Goal: Transaction & Acquisition: Purchase product/service

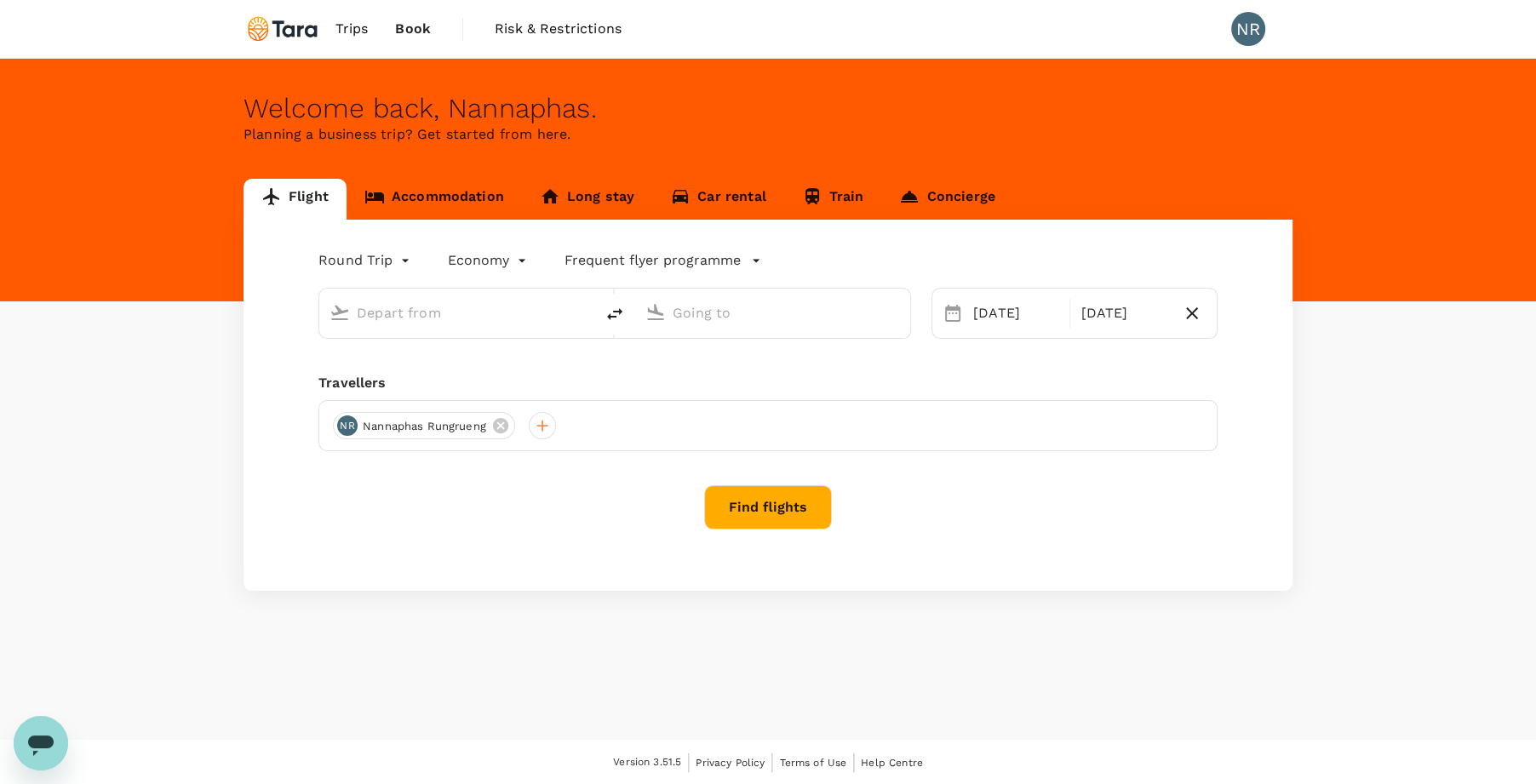
type input "Suvarnabhumi Intl (BKK)"
type input "Tokyo Intl (HND)"
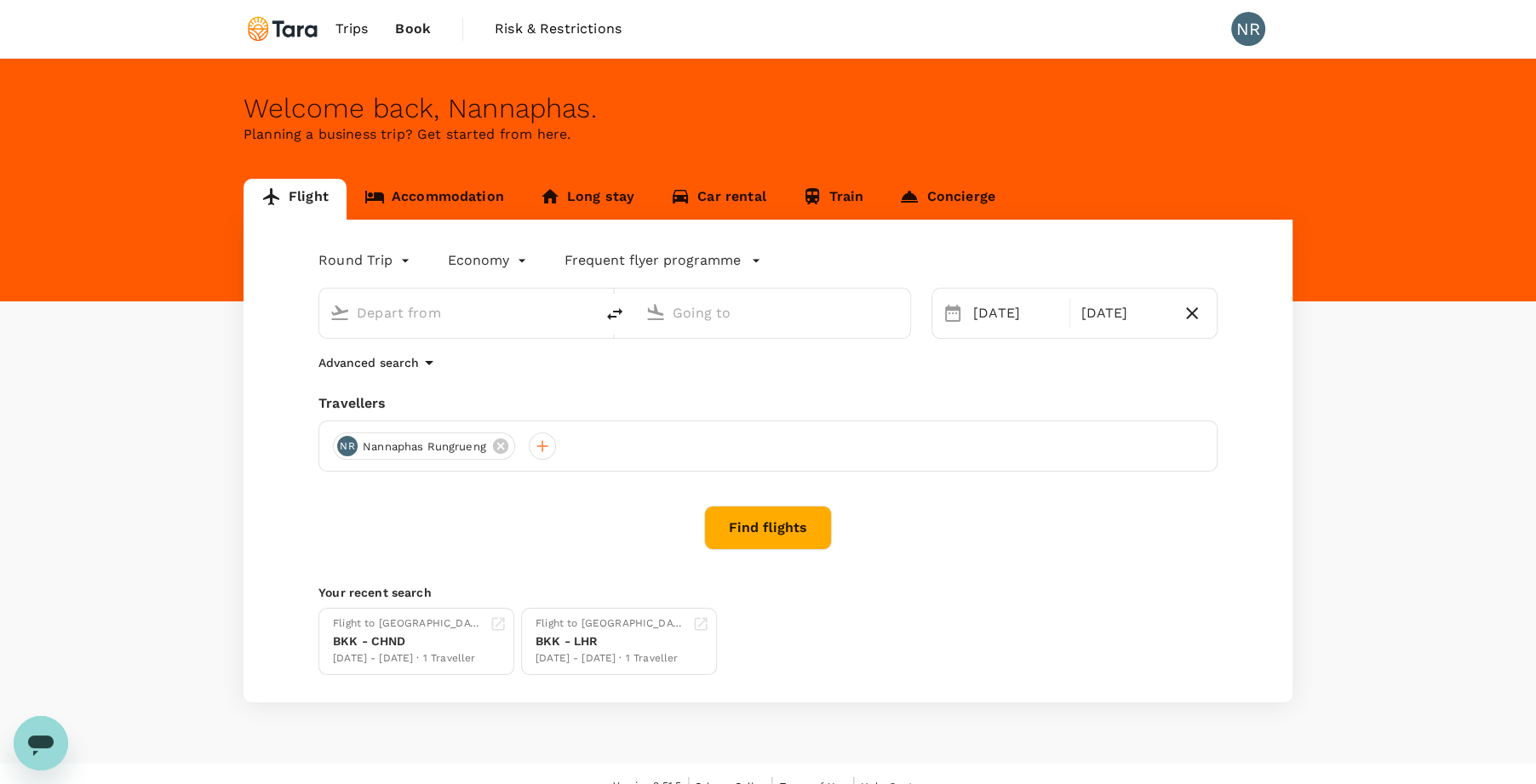
type input "Suvarnabhumi Intl (BKK)"
type input "Tokyo Intl (HND)"
click at [1014, 315] on div "[DATE]" at bounding box center [1016, 313] width 100 height 34
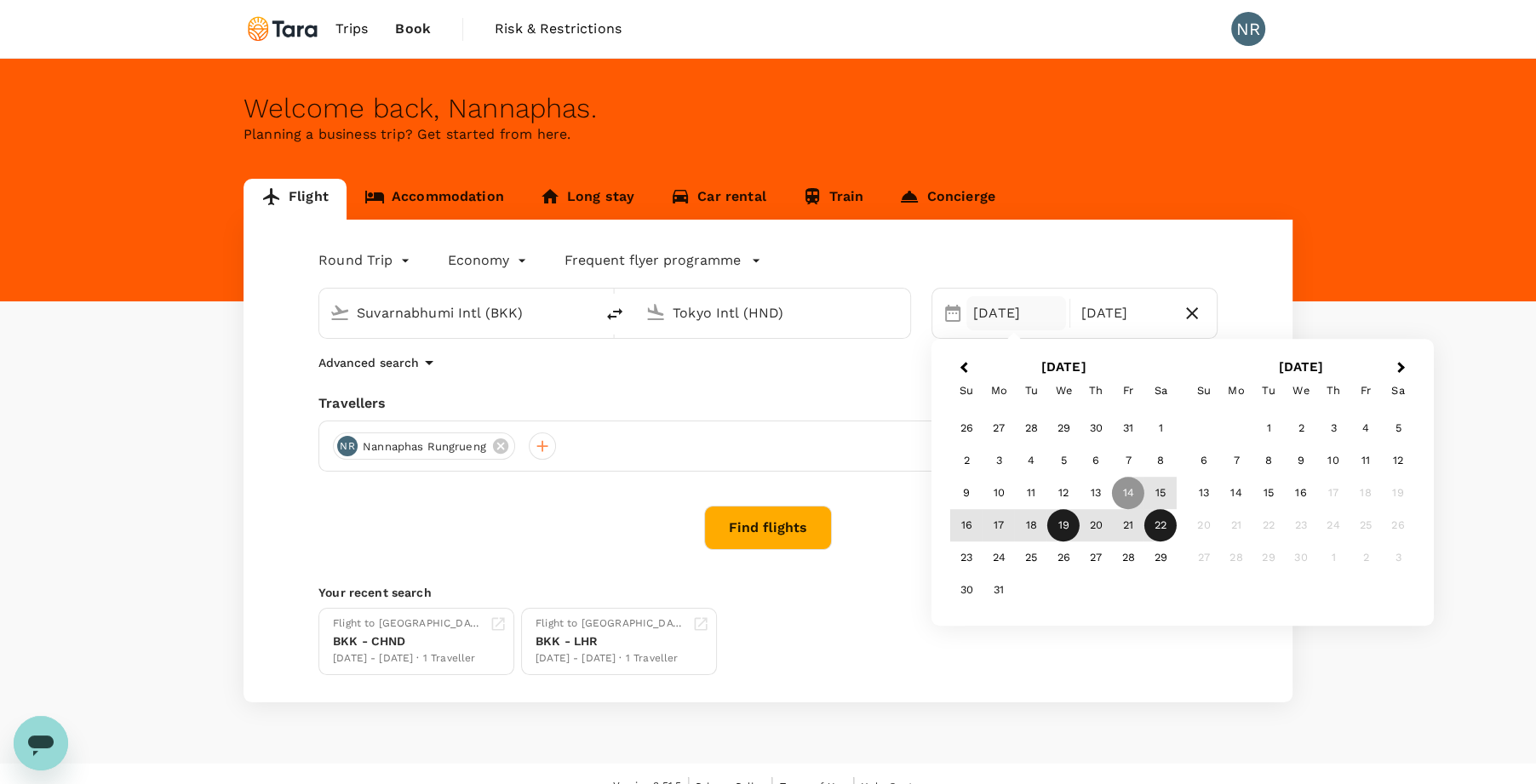
click at [1067, 524] on div "19" at bounding box center [1063, 526] width 32 height 32
click at [1121, 519] on div "21" at bounding box center [1128, 526] width 32 height 32
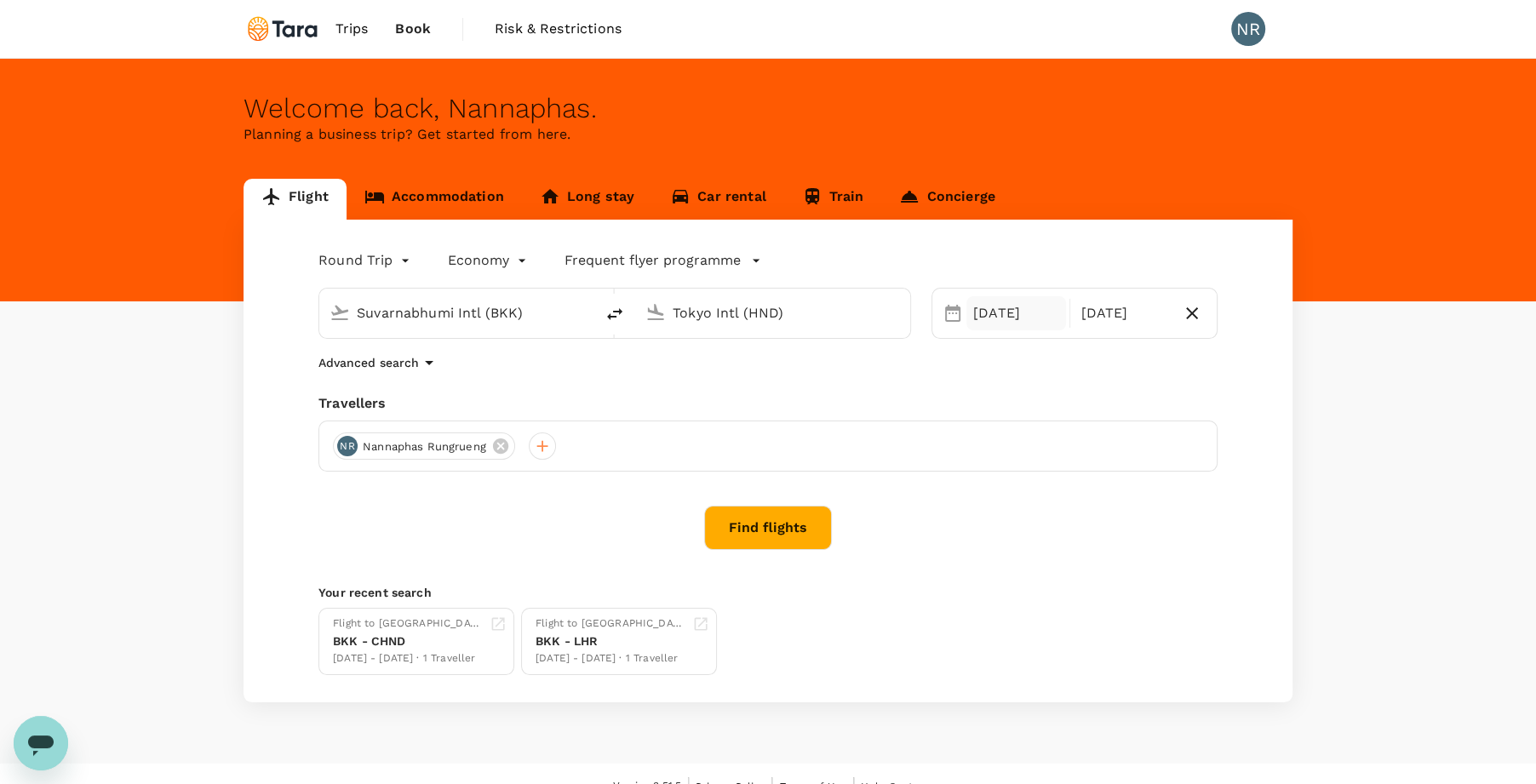
click at [984, 316] on div "[DATE]" at bounding box center [1016, 313] width 100 height 34
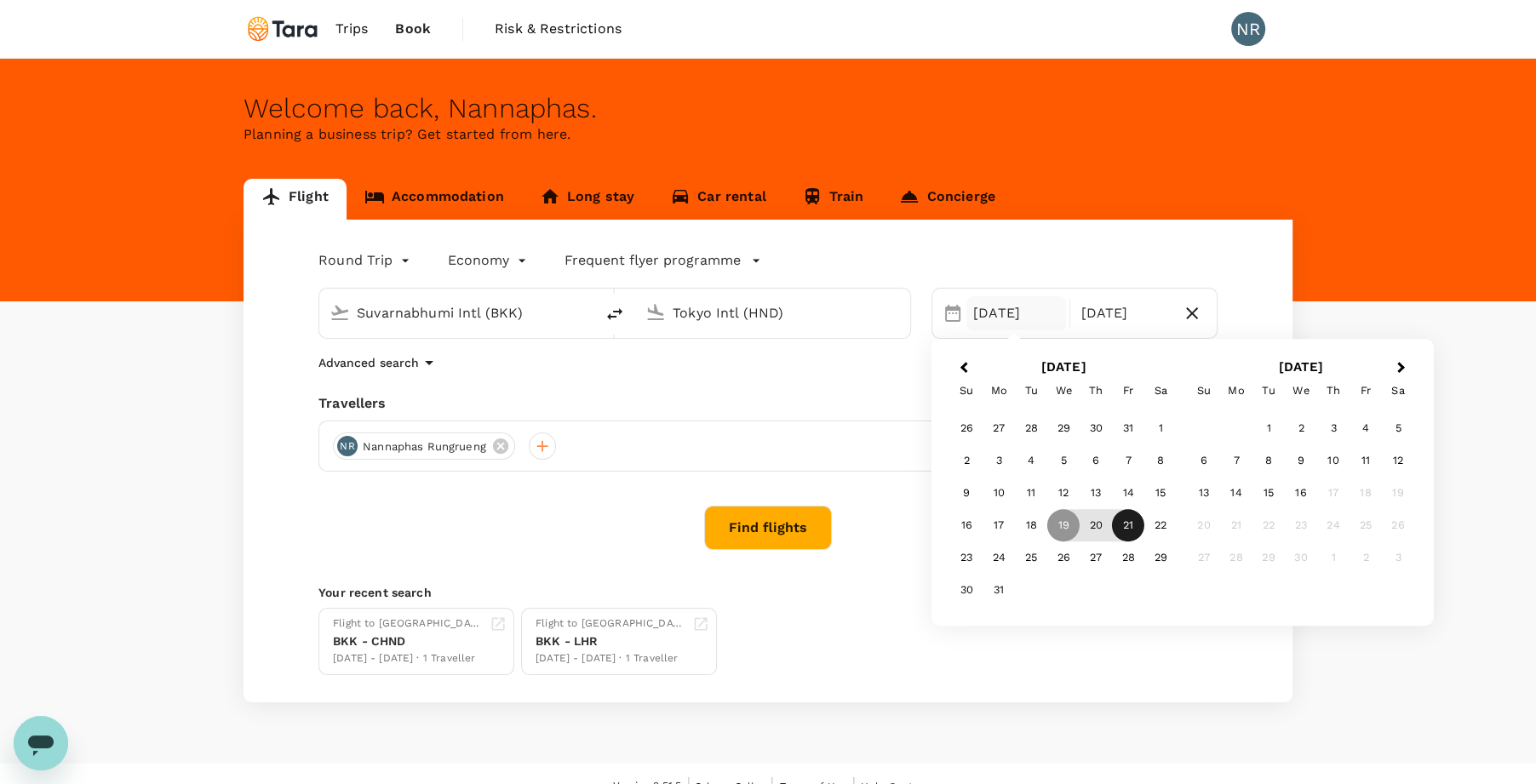
click at [1119, 518] on div "21" at bounding box center [1128, 526] width 32 height 32
click at [1055, 529] on div "19" at bounding box center [1063, 526] width 32 height 32
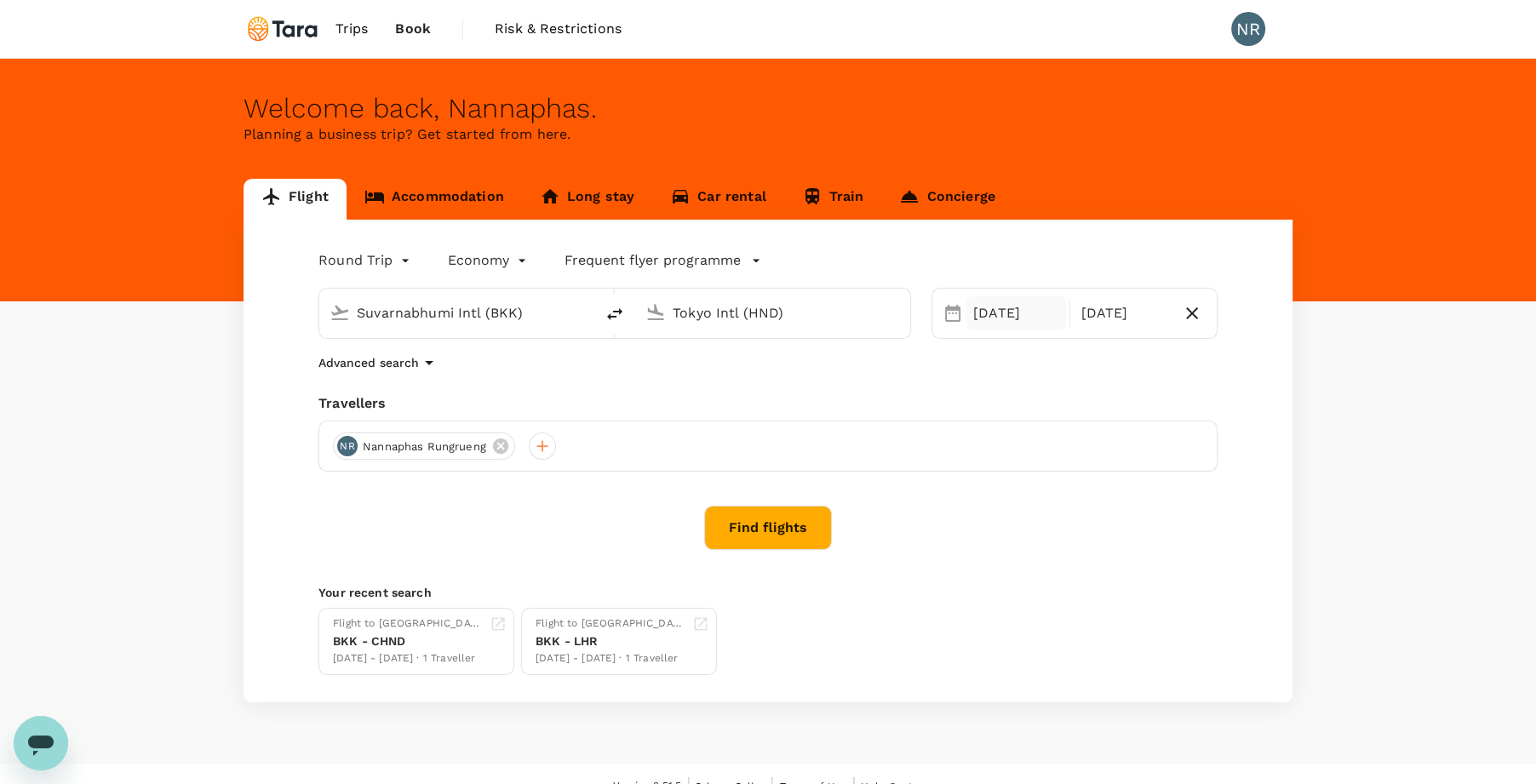
click at [990, 315] on div "[DATE]" at bounding box center [1016, 313] width 100 height 34
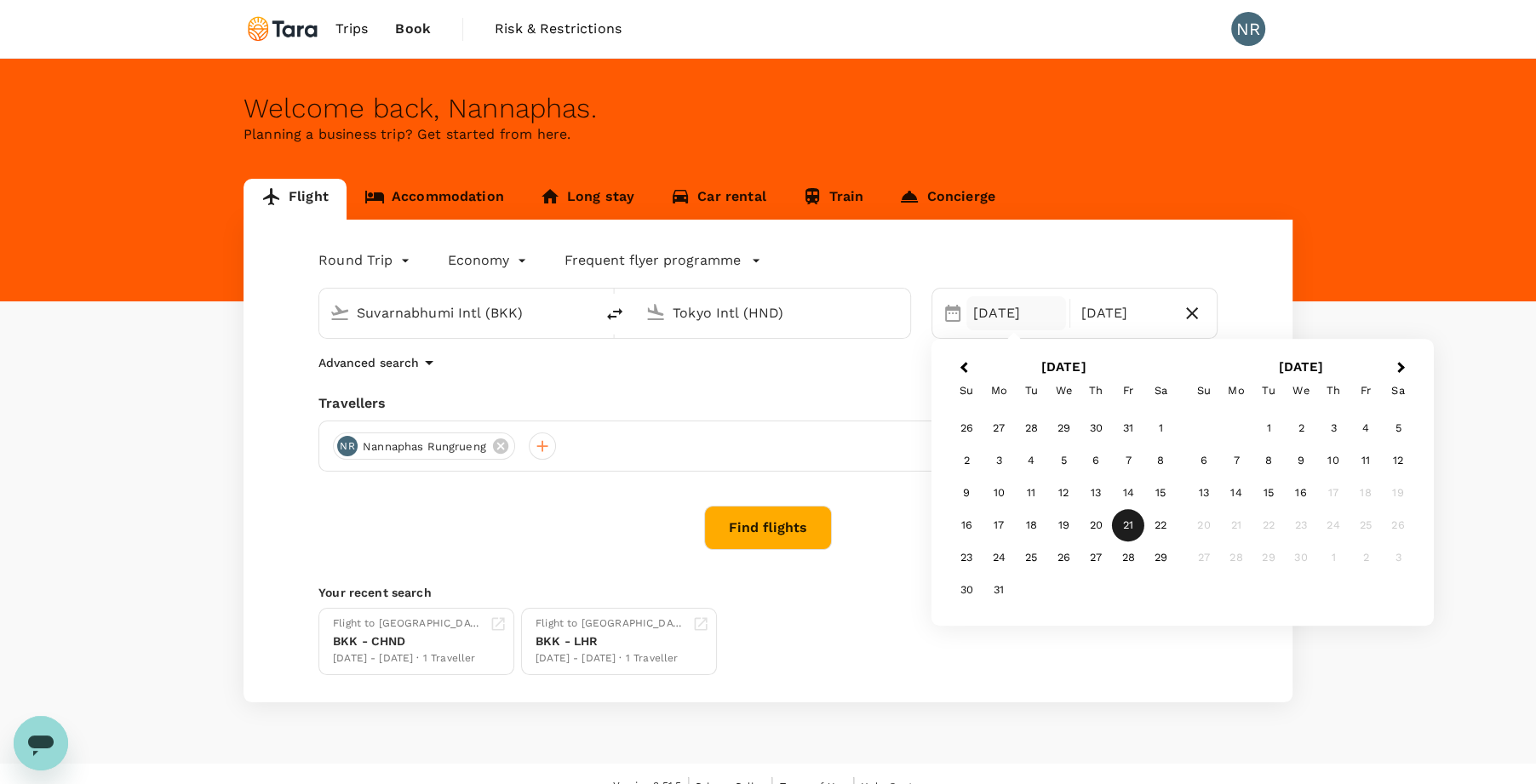
click at [1134, 535] on div "21" at bounding box center [1128, 526] width 32 height 32
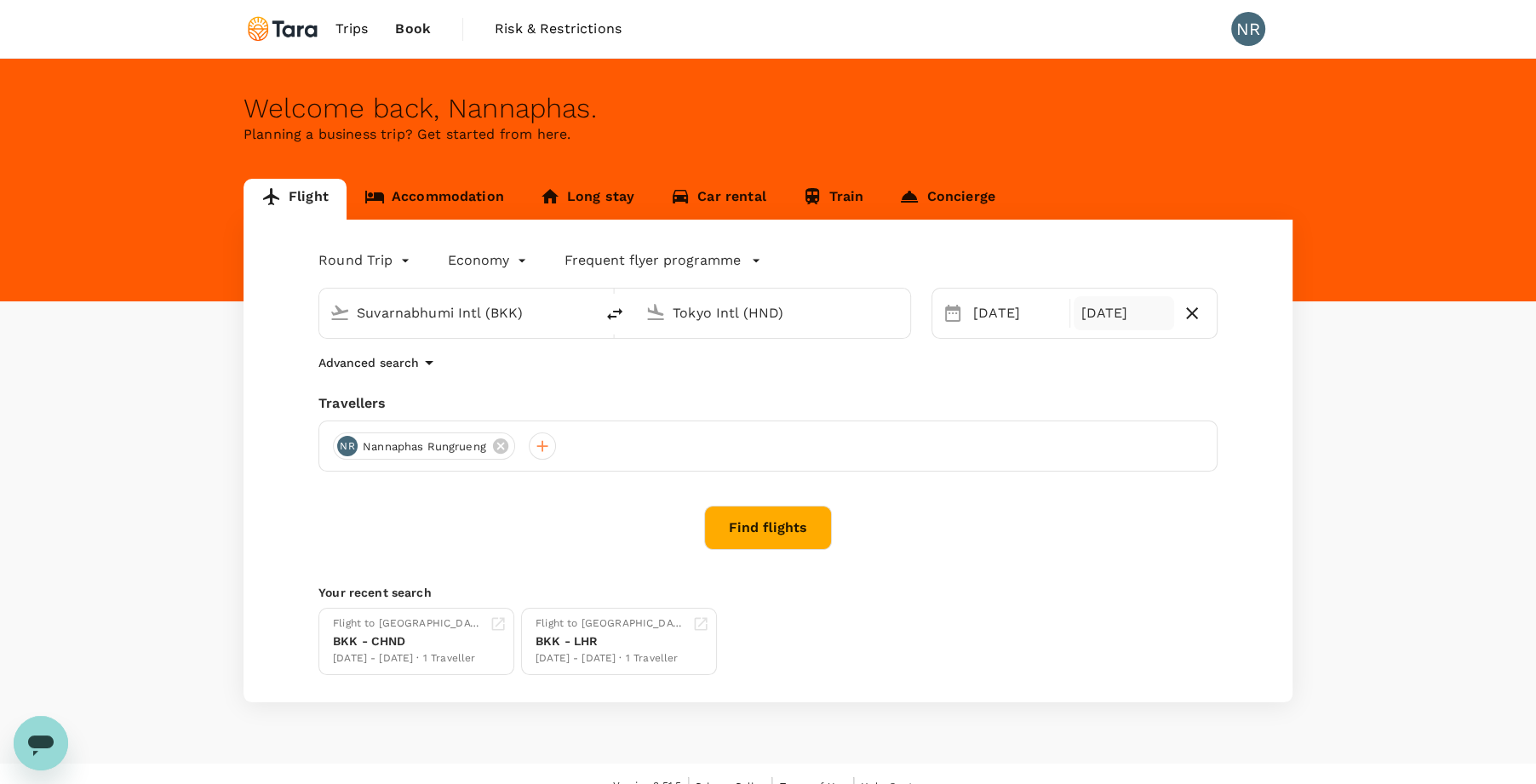
click at [1116, 323] on div "[DATE]" at bounding box center [1124, 313] width 100 height 34
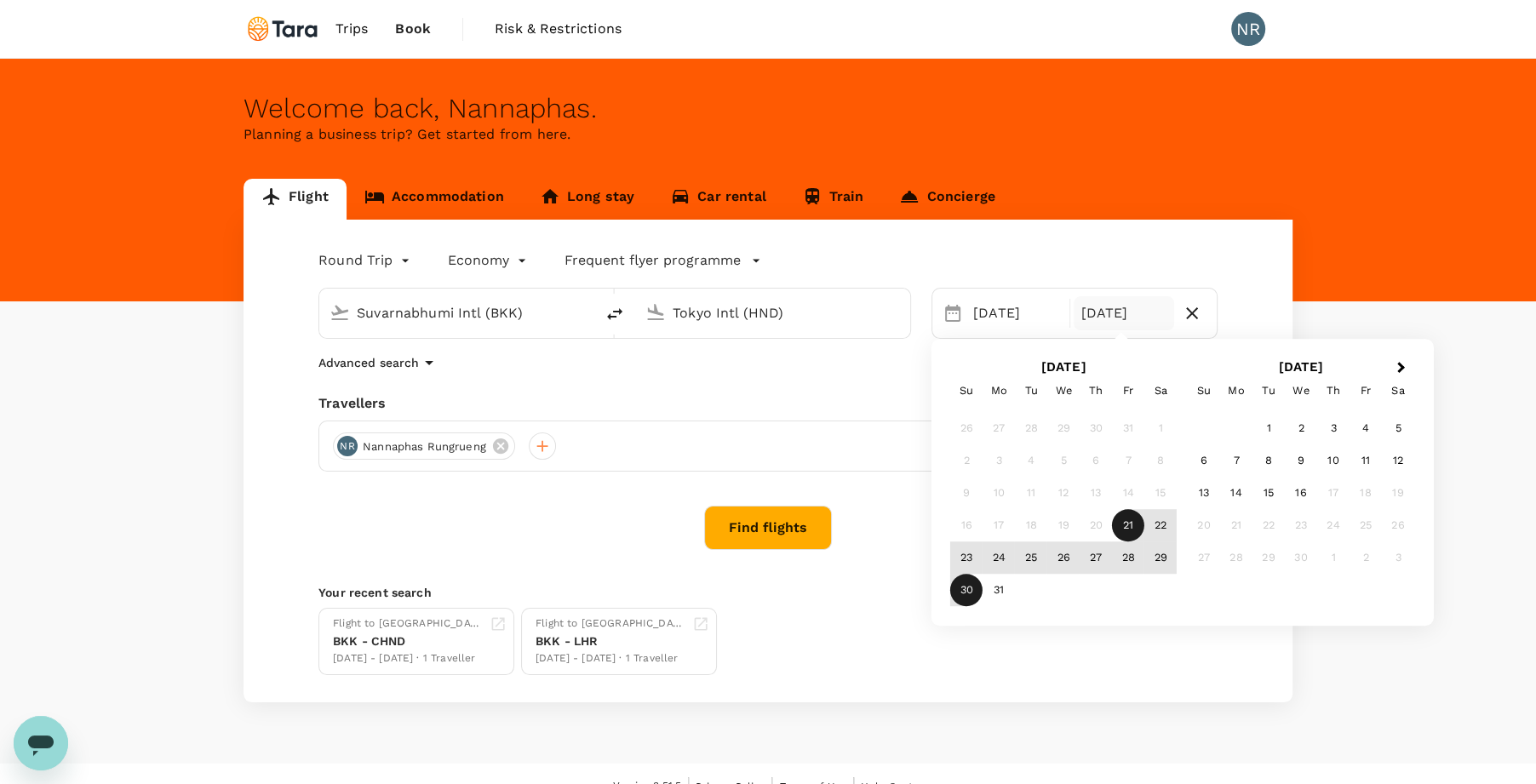
click at [973, 585] on div "30" at bounding box center [966, 591] width 32 height 32
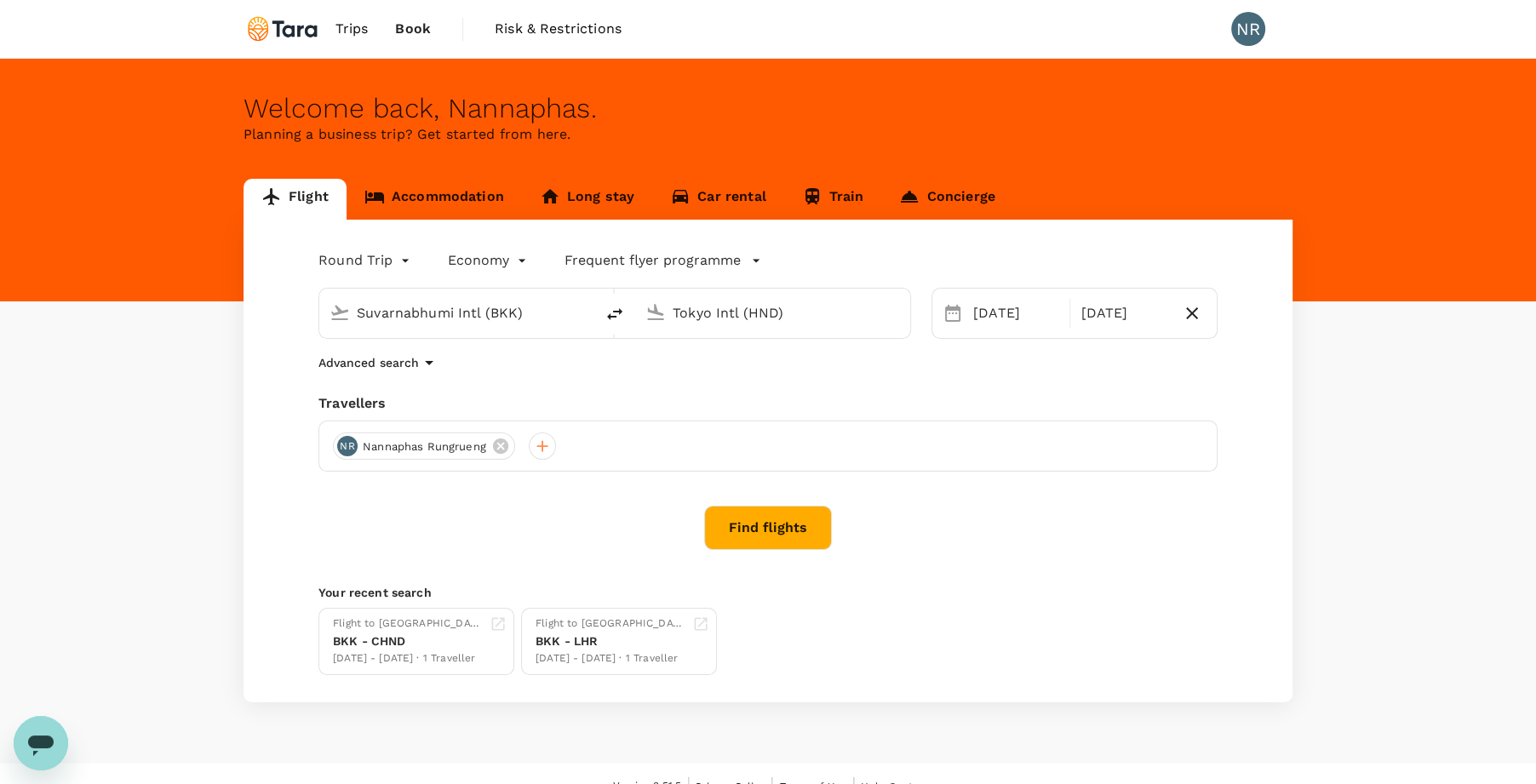
click at [786, 525] on button "Find flights" at bounding box center [768, 528] width 128 height 44
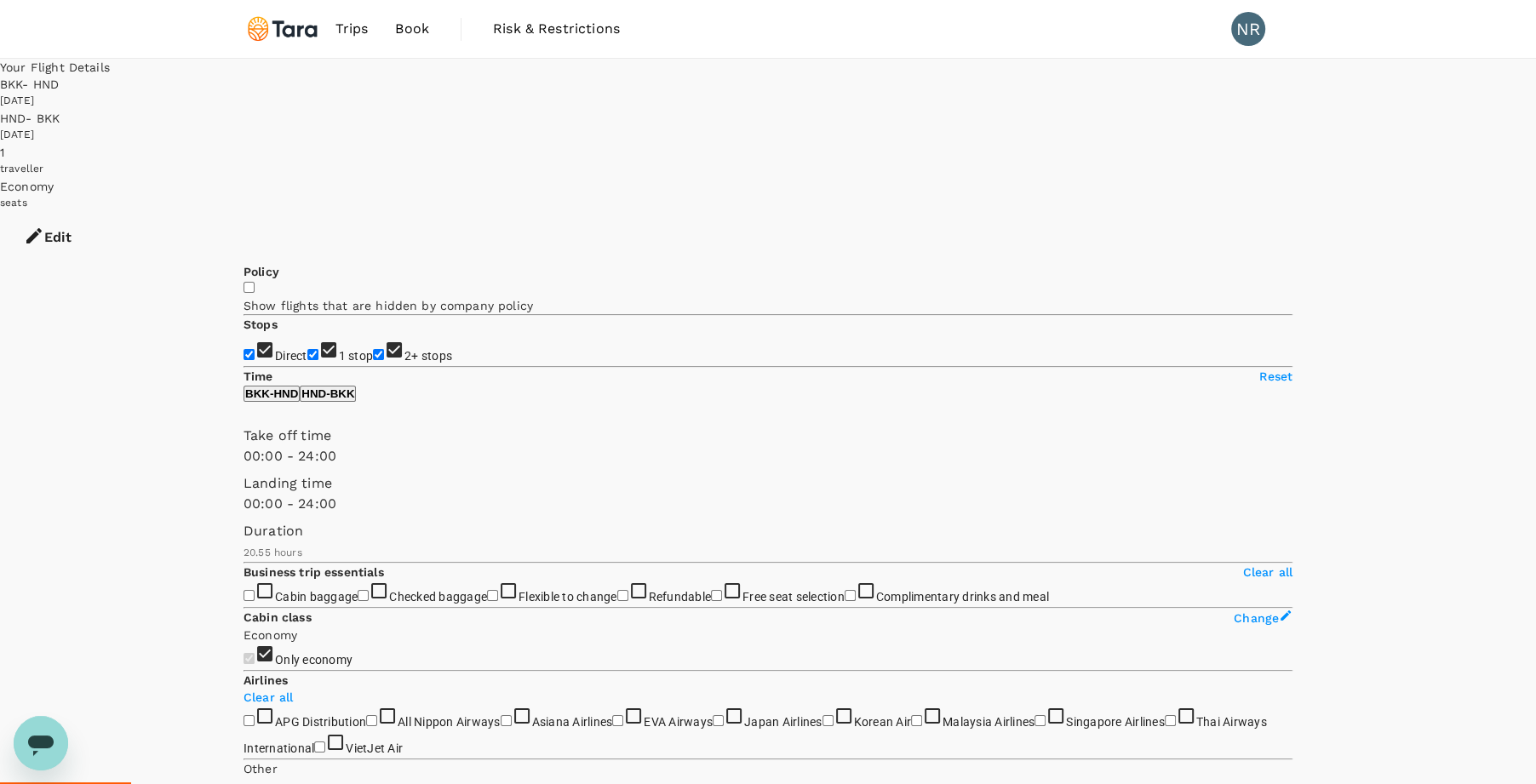
type input "1265"
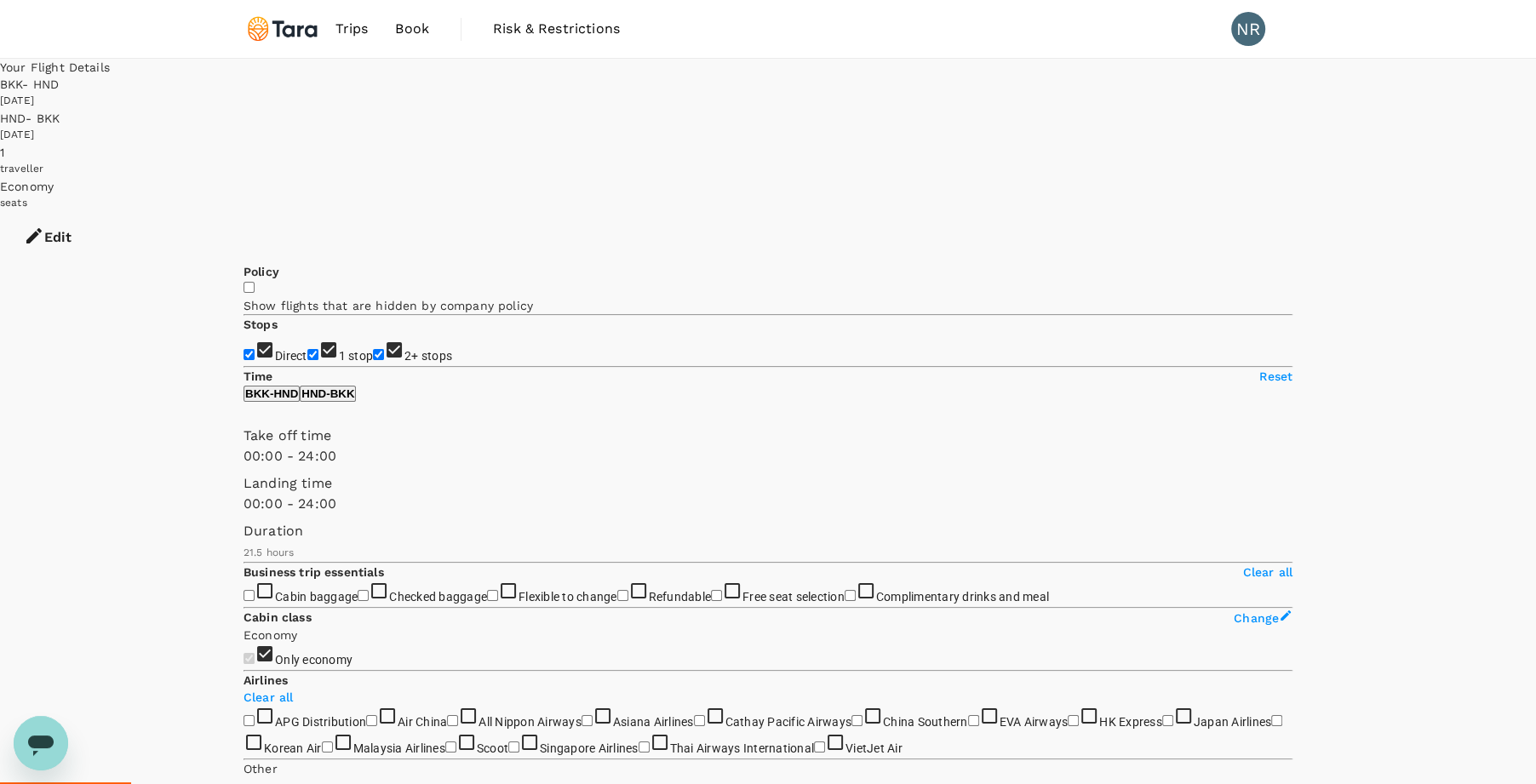
click at [373, 349] on input "2+ stops" at bounding box center [379, 355] width 11 height 11
checkbox input "false"
click at [308, 349] on input "1 stop" at bounding box center [313, 355] width 11 height 11
checkbox input "false"
type input "1335"
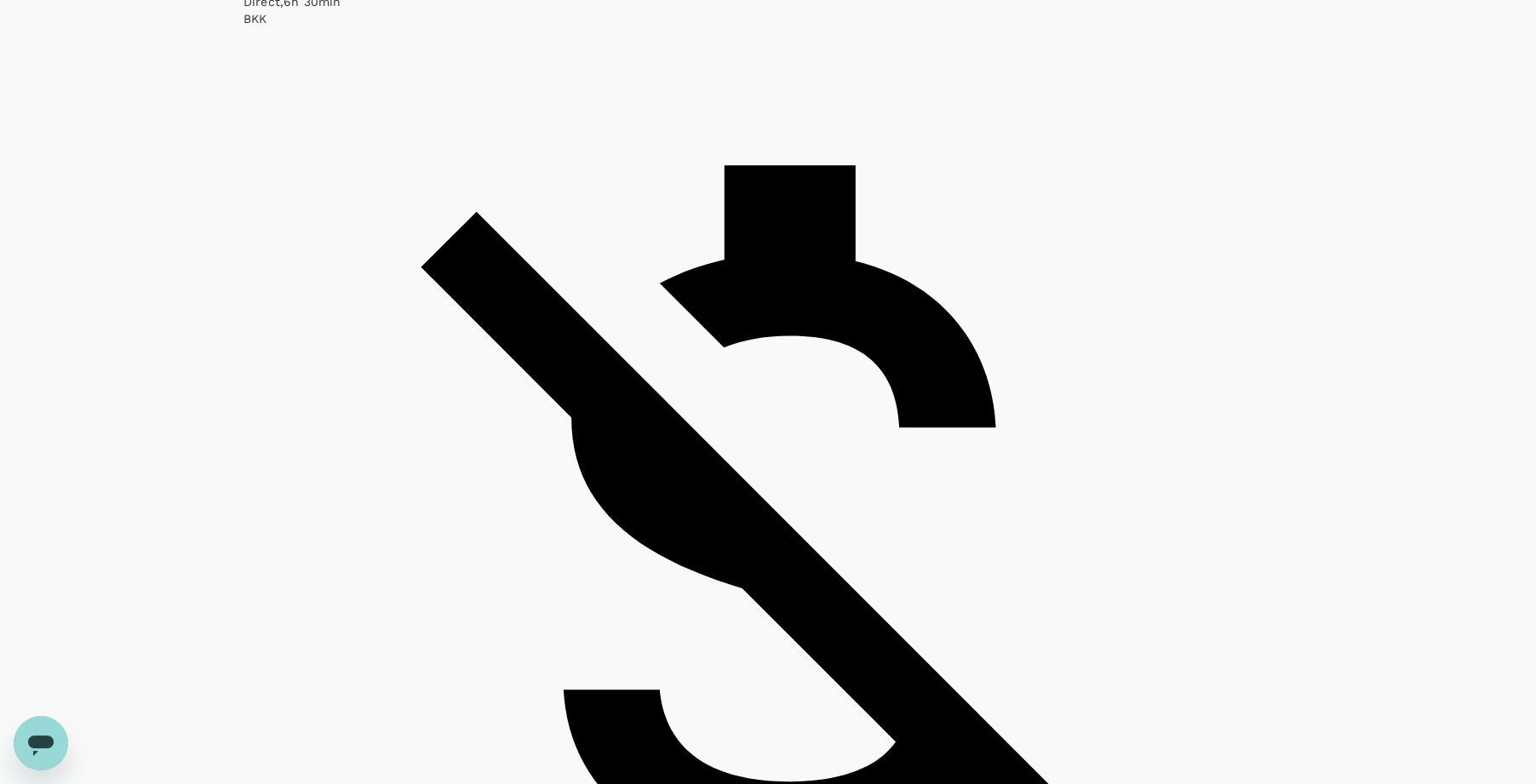
scroll to position [1426, 0]
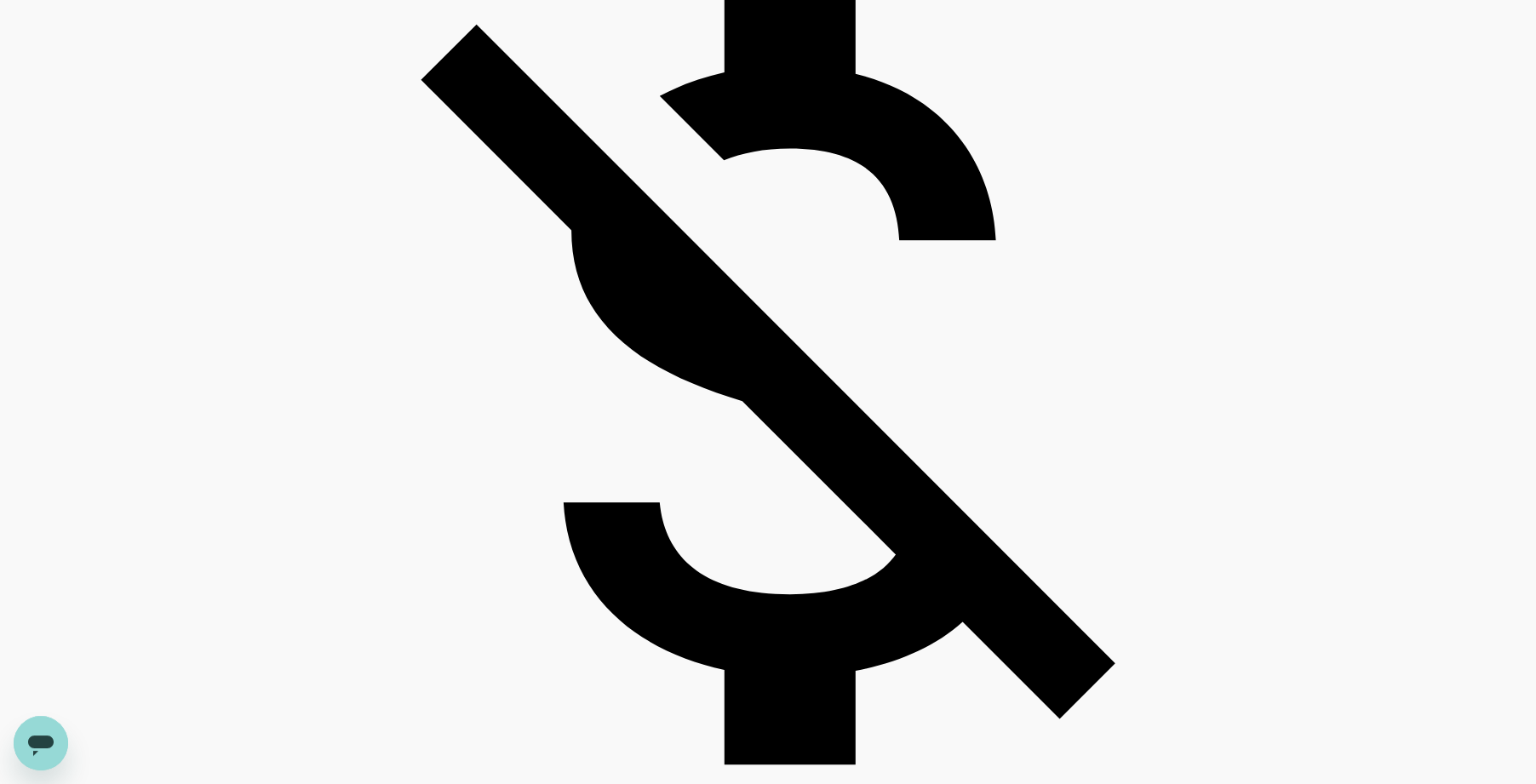
checkbox input "true"
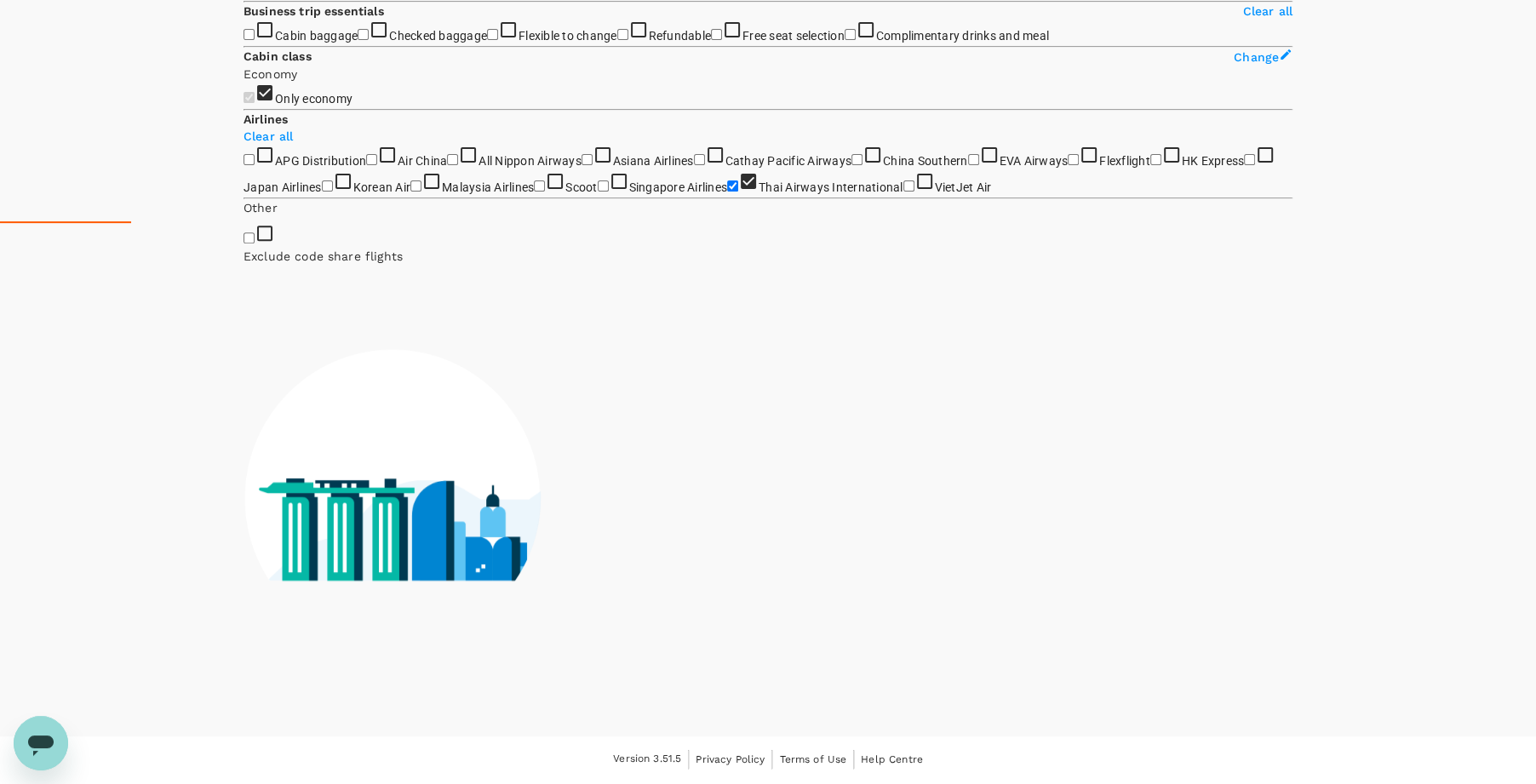
scroll to position [1010, 0]
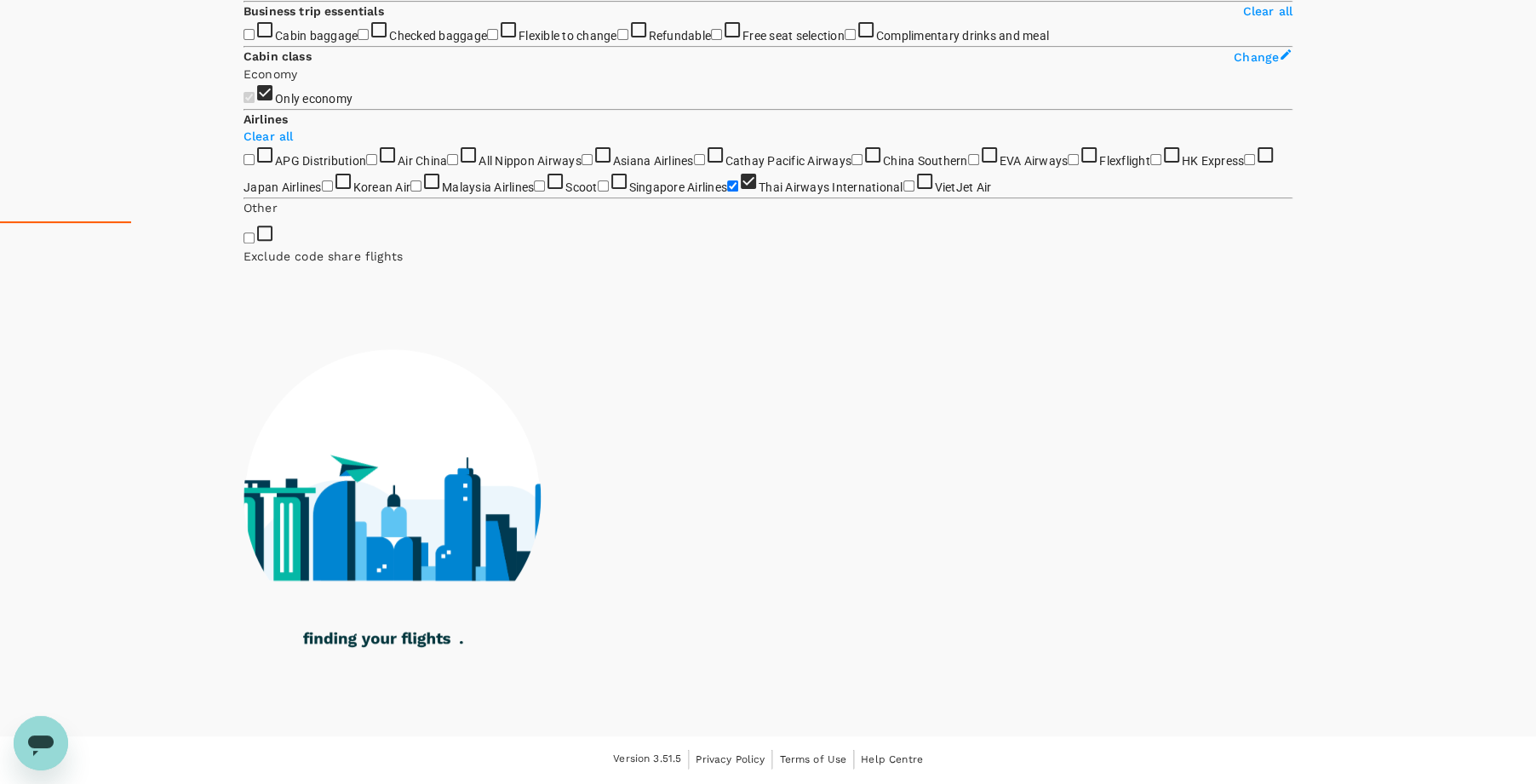
type input "1895"
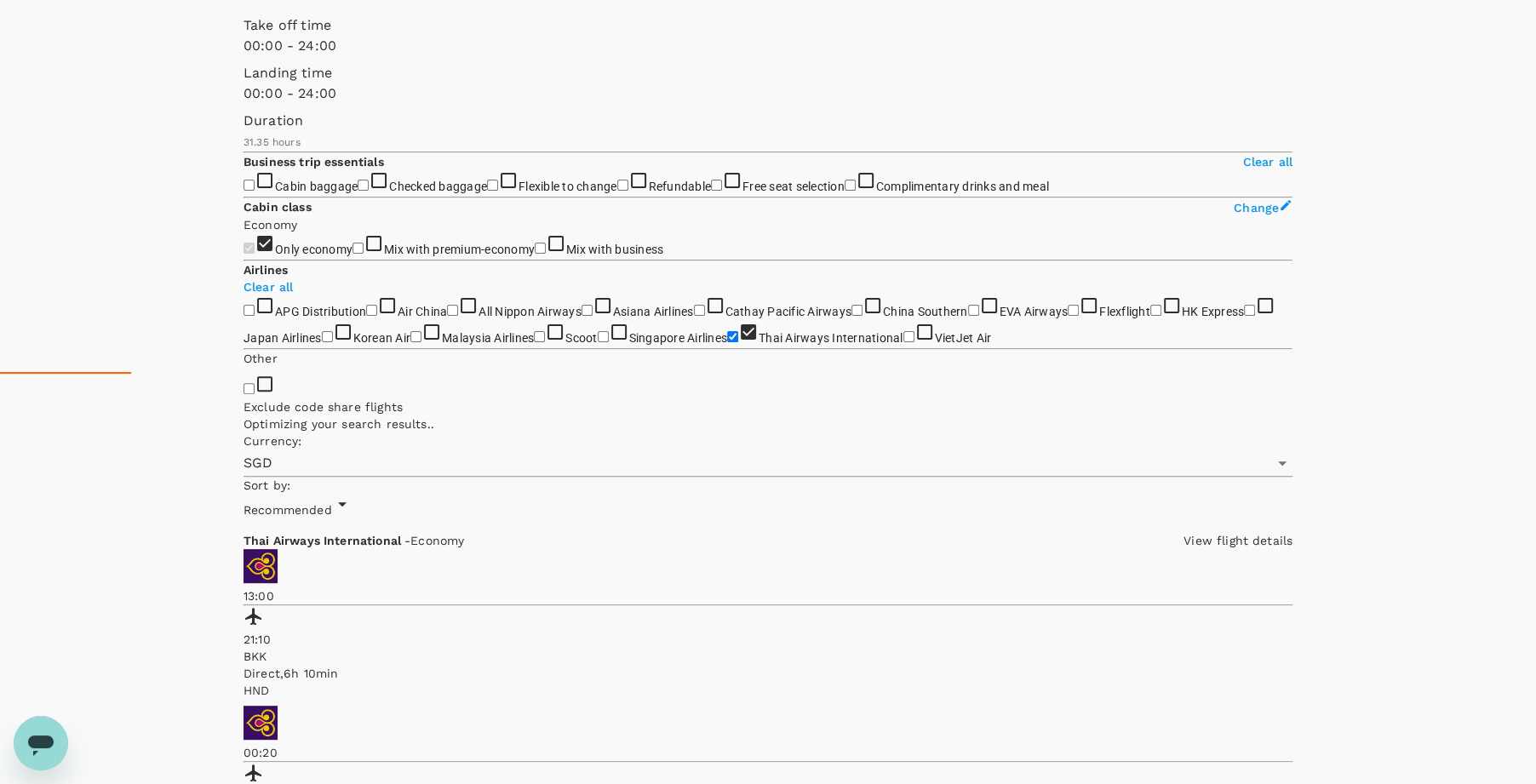
scroll to position [0, 0]
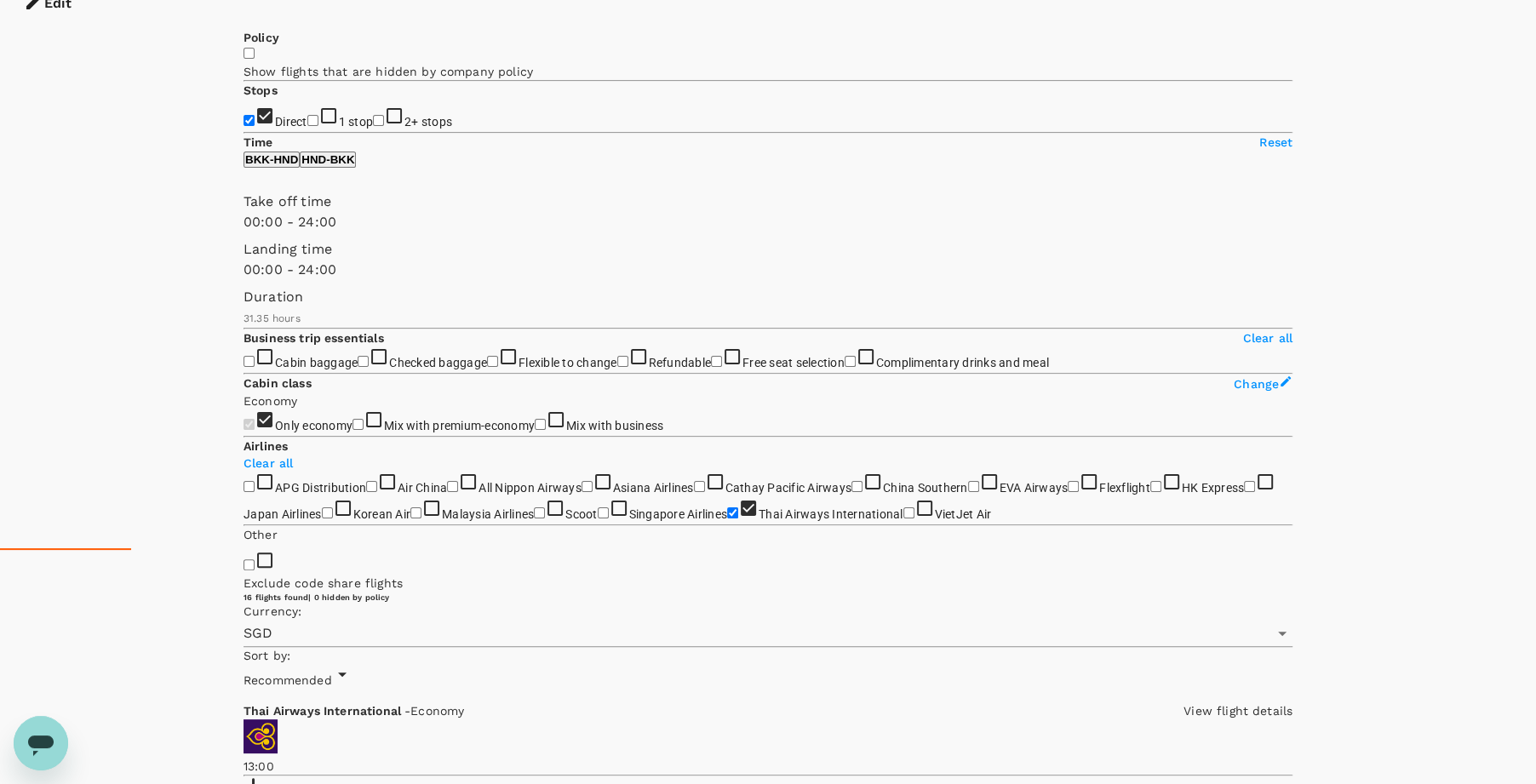
scroll to position [242, 0]
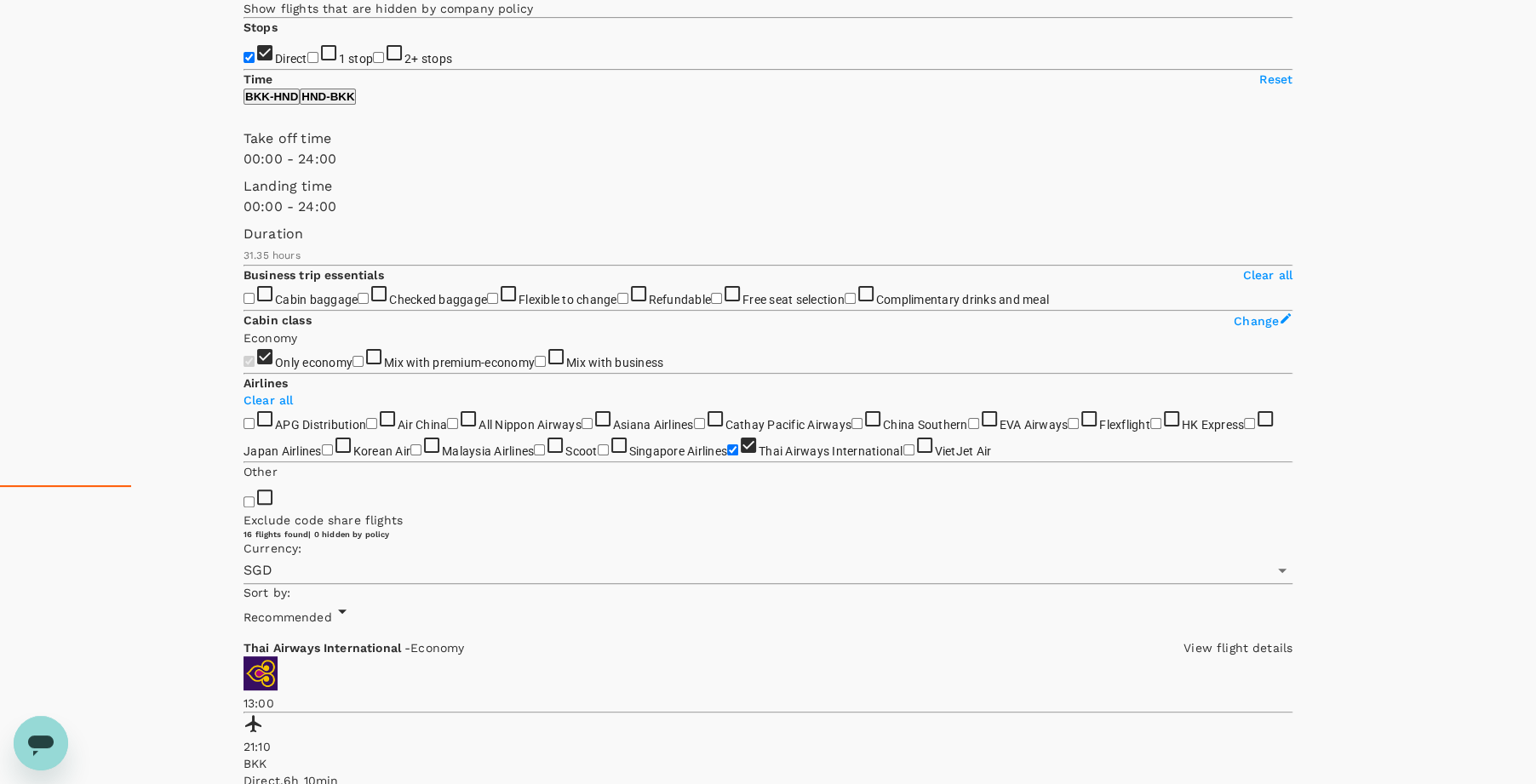
scroll to position [291, 0]
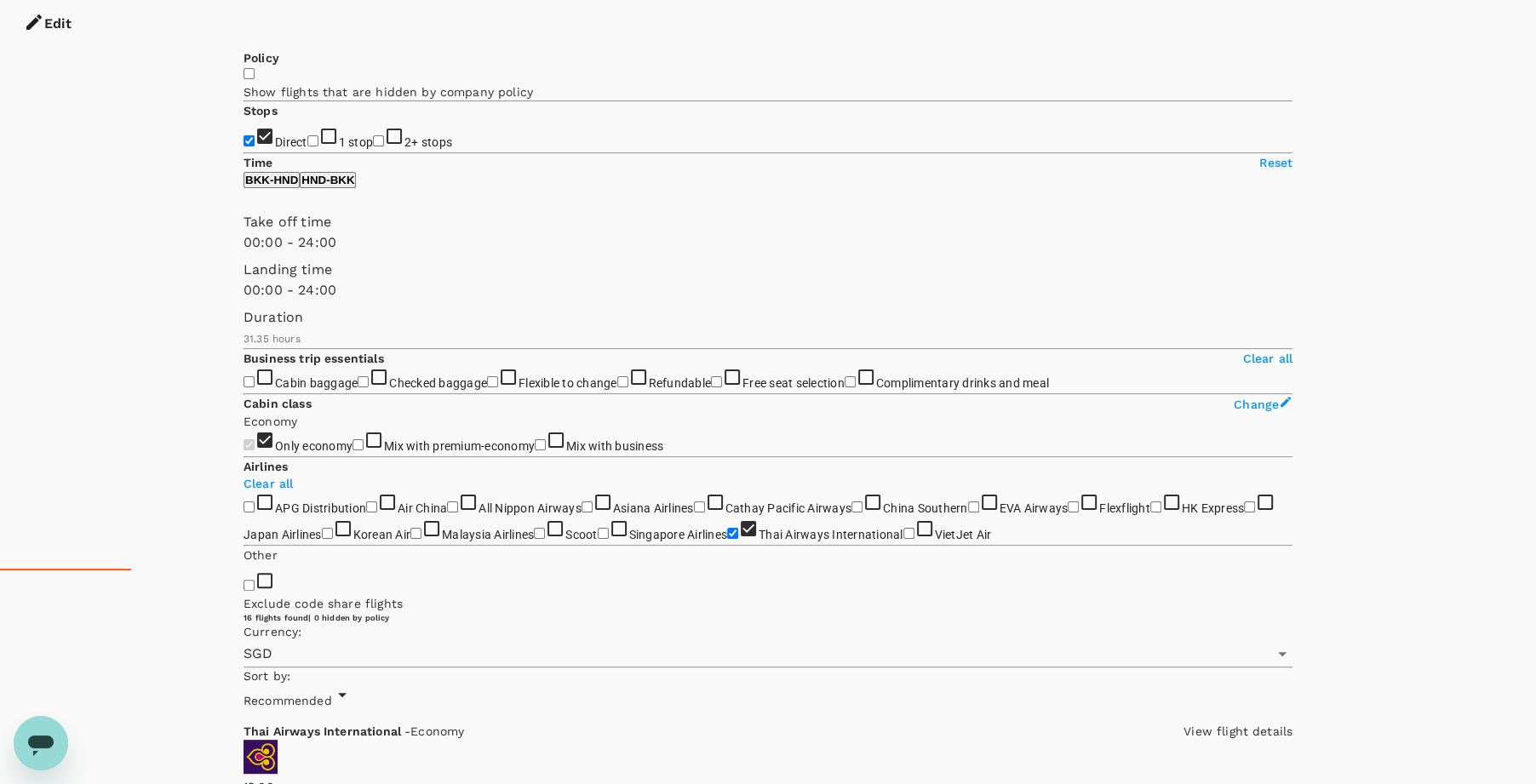
scroll to position [207, 0]
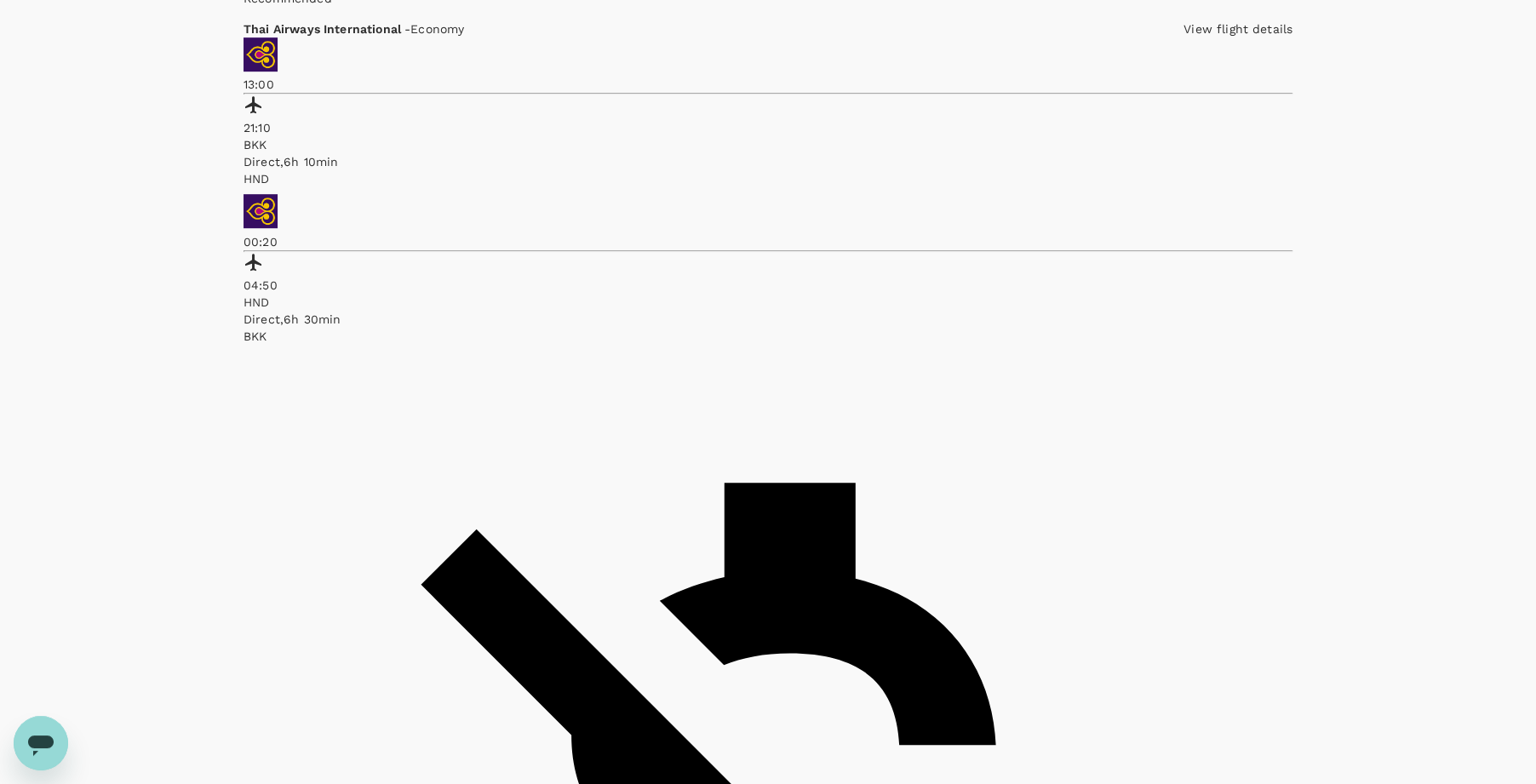
scroll to position [1108, 0]
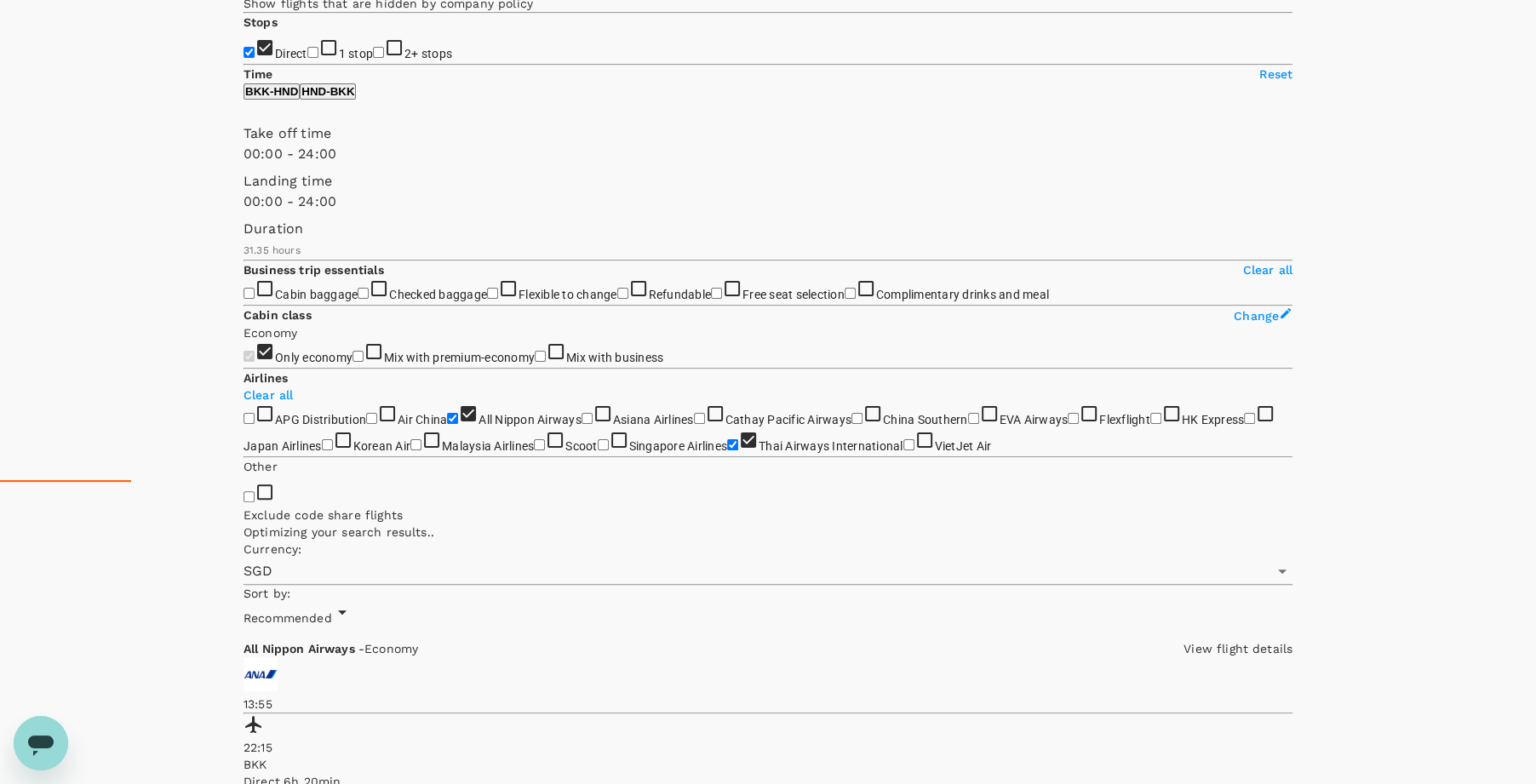
scroll to position [307, 0]
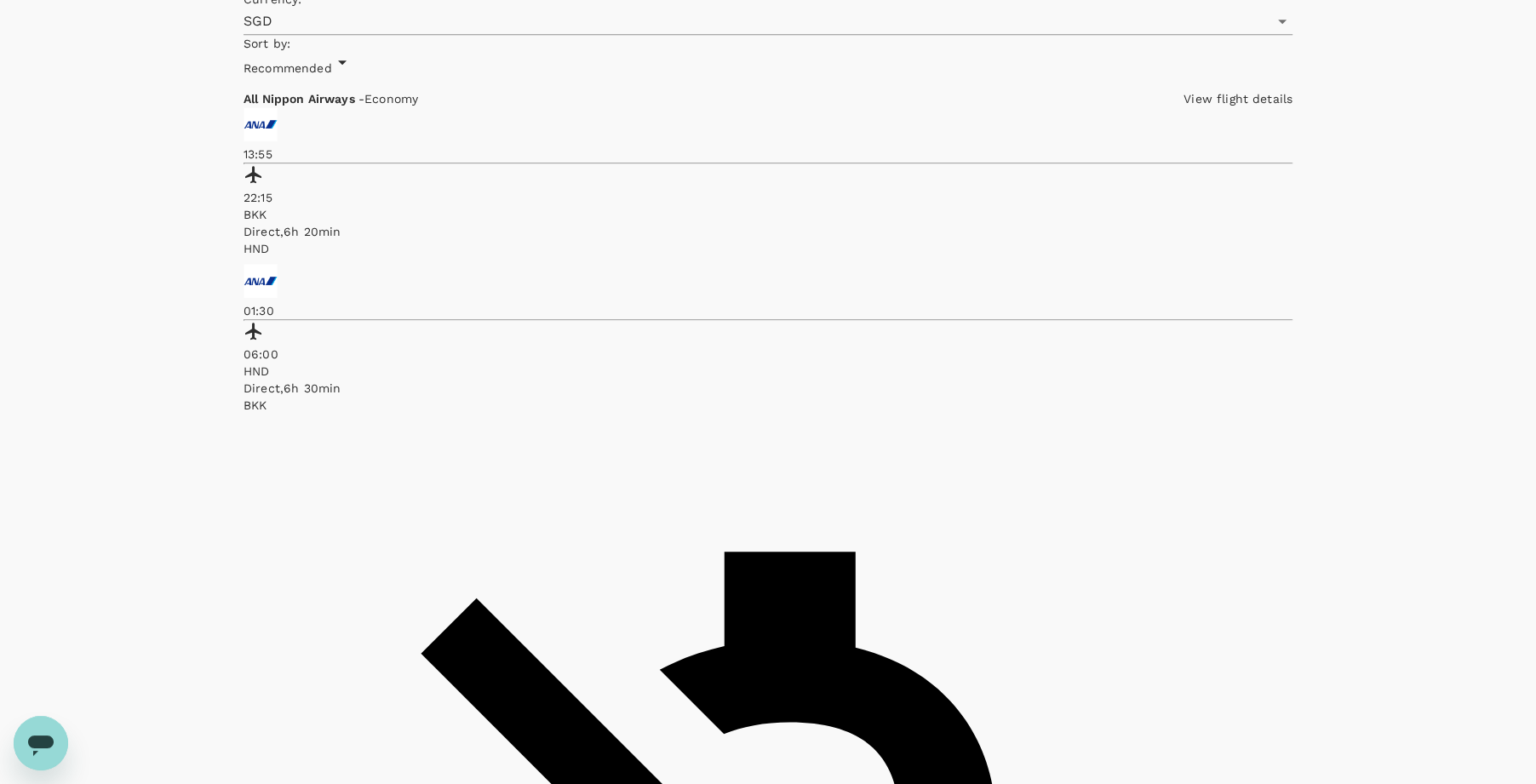
scroll to position [956, 0]
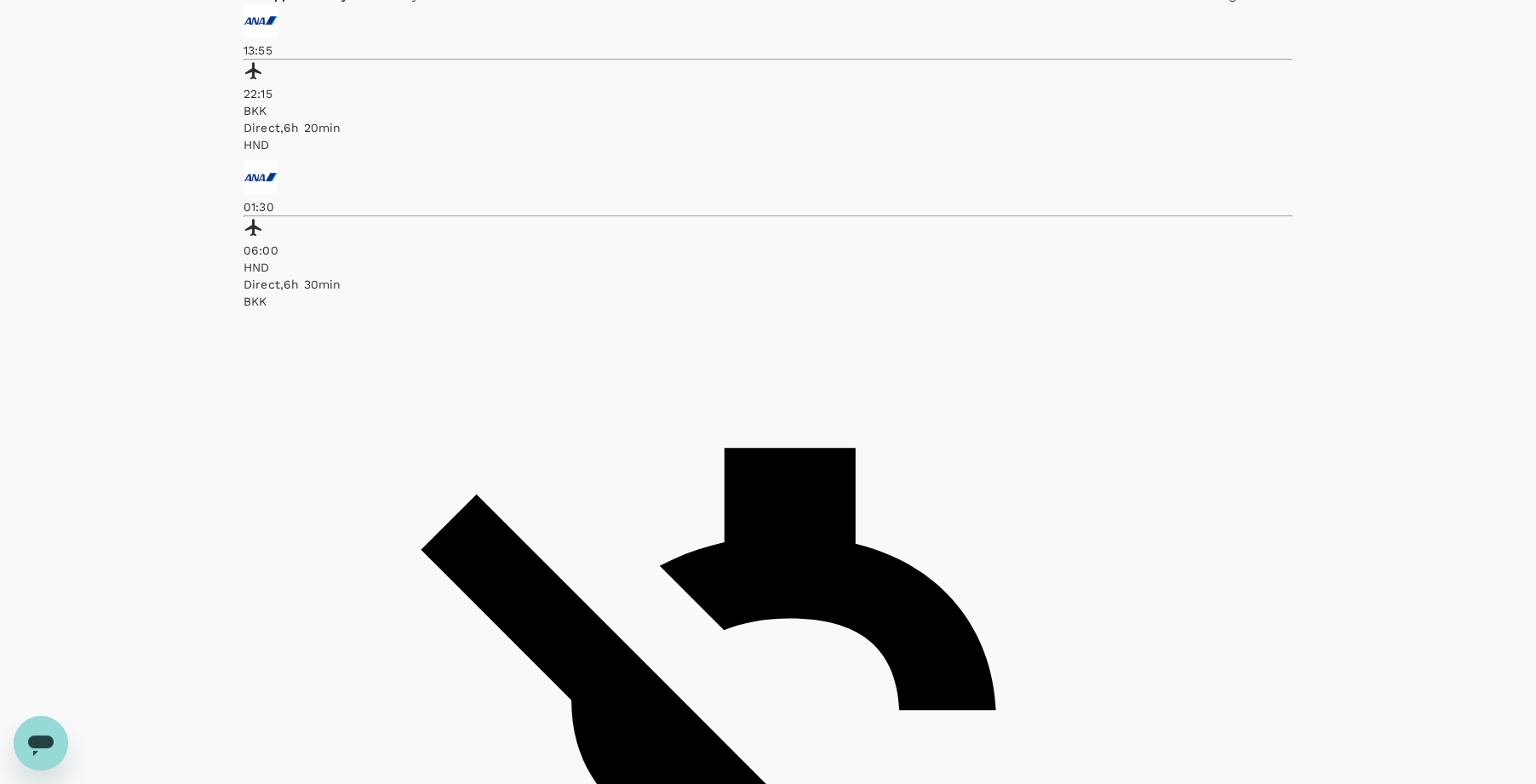
checkbox input "false"
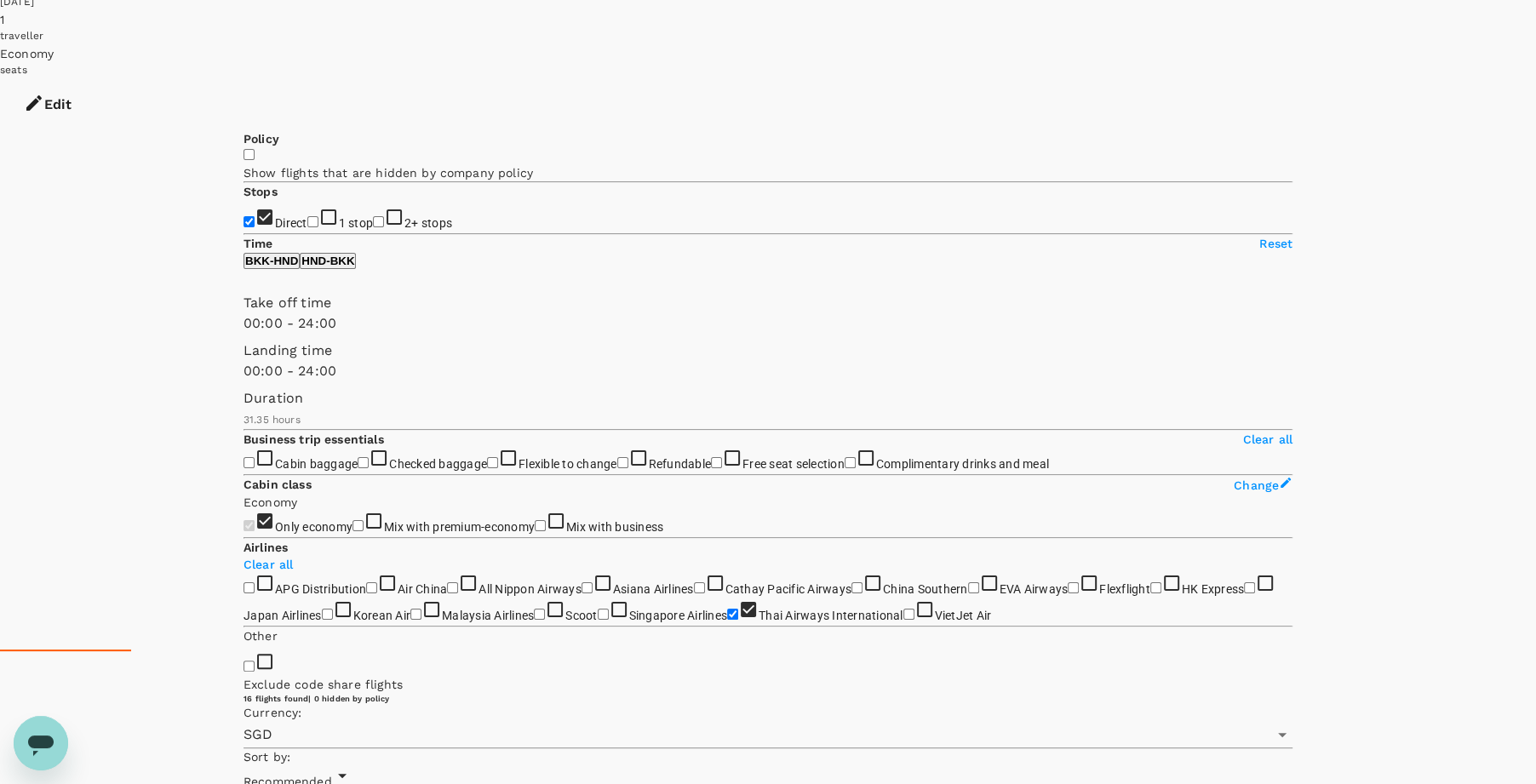
scroll to position [0, 0]
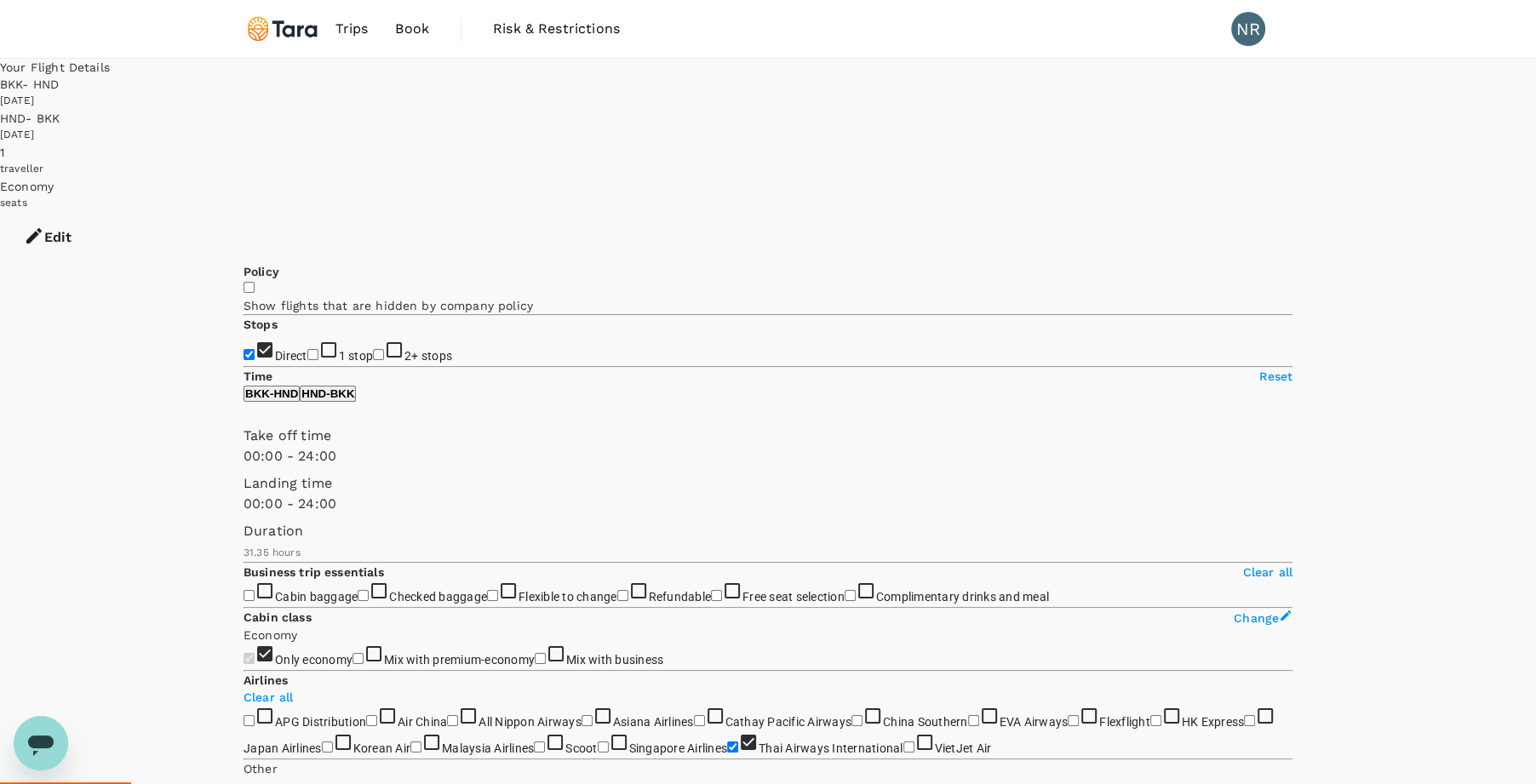
click at [901, 92] on div "[DATE]" at bounding box center [768, 100] width 1536 height 17
click at [95, 212] on button "Edit" at bounding box center [47, 236] width 95 height 51
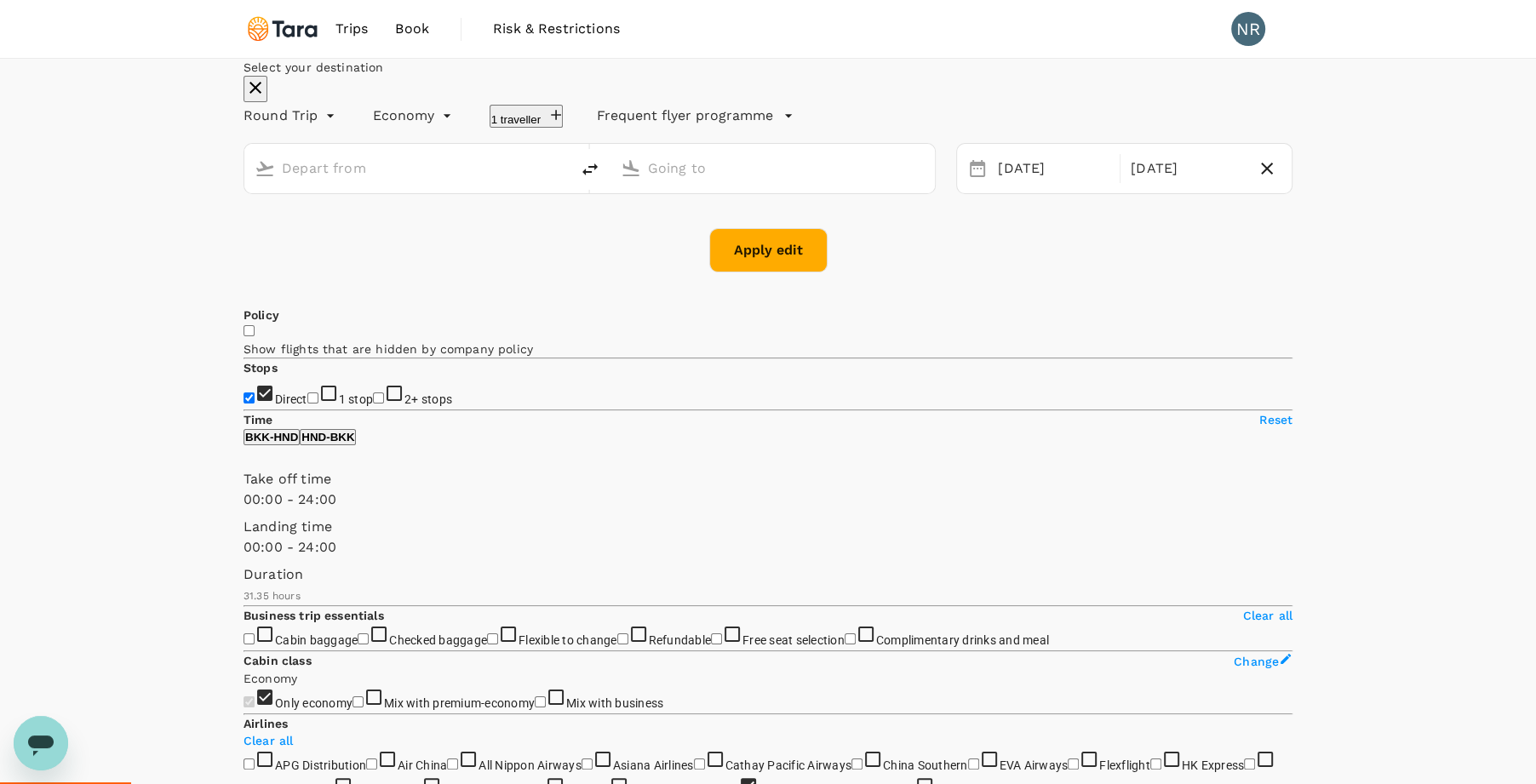
type input "Suvarnabhumi Intl (BKK)"
type input "Tokyo Intl (HND)"
click at [992, 186] on div "[DATE]" at bounding box center [1053, 168] width 125 height 33
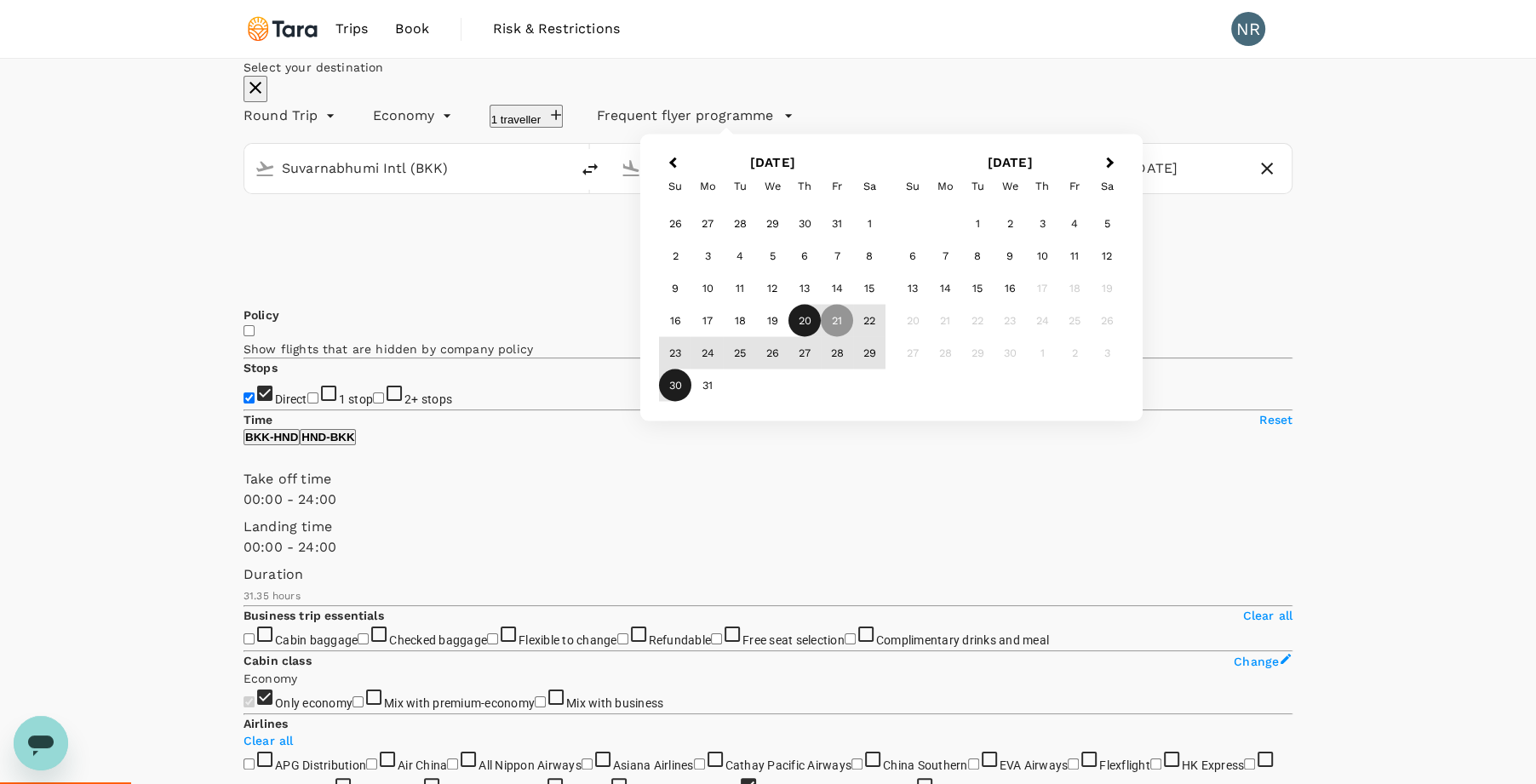
click at [820, 337] on div "20" at bounding box center [804, 321] width 32 height 32
click at [888, 272] on div "Apply edit" at bounding box center [768, 251] width 1049 height 44
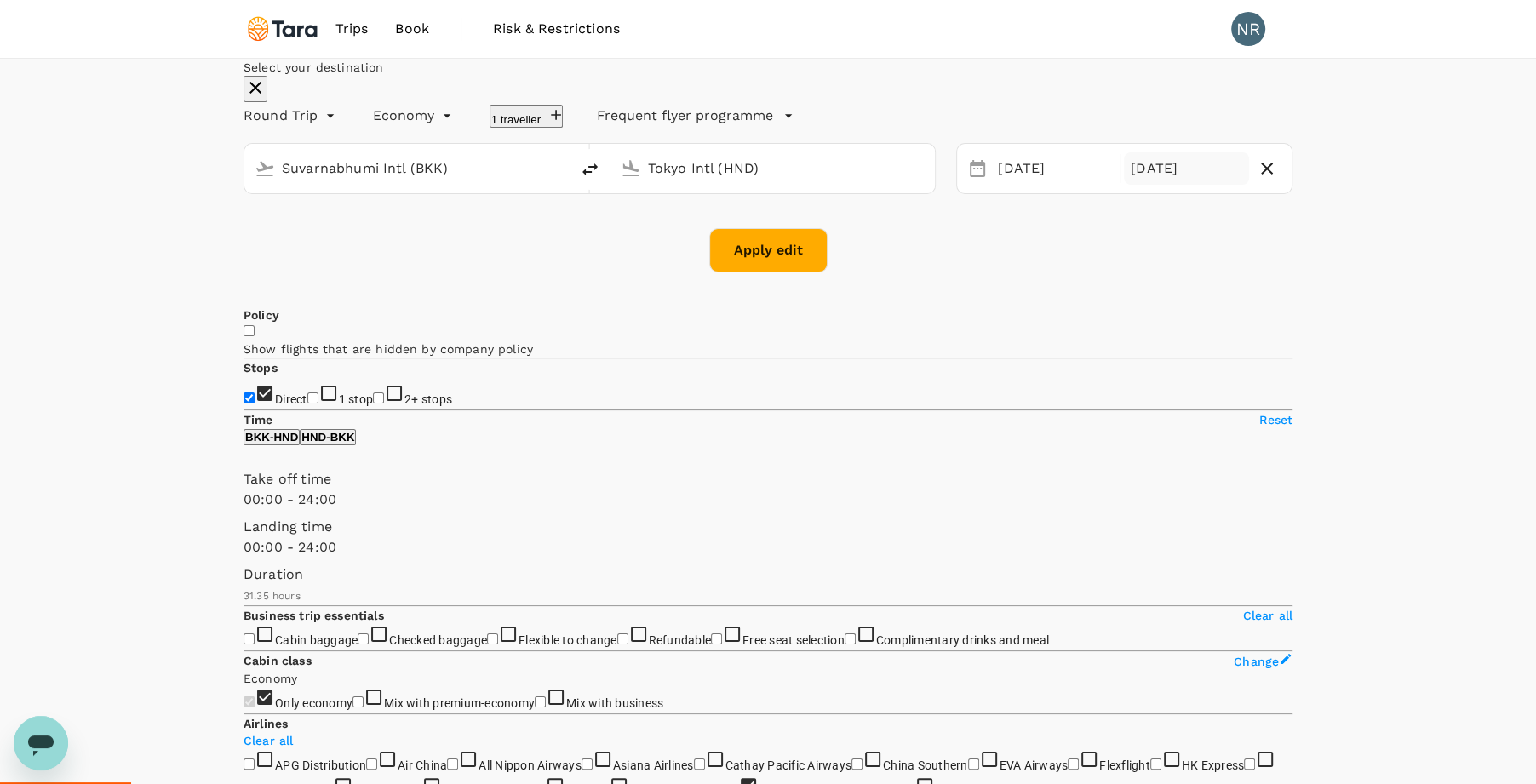
click at [1165, 186] on div "[DATE]" at bounding box center [1186, 168] width 125 height 33
click at [838, 272] on div "Apply edit" at bounding box center [768, 251] width 1049 height 44
click at [759, 272] on button "Apply edit" at bounding box center [768, 251] width 118 height 44
checkbox input "false"
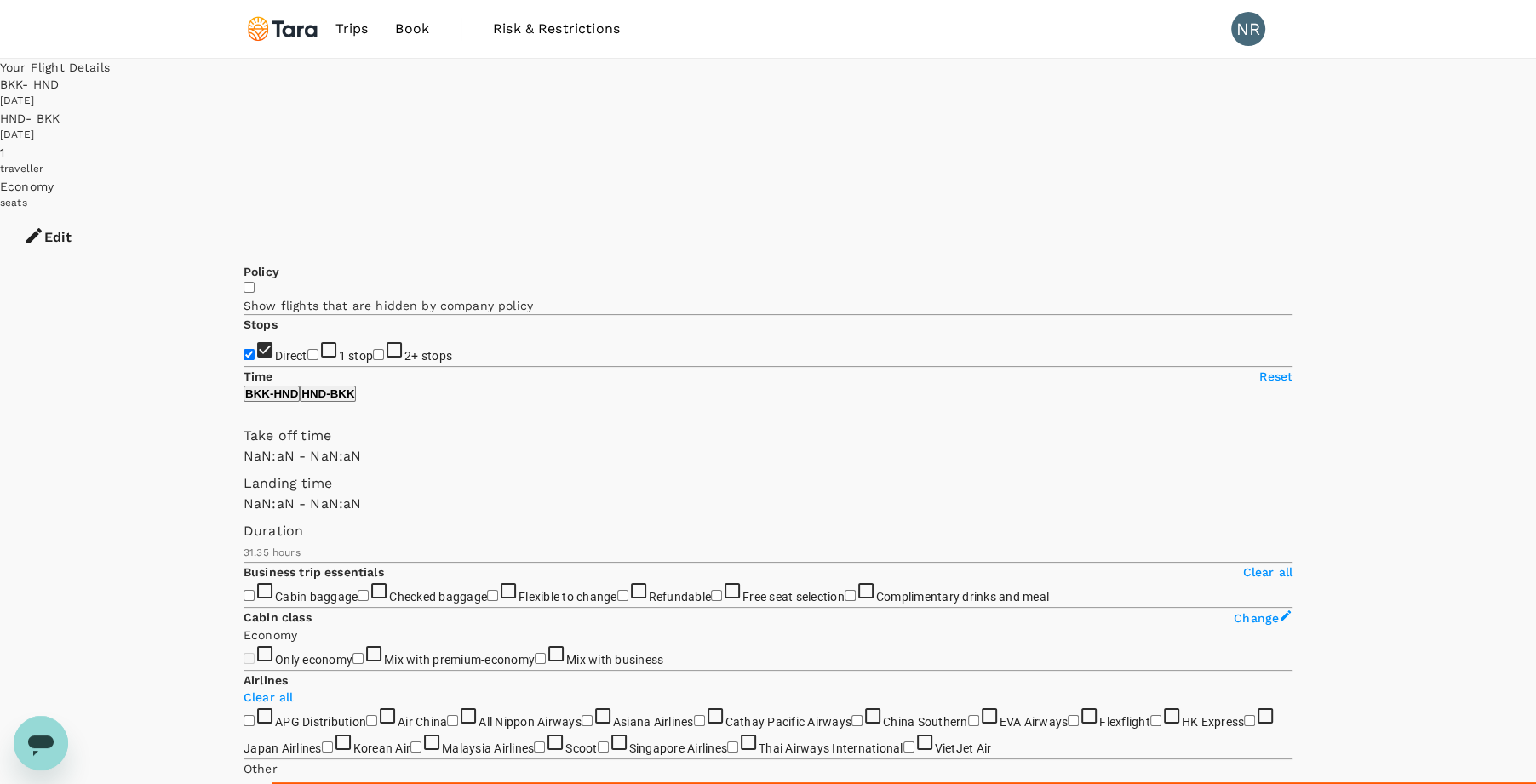
checkbox input "false"
type input "1440"
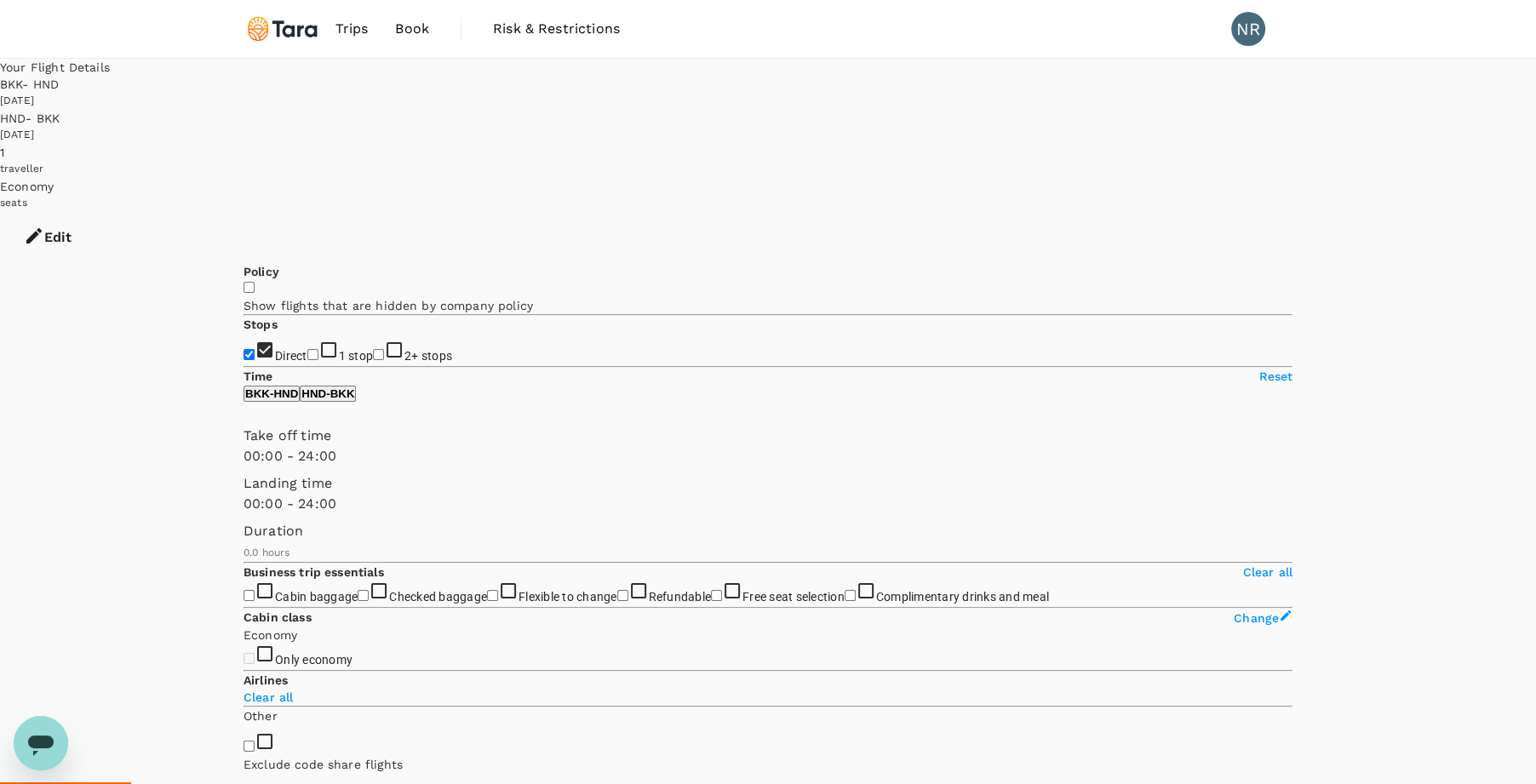
type input "990"
checkbox input "true"
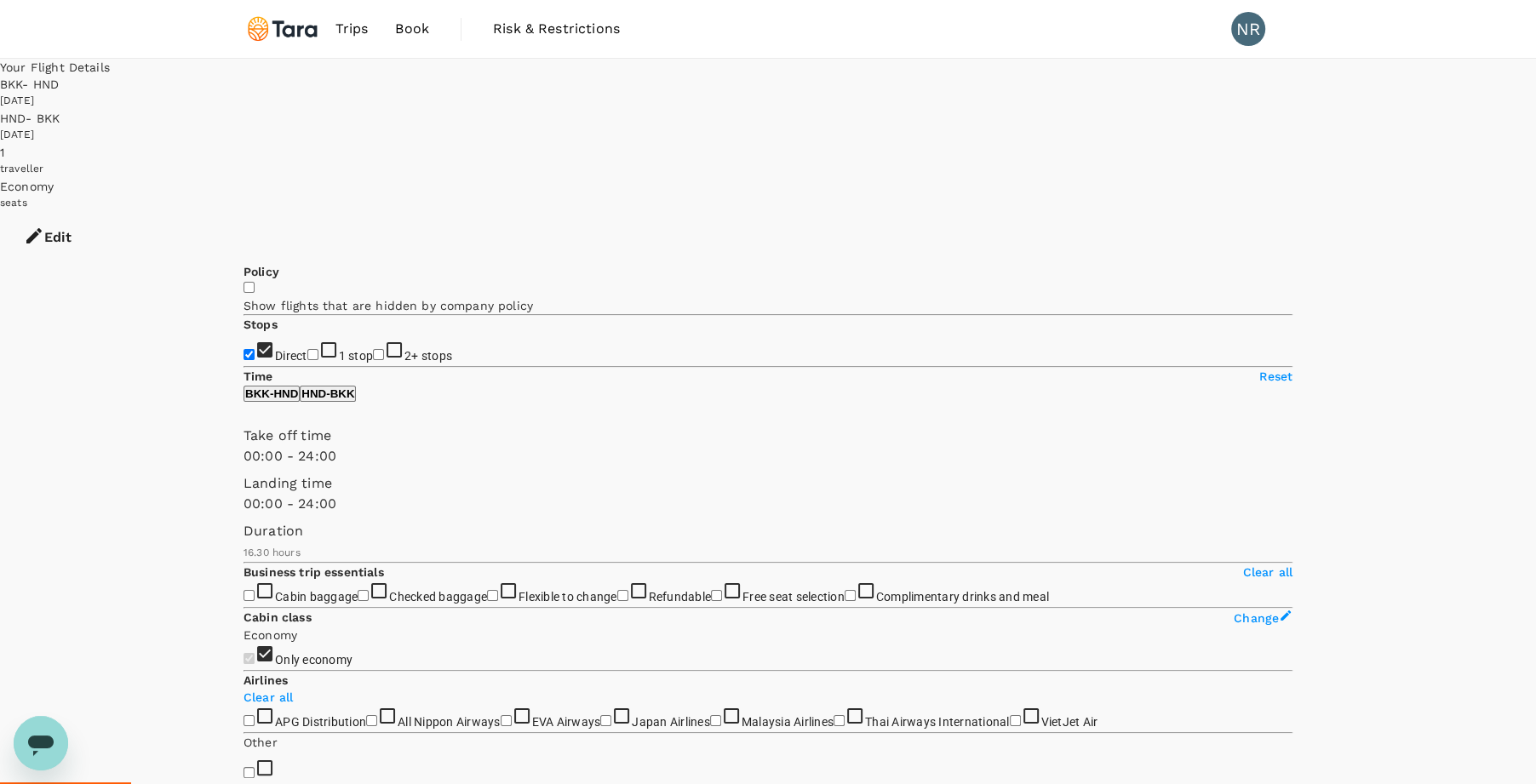
type input "1255"
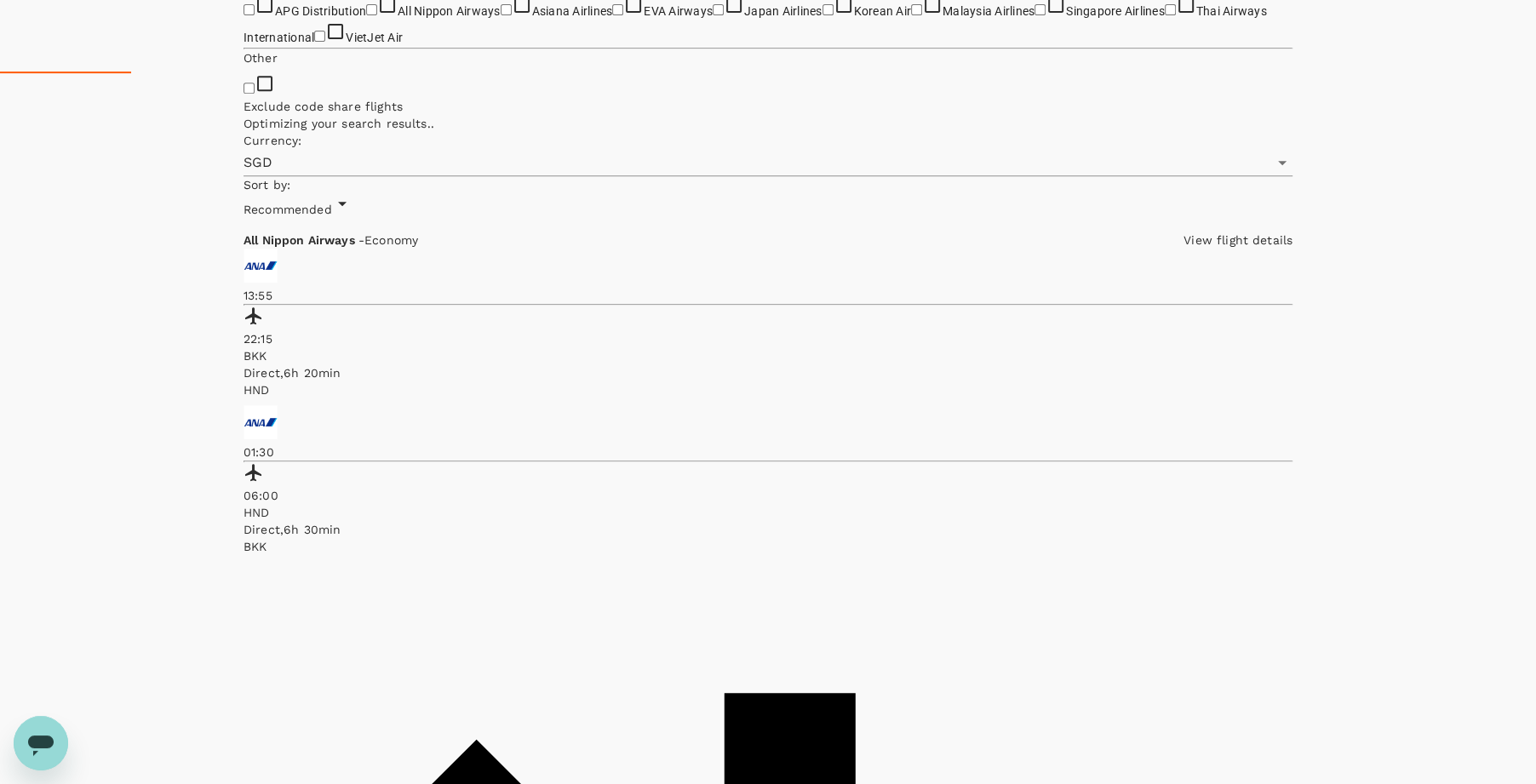
scroll to position [1049, 0]
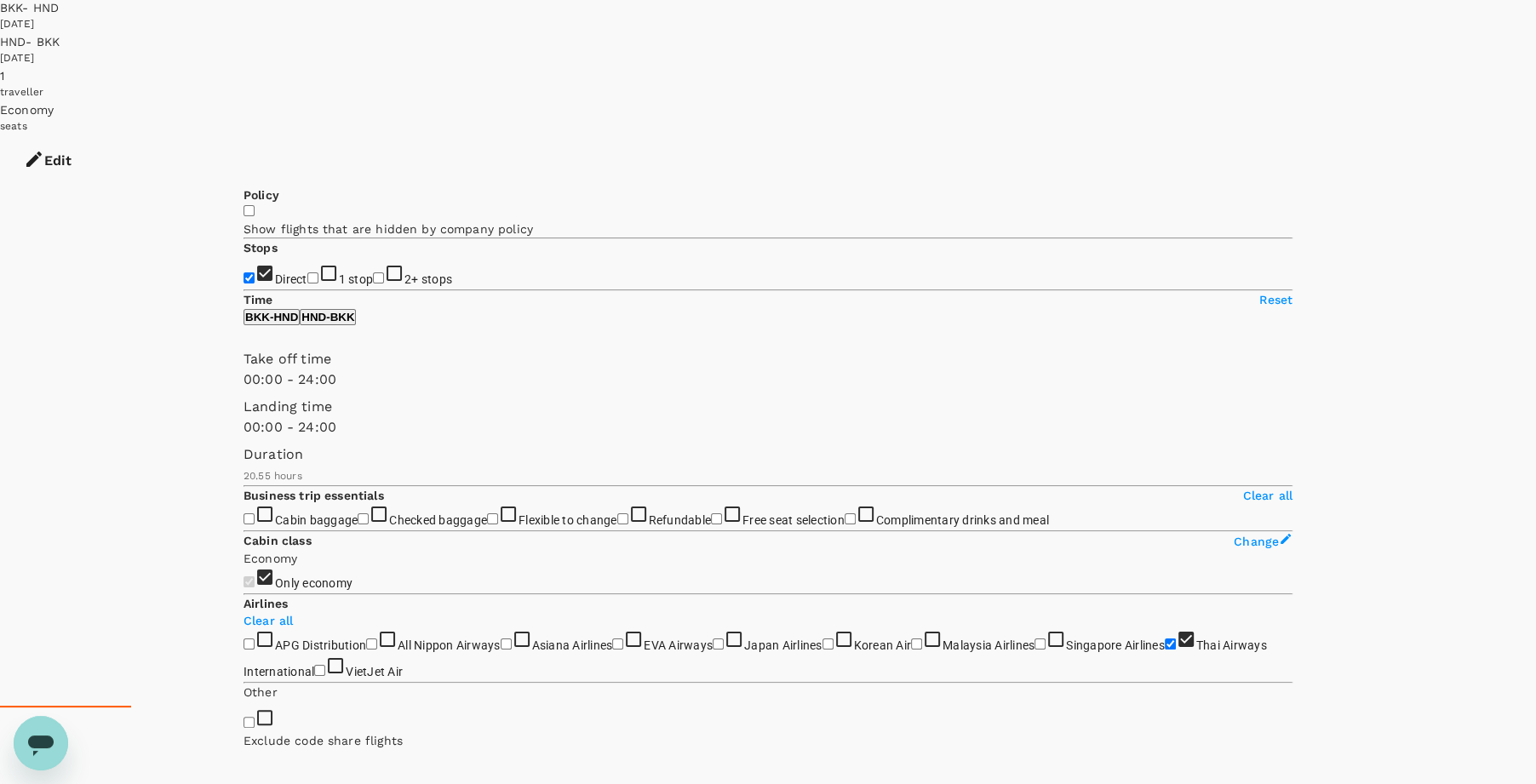
scroll to position [0, 0]
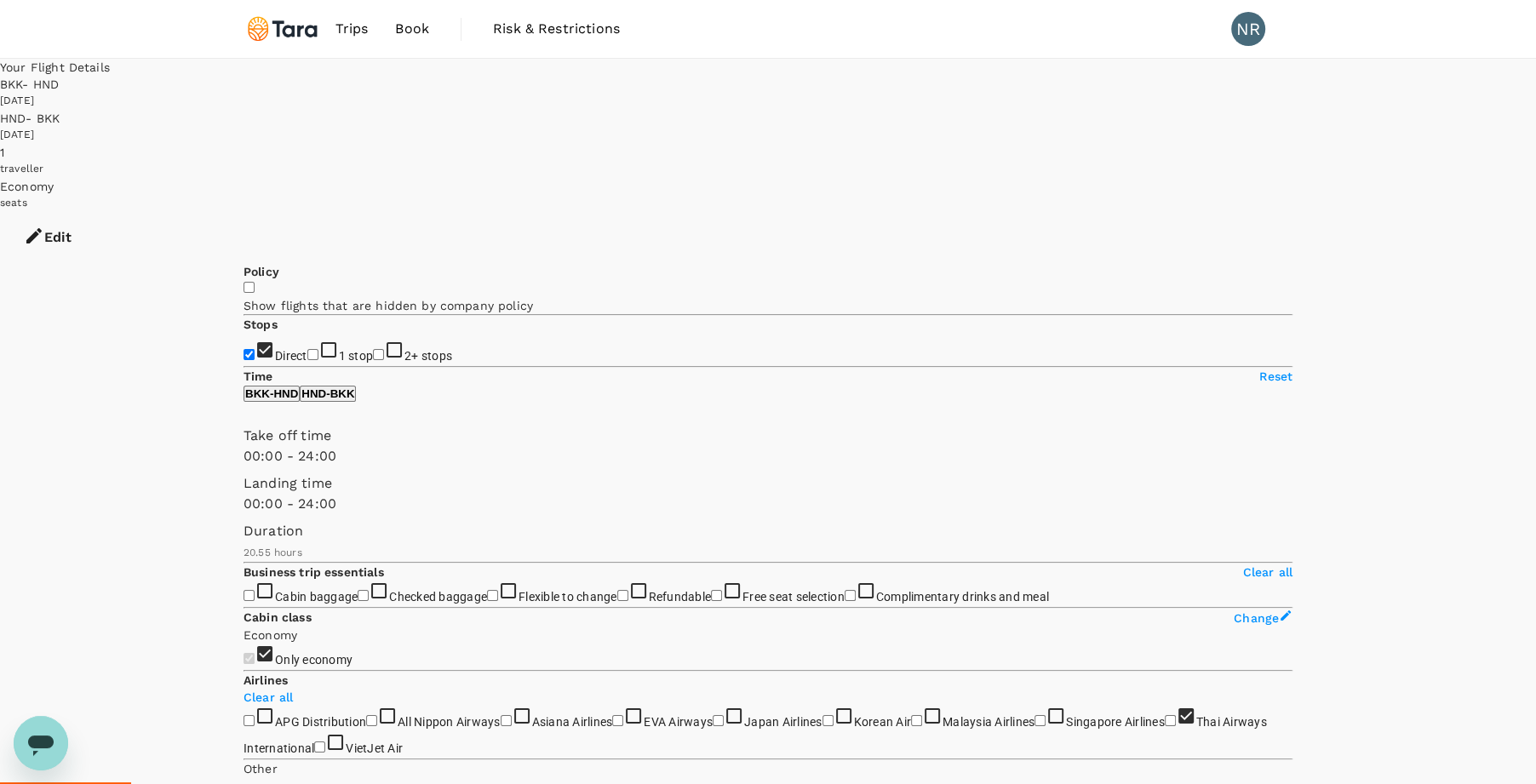
checkbox input "false"
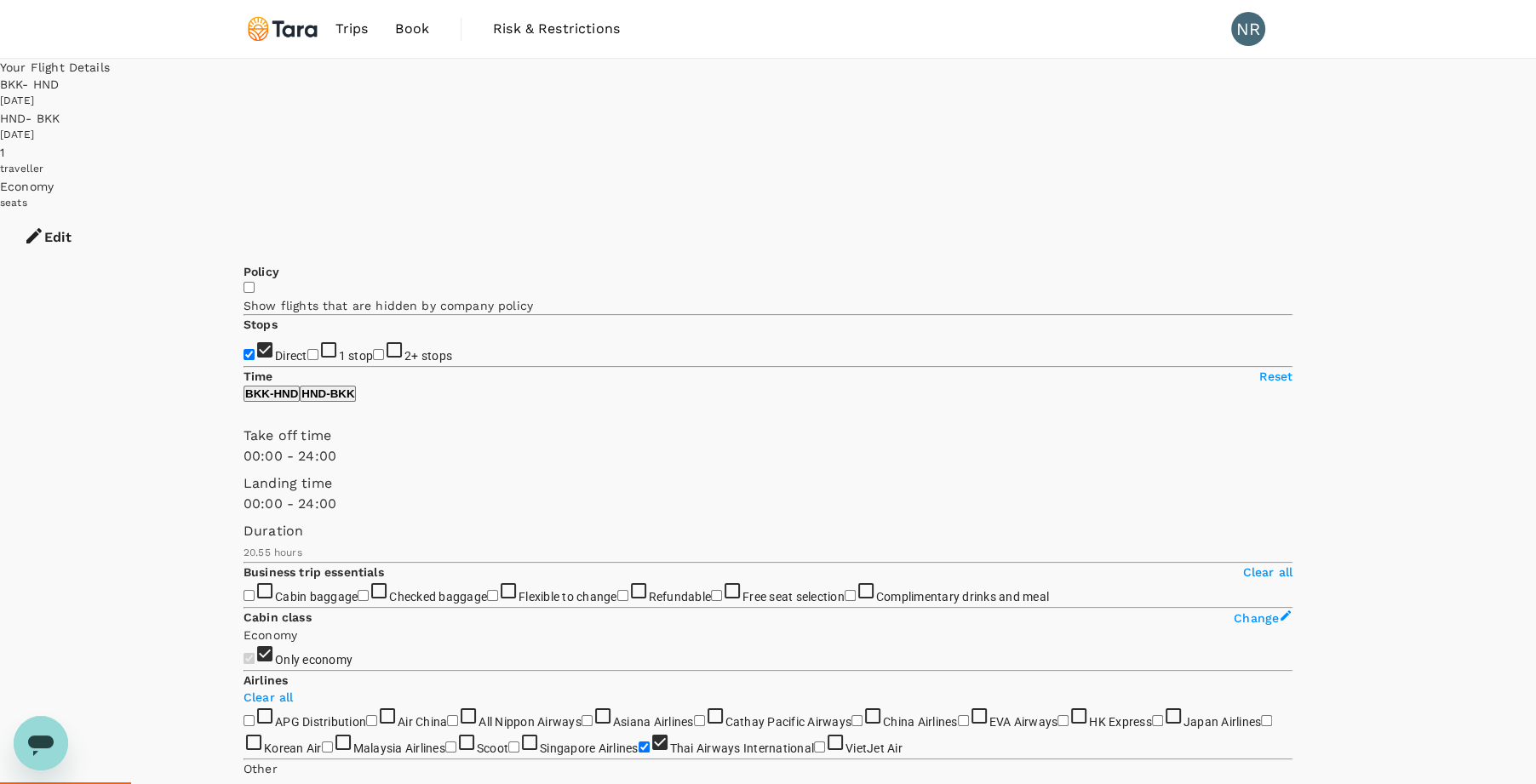
type input "SGD"
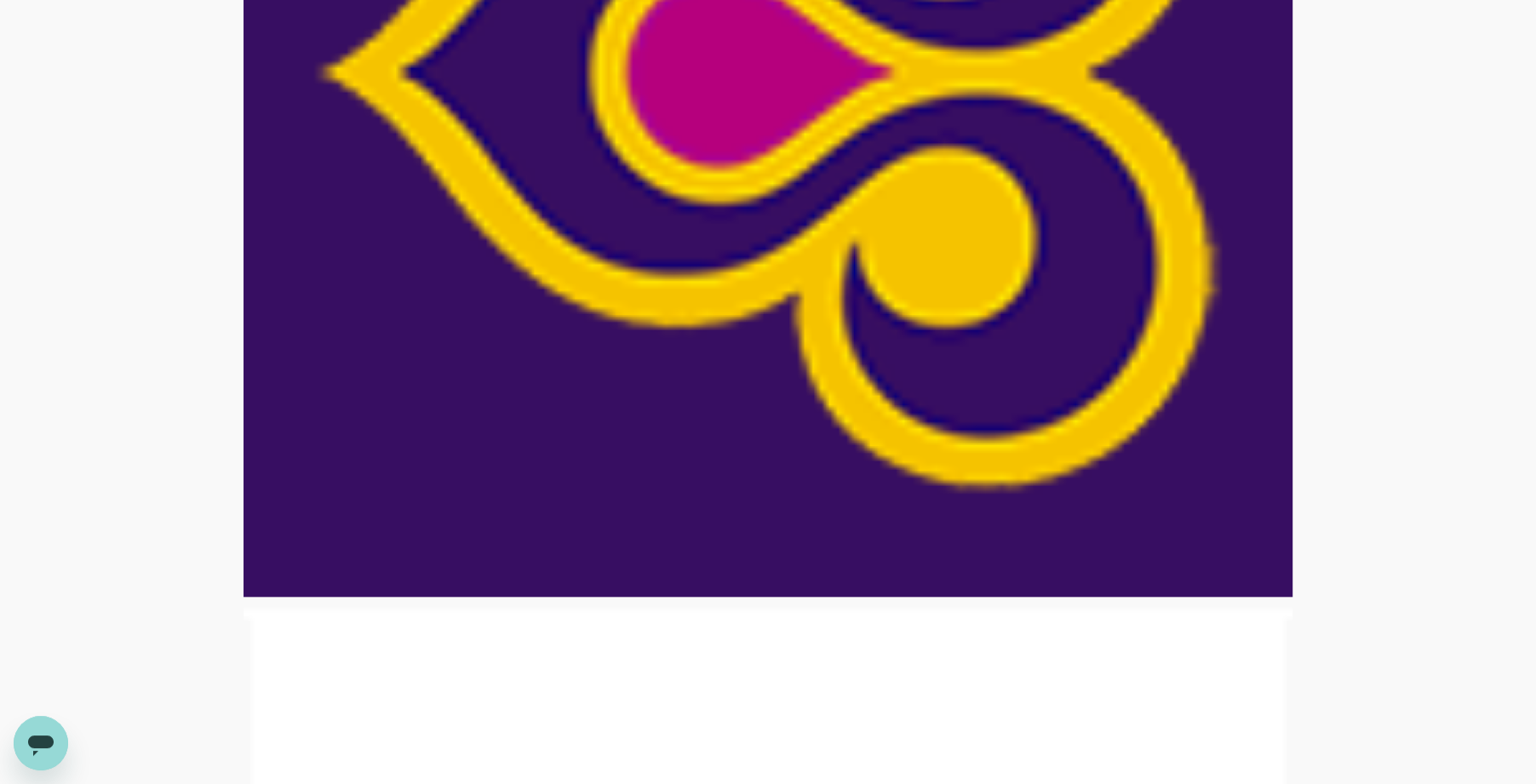
scroll to position [2273, 0]
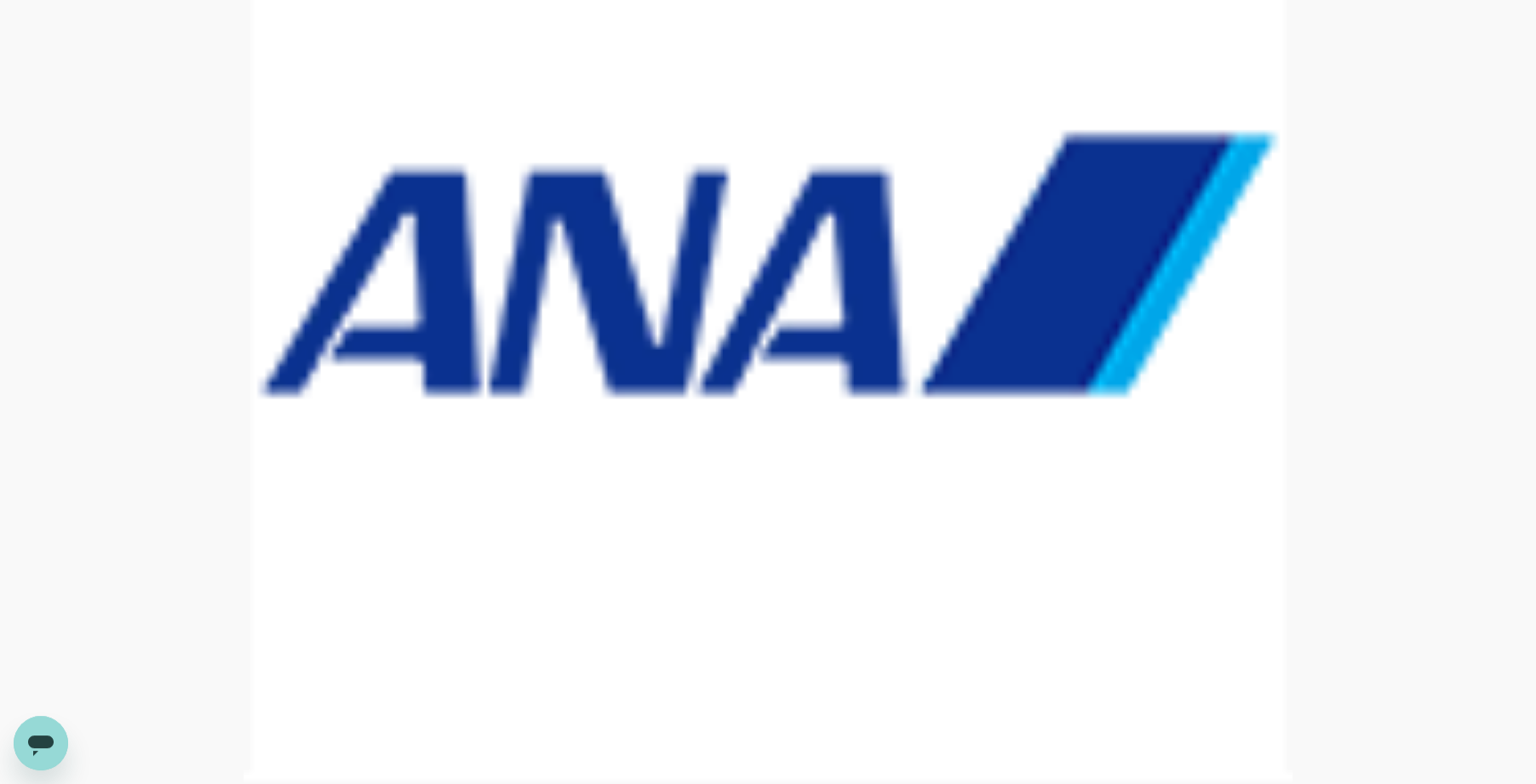
checkbox input "false"
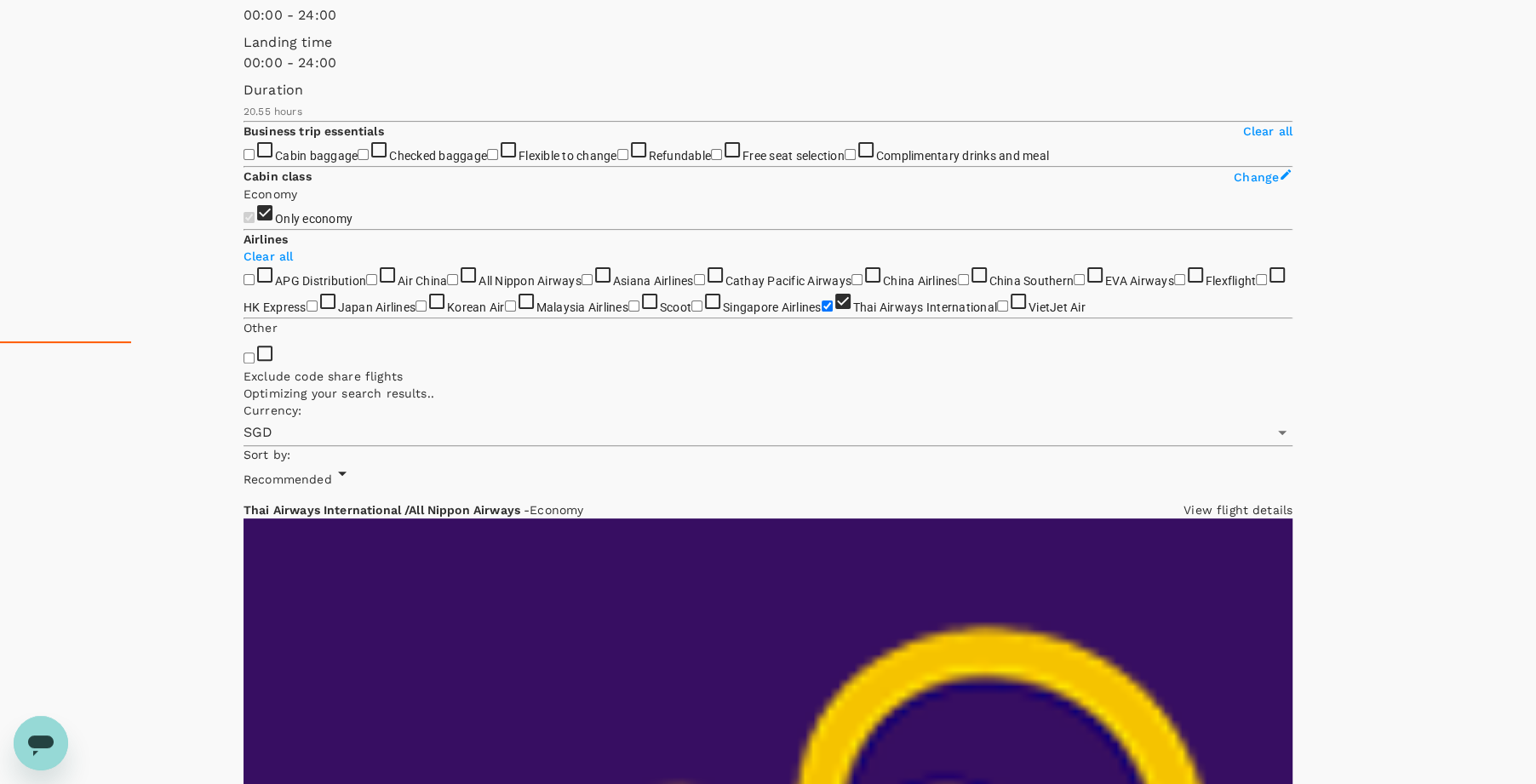
scroll to position [240, 0]
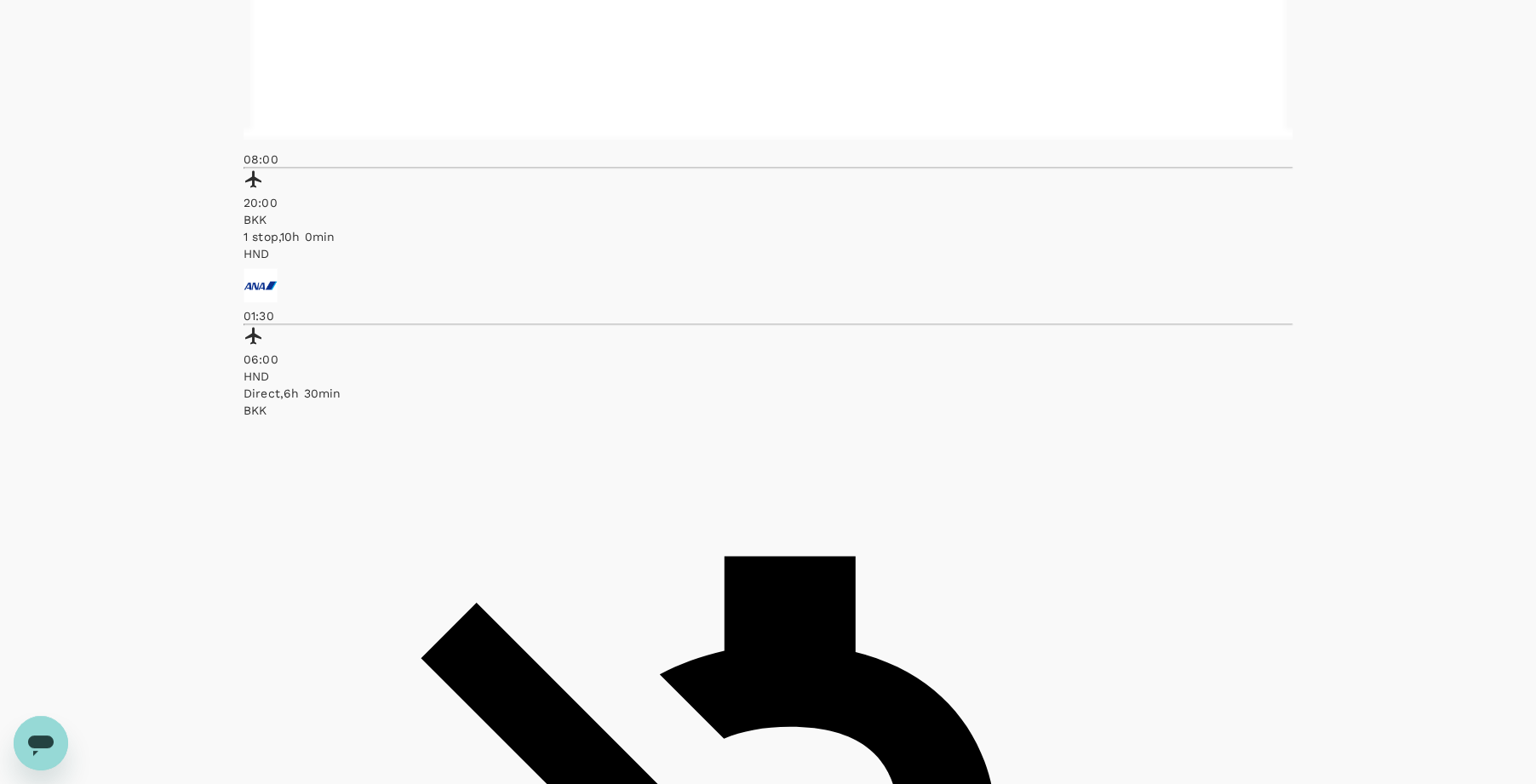
type input "1895"
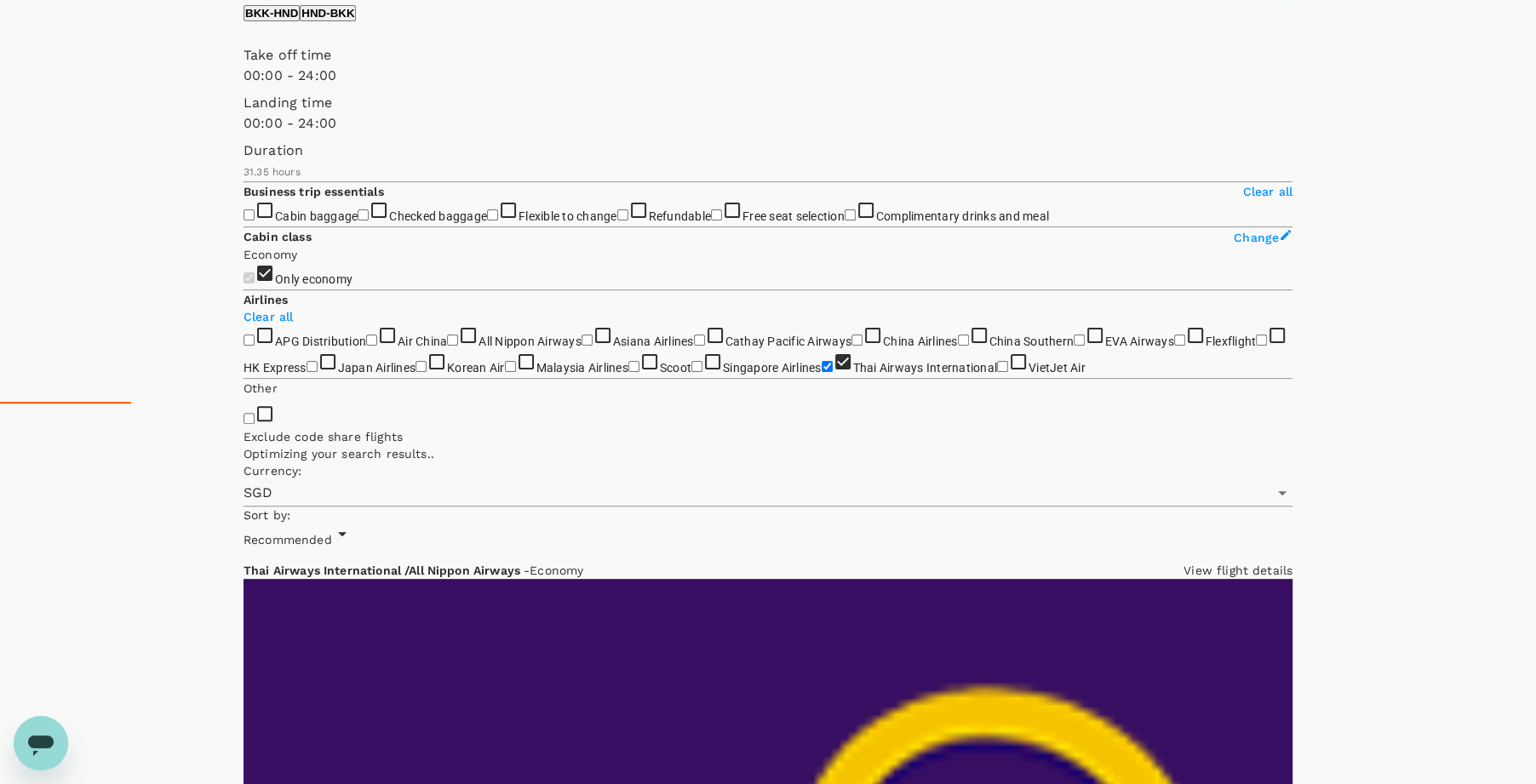
scroll to position [0, 0]
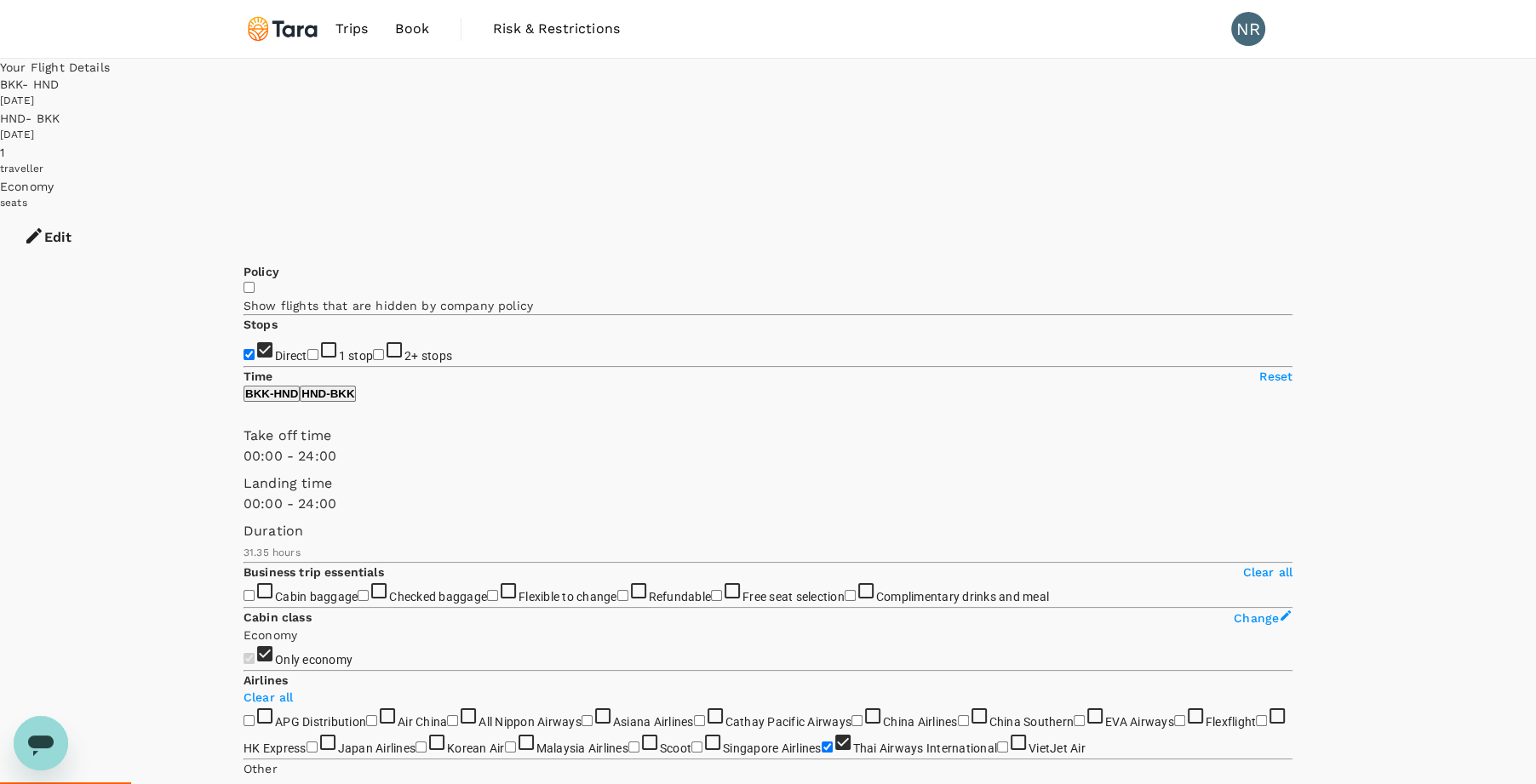
click at [254, 349] on input "Direct" at bounding box center [249, 355] width 11 height 11
checkbox input "true"
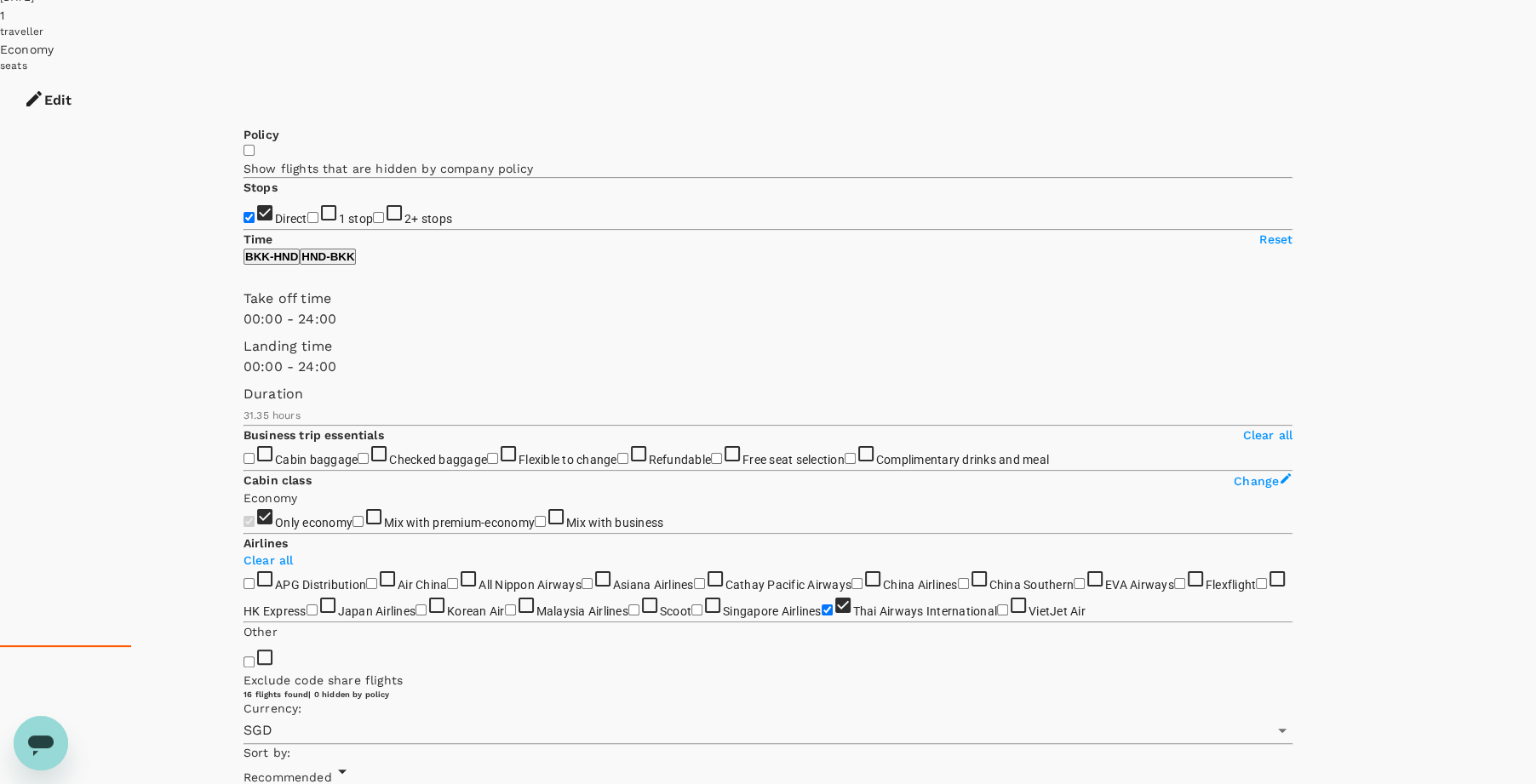
scroll to position [142, 0]
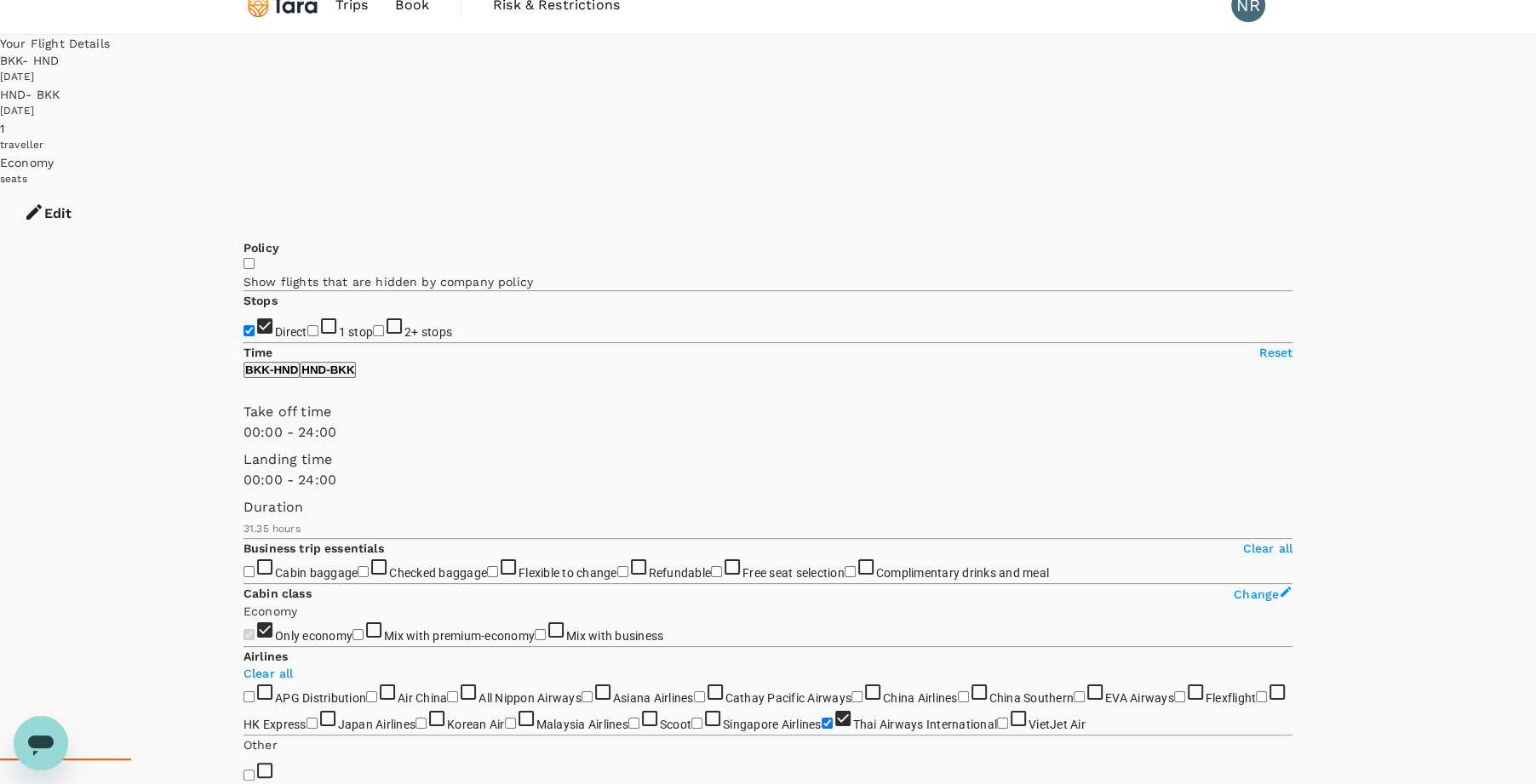
scroll to position [22, 0]
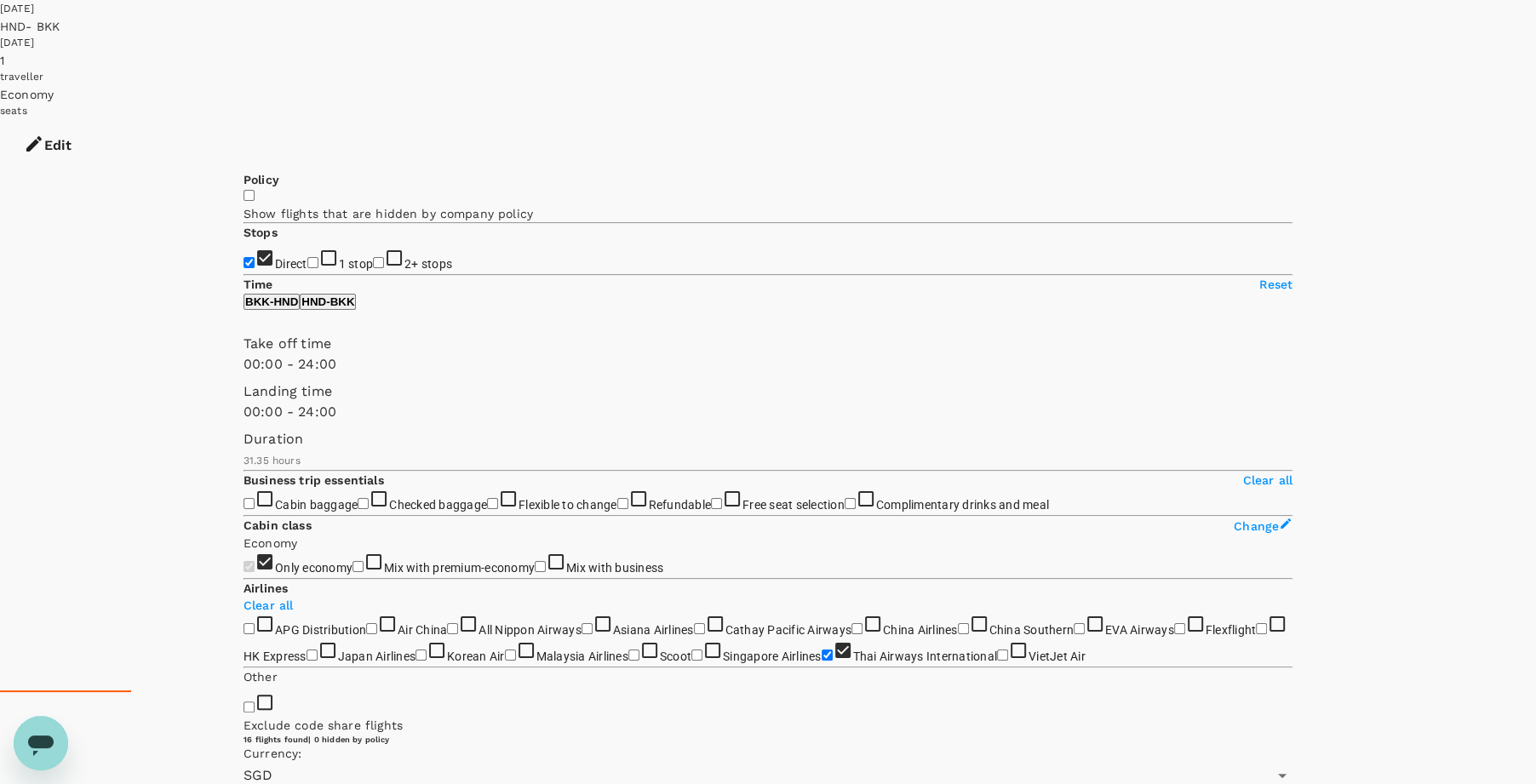
scroll to position [91, 0]
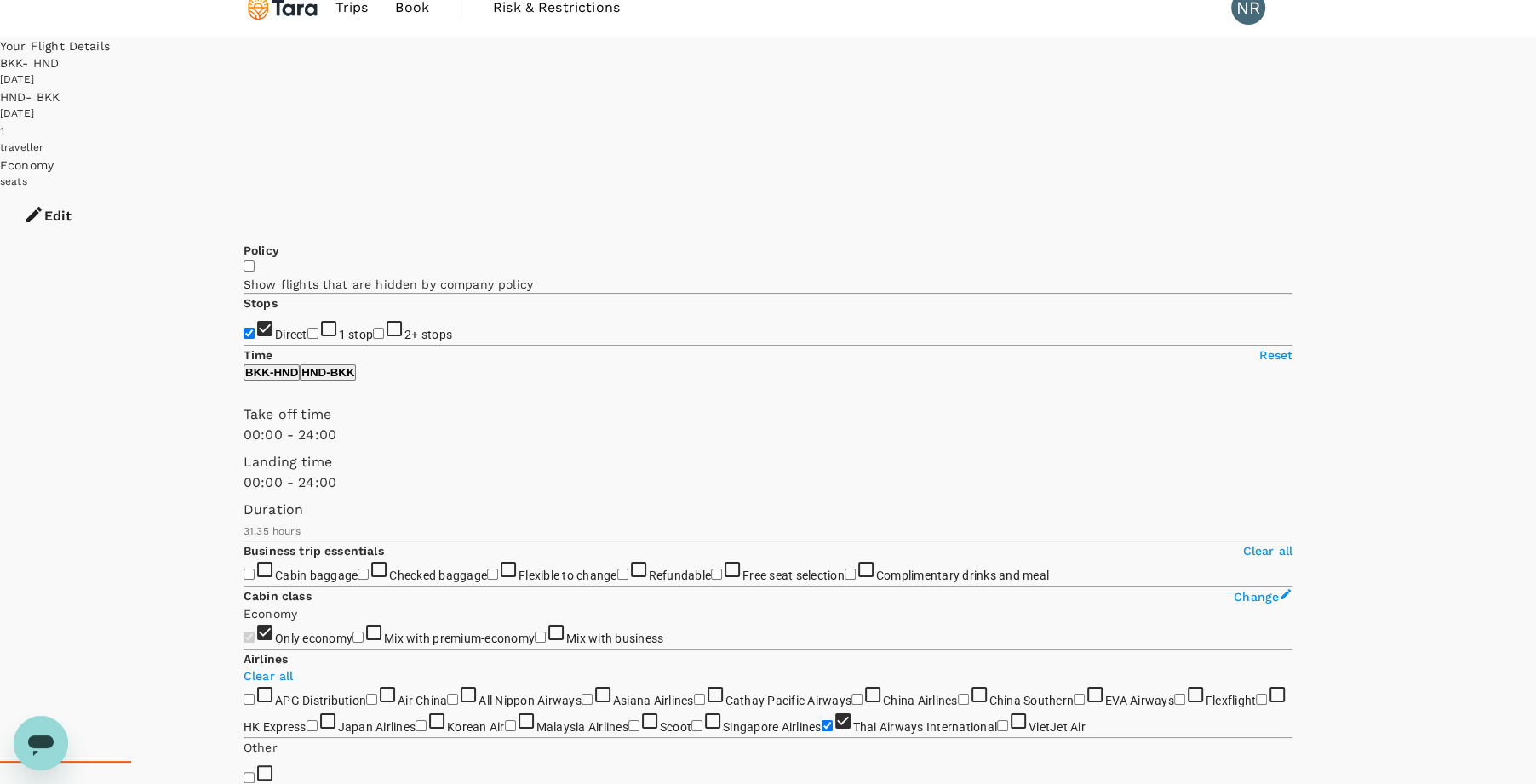
scroll to position [19, 0]
click at [42, 210] on icon "button" at bounding box center [34, 217] width 15 height 15
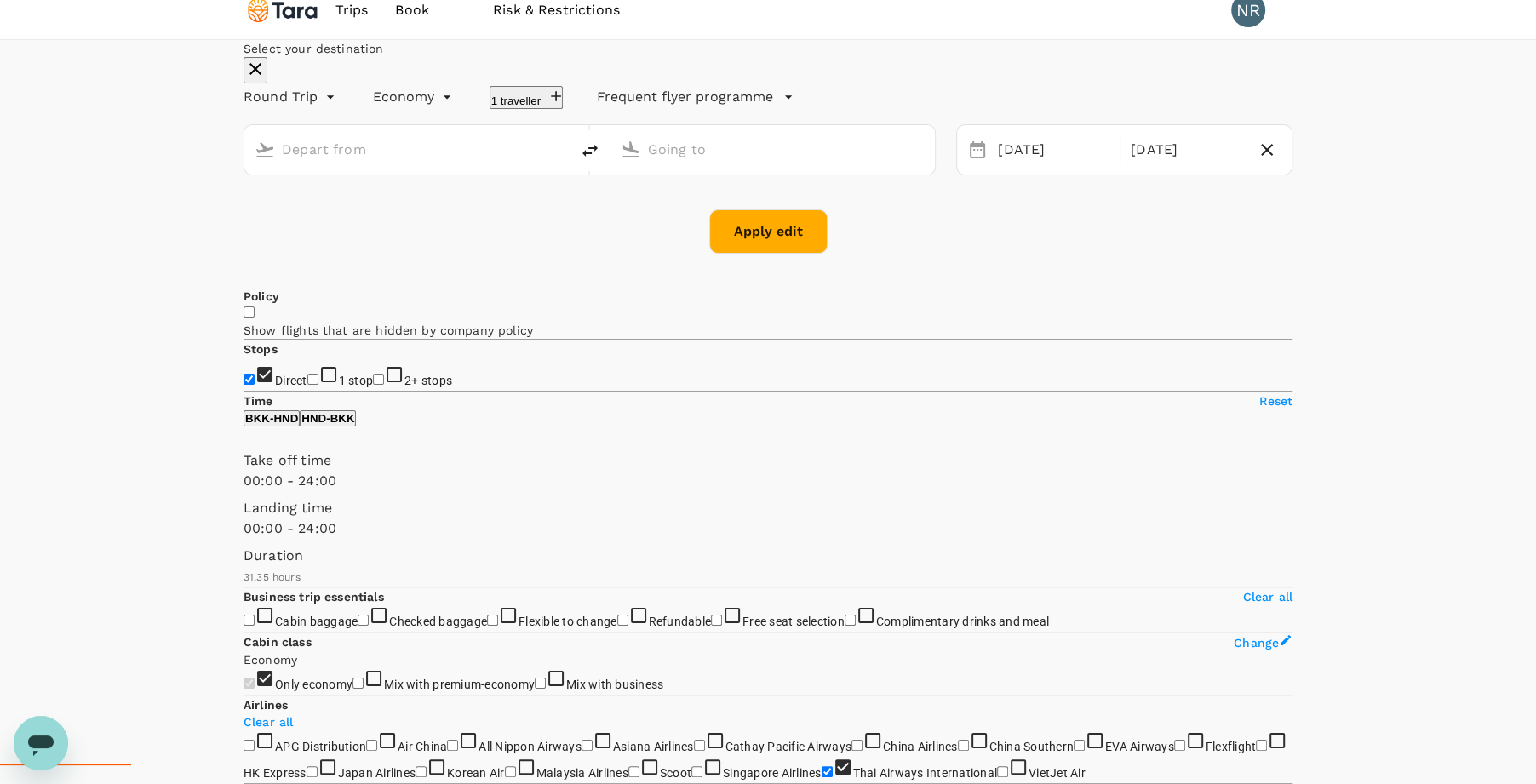
type input "Suvarnabhumi Intl (BKK)"
type input "Tokyo Intl (HND)"
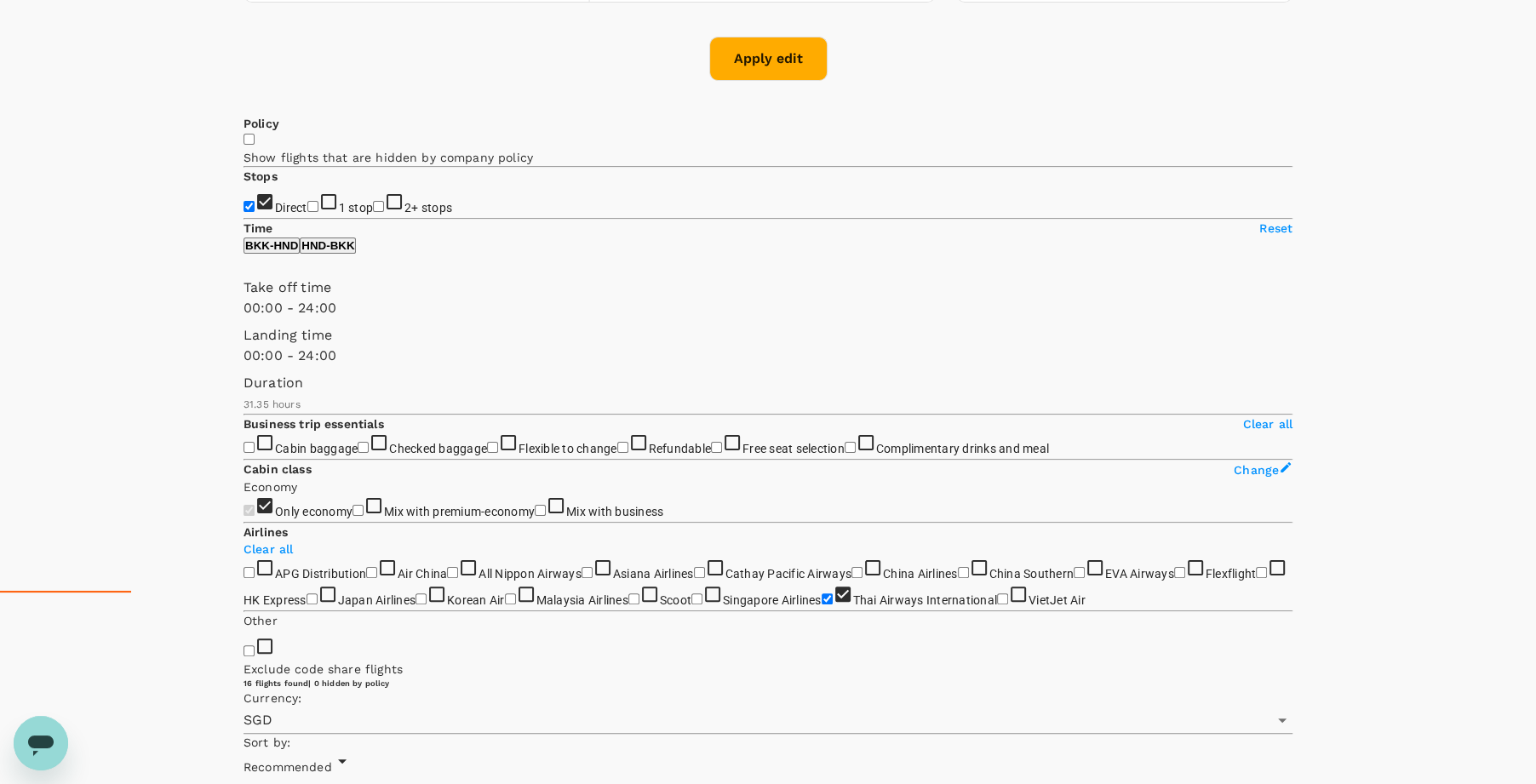
scroll to position [203, 0]
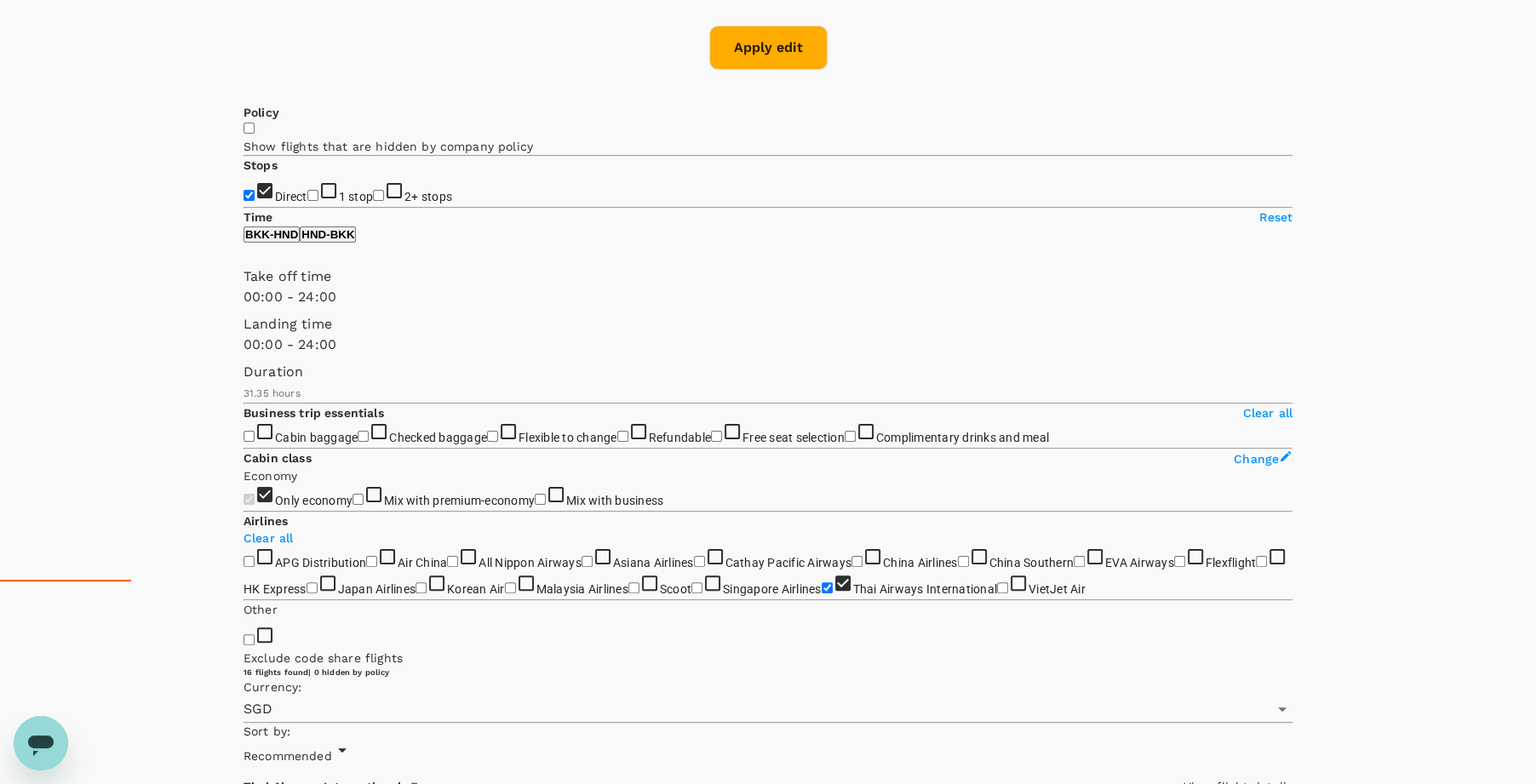
click at [1183, 778] on p "View flight details" at bounding box center [1237, 786] width 109 height 17
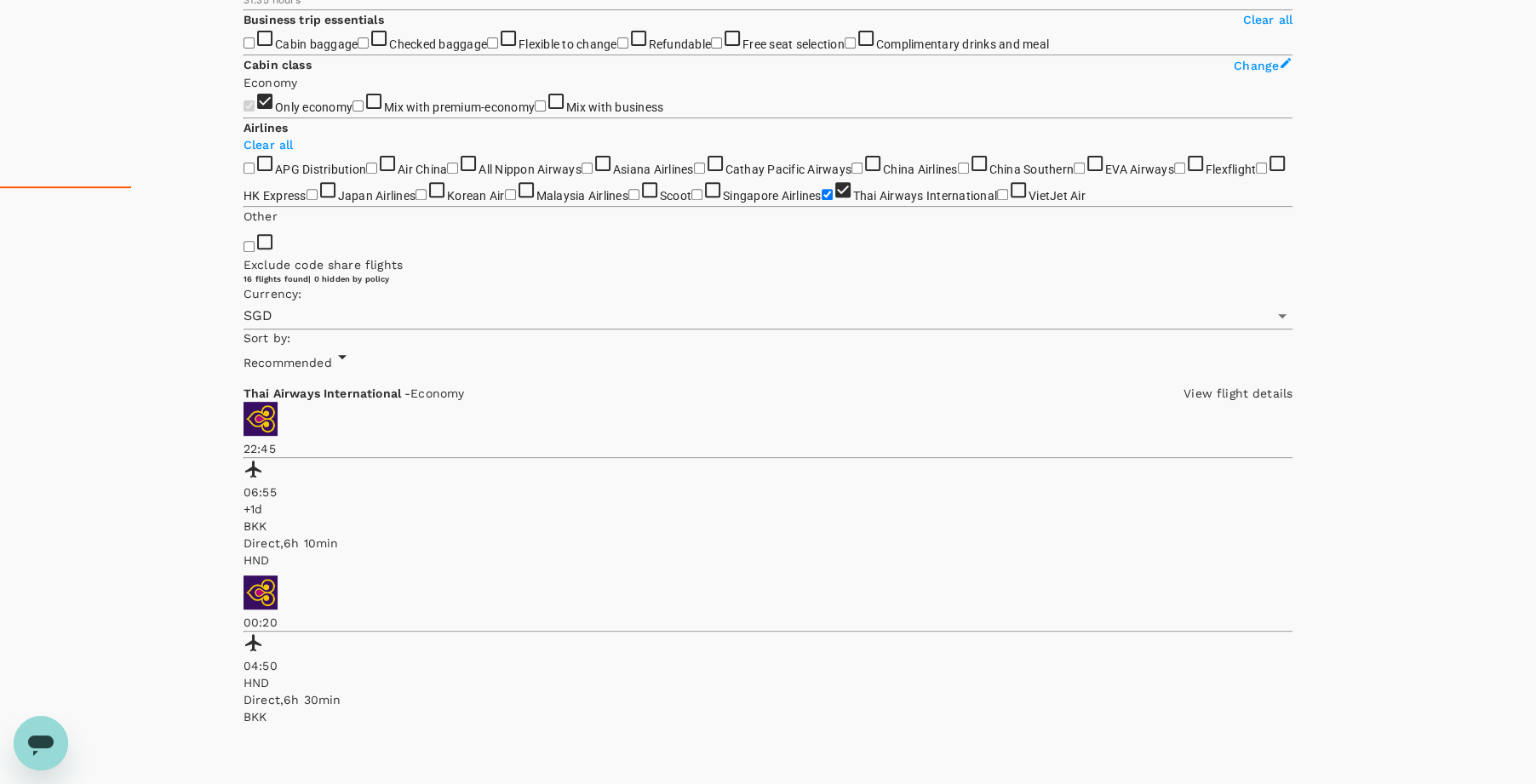
scroll to position [597, 0]
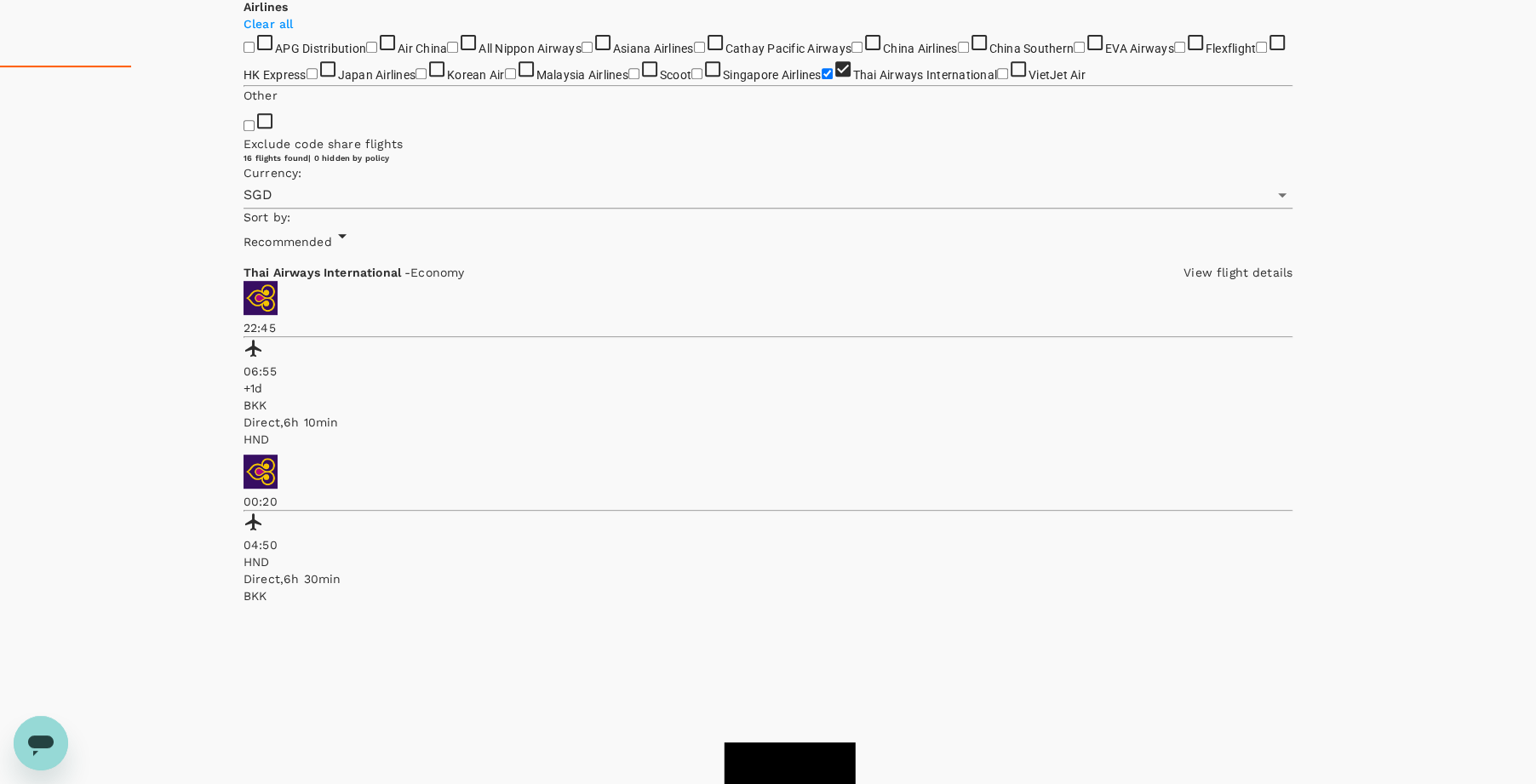
scroll to position [809, 0]
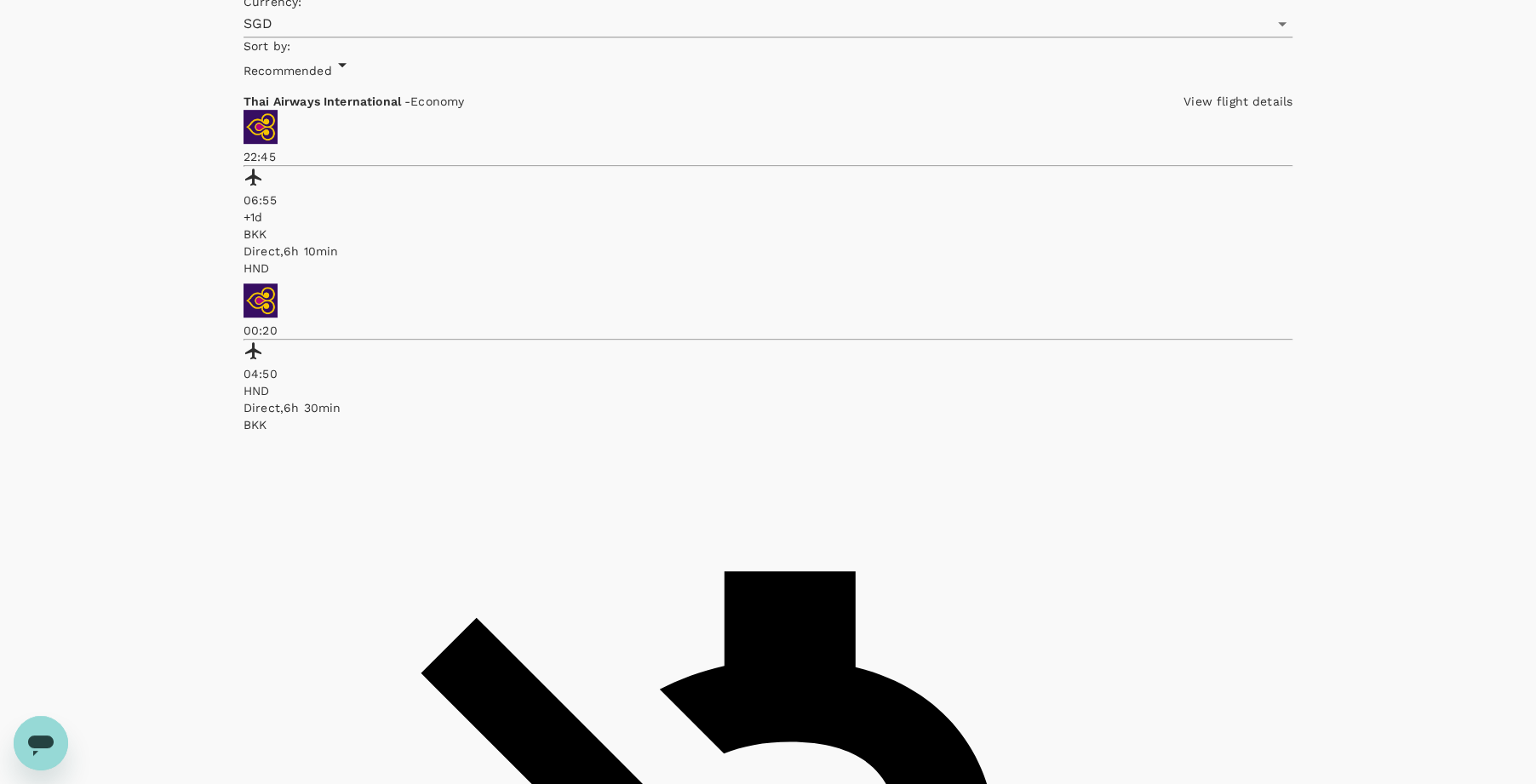
scroll to position [898, 0]
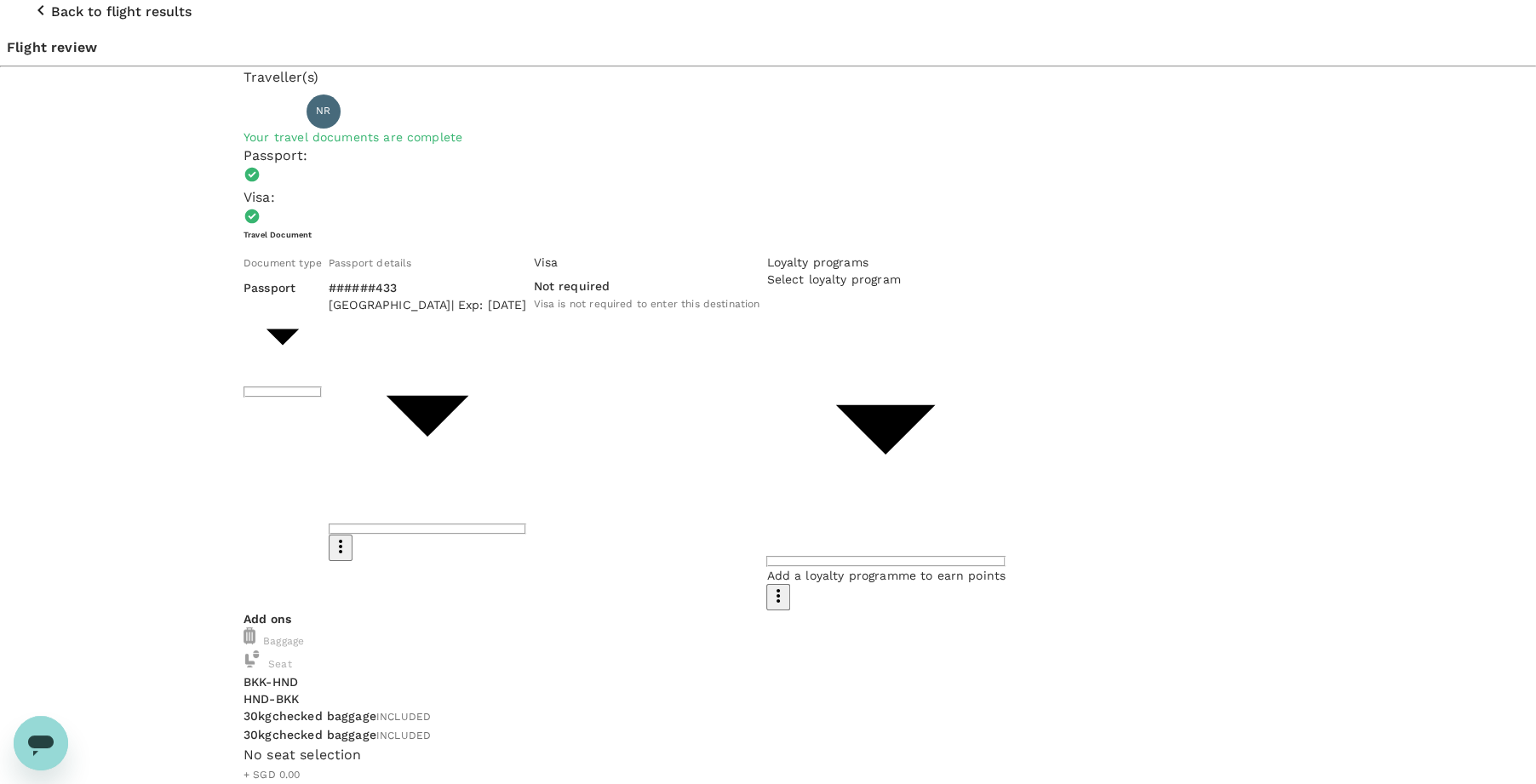
scroll to position [18, 0]
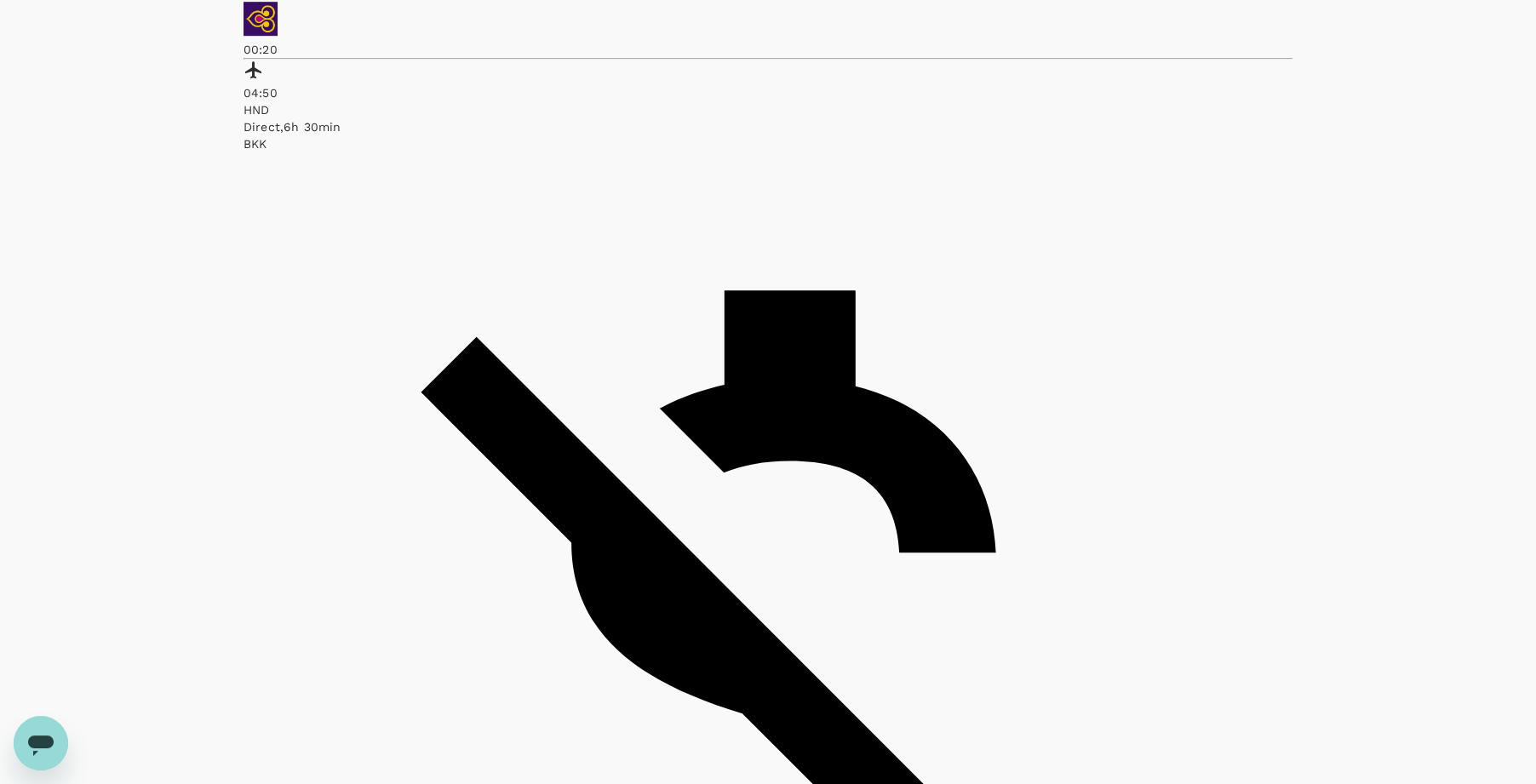
scroll to position [1087, 0]
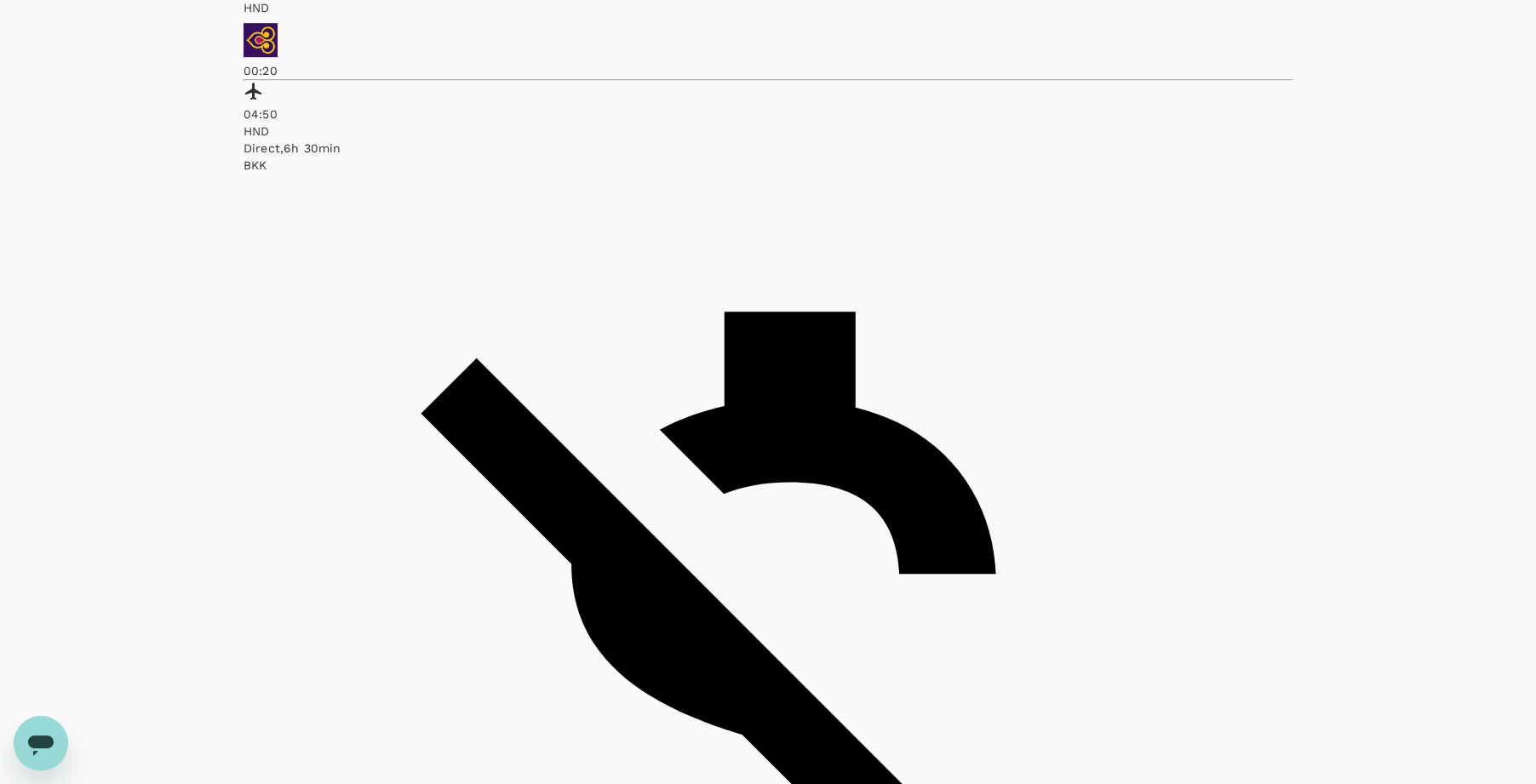
checkbox input "true"
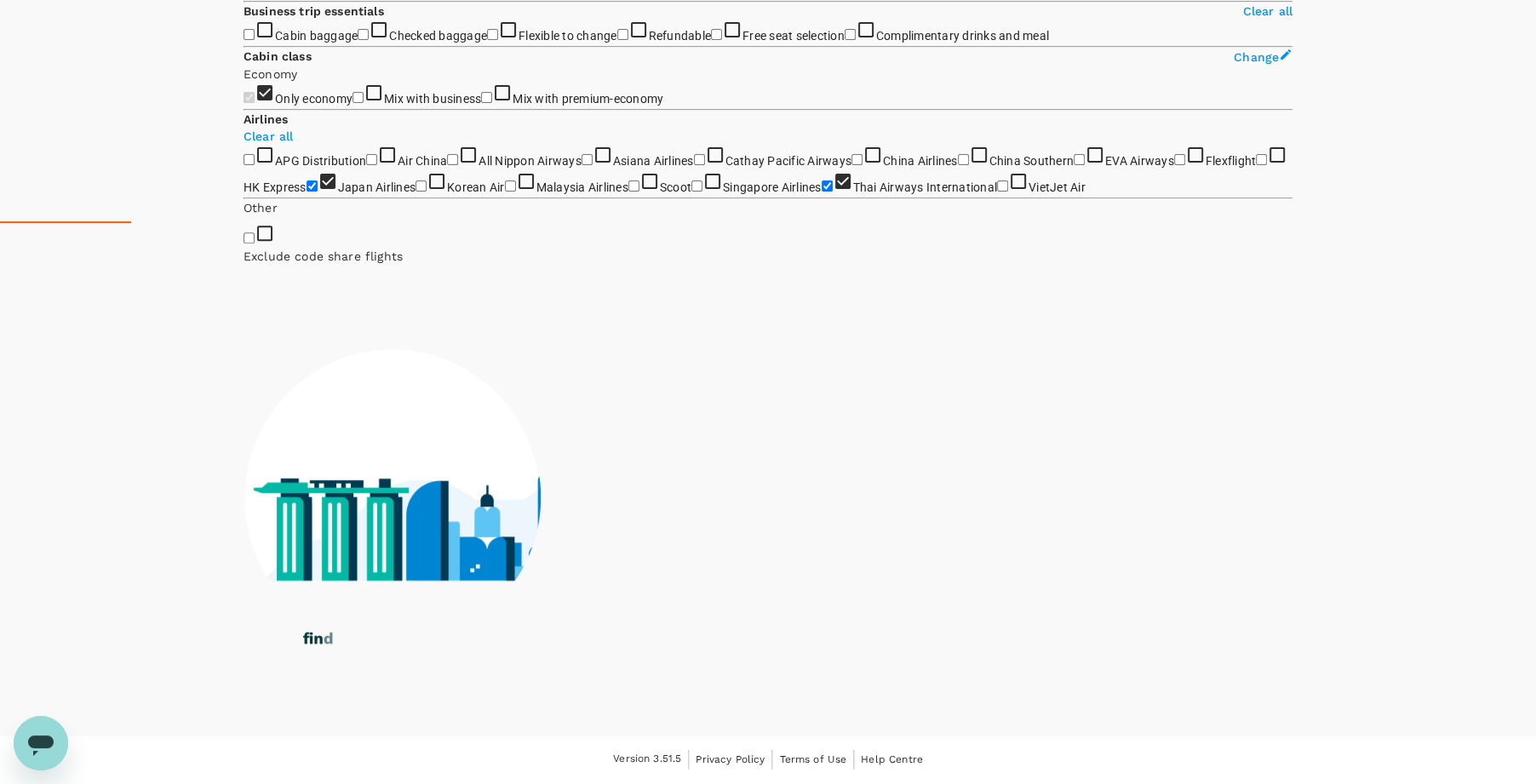
click at [447, 154] on input "All Nippon Airways" at bounding box center [452, 159] width 11 height 11
checkbox input "true"
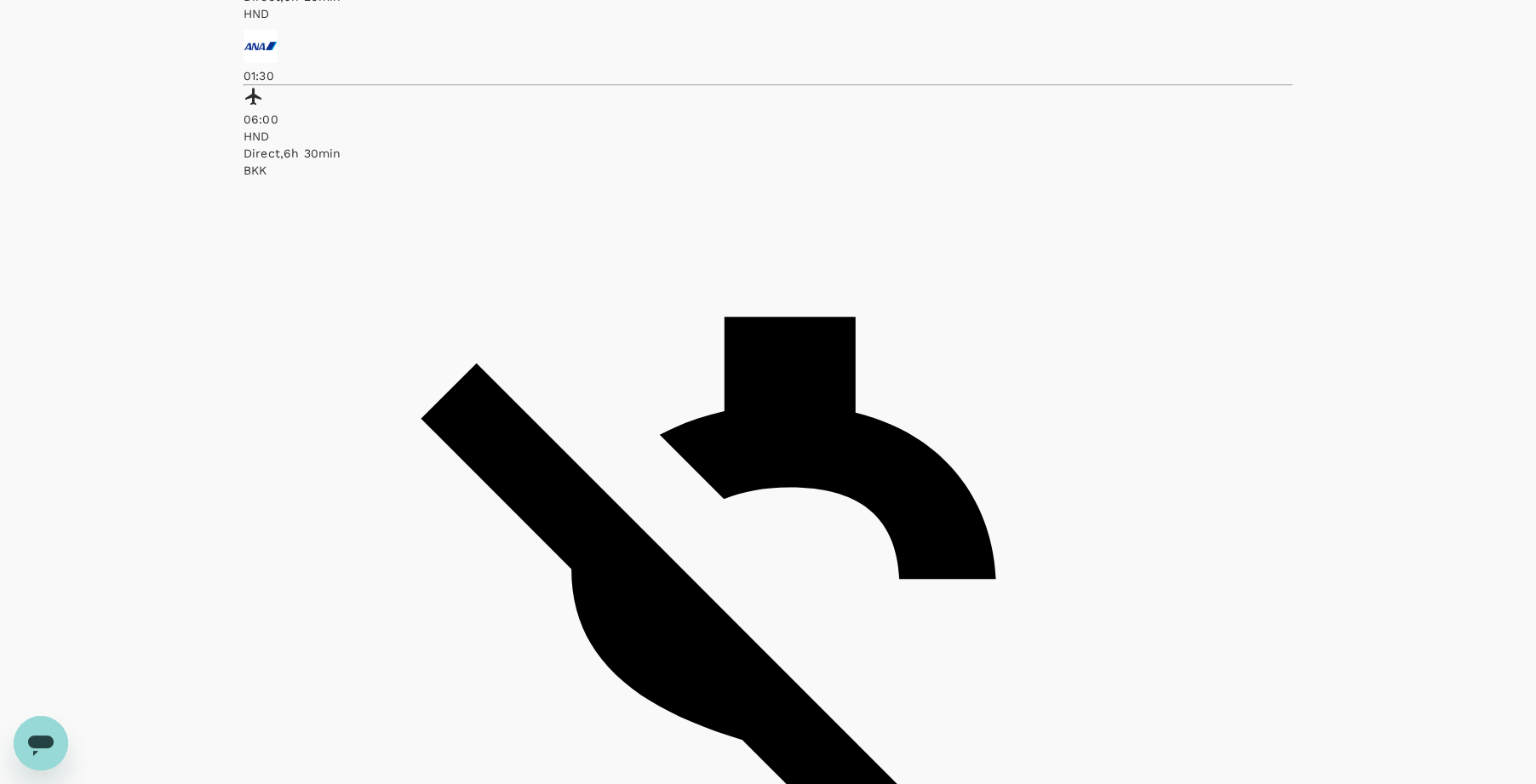
type input "SGD"
checkbox input "false"
checkbox input "true"
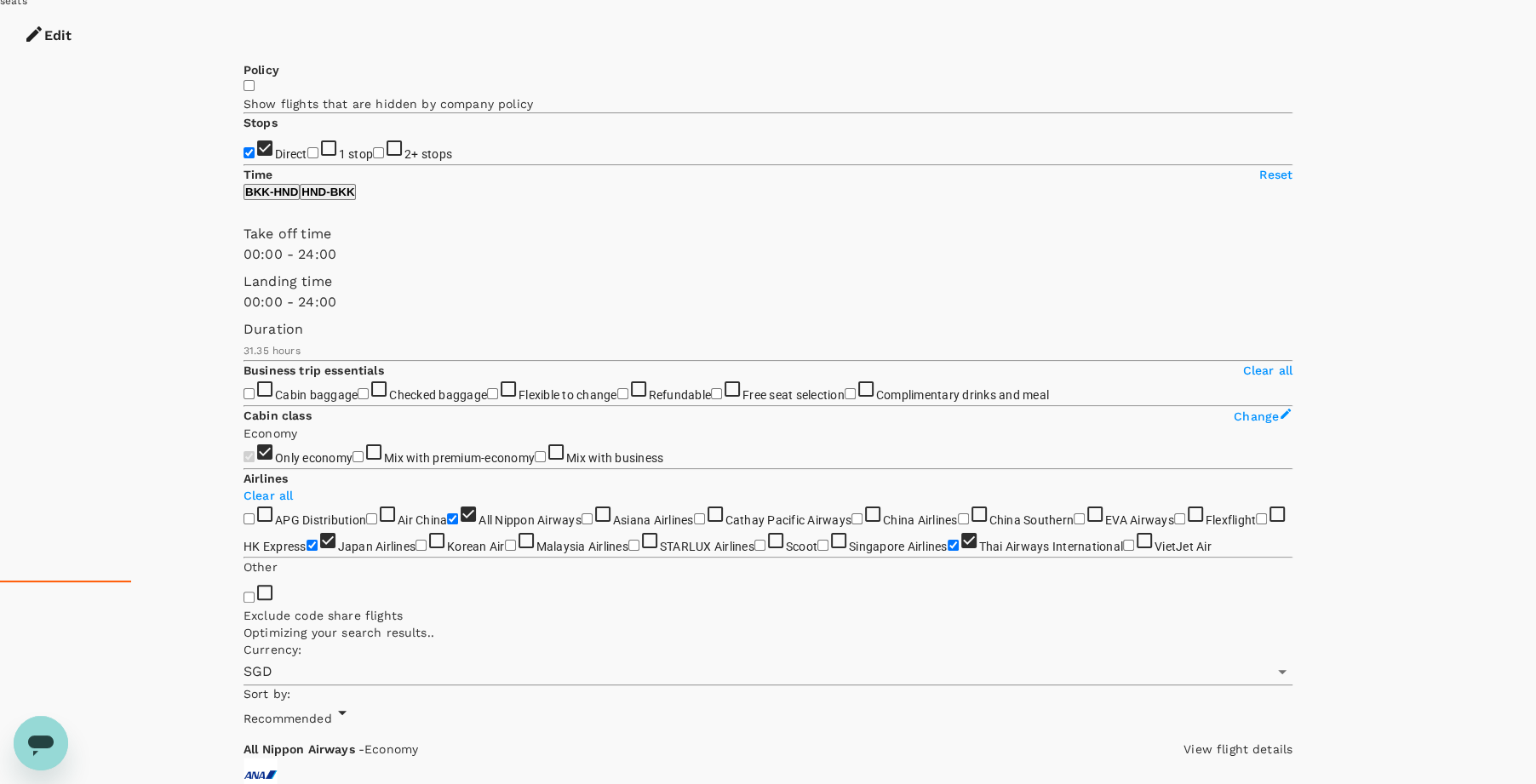
scroll to position [432, 0]
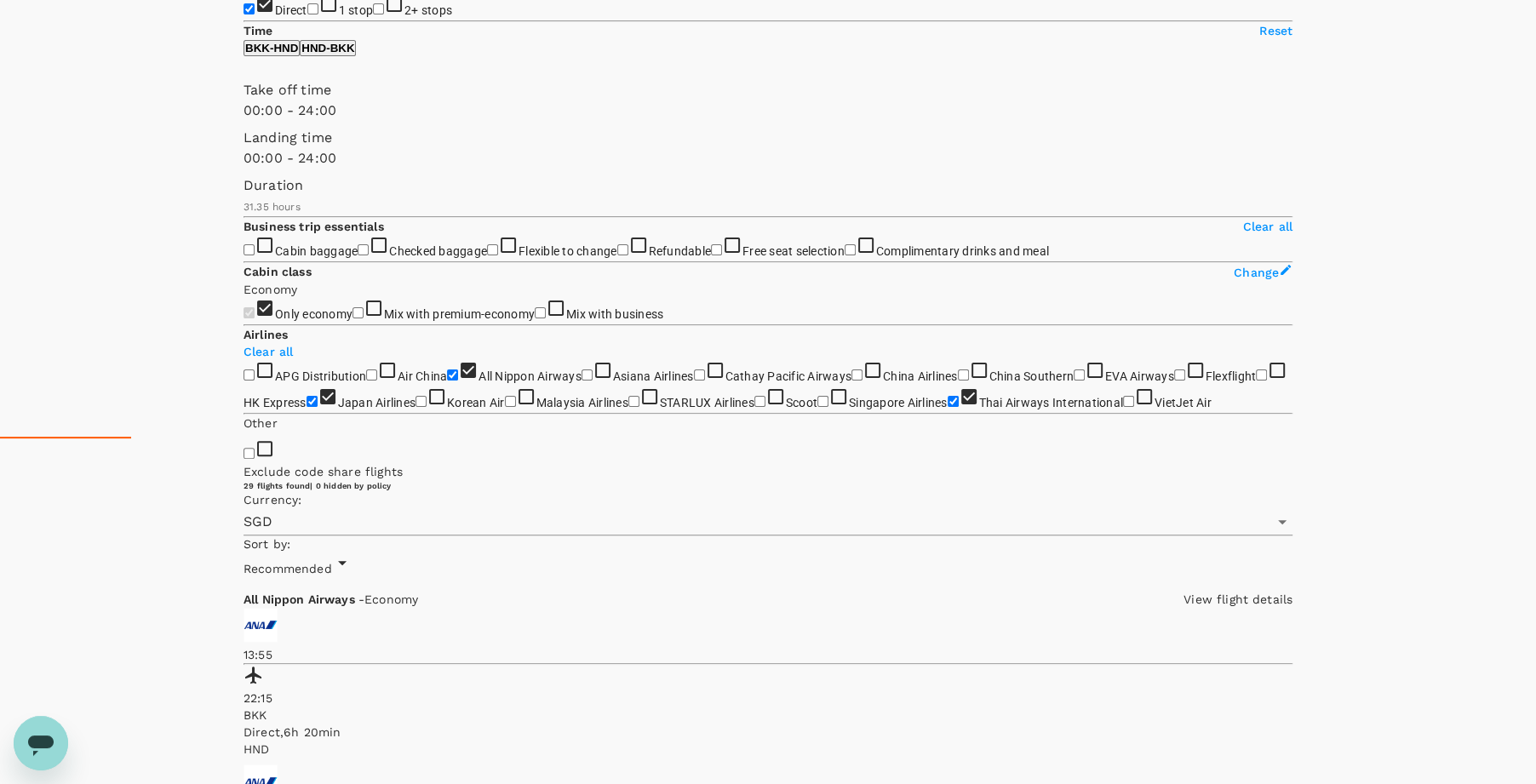
scroll to position [333, 0]
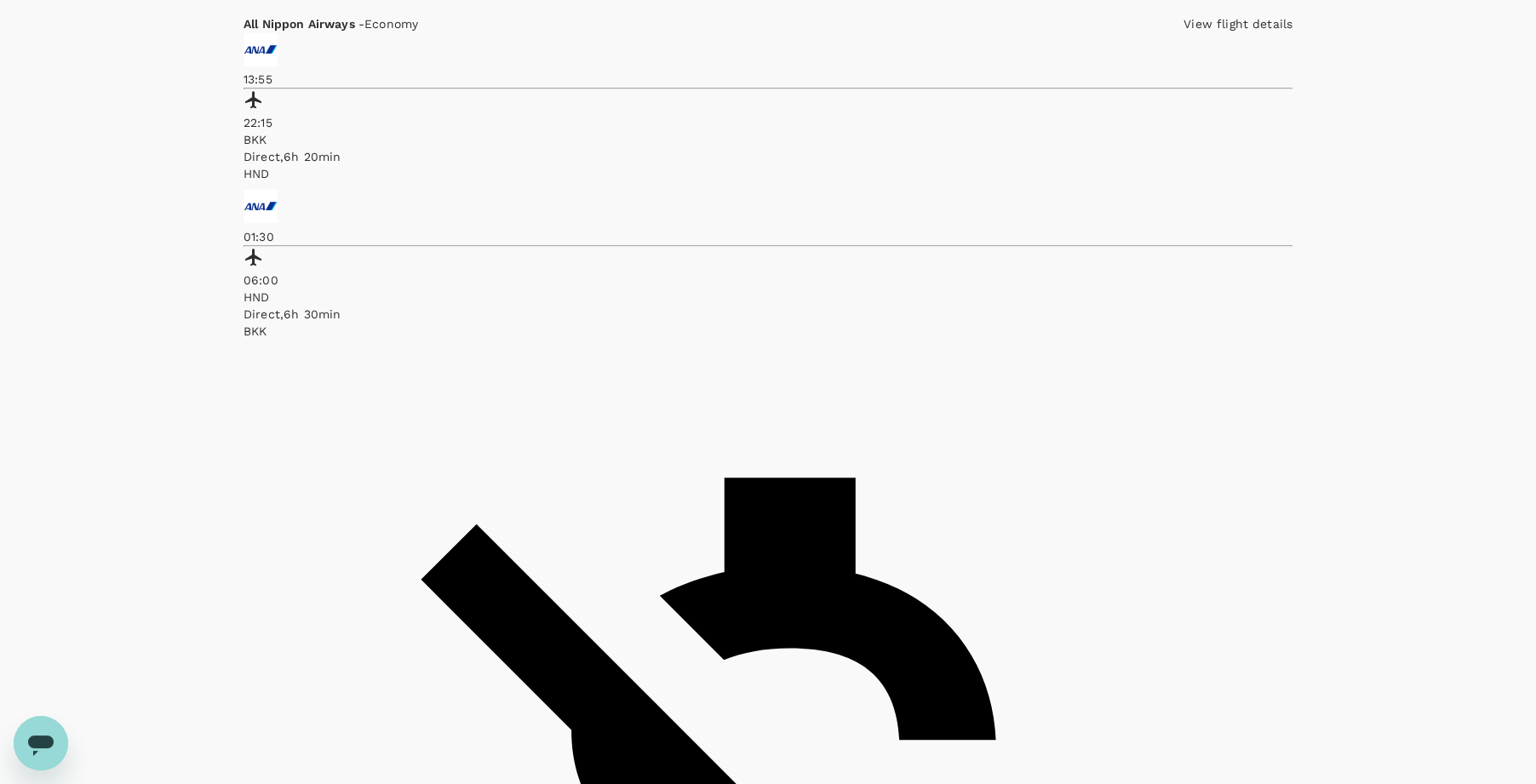
scroll to position [917, 0]
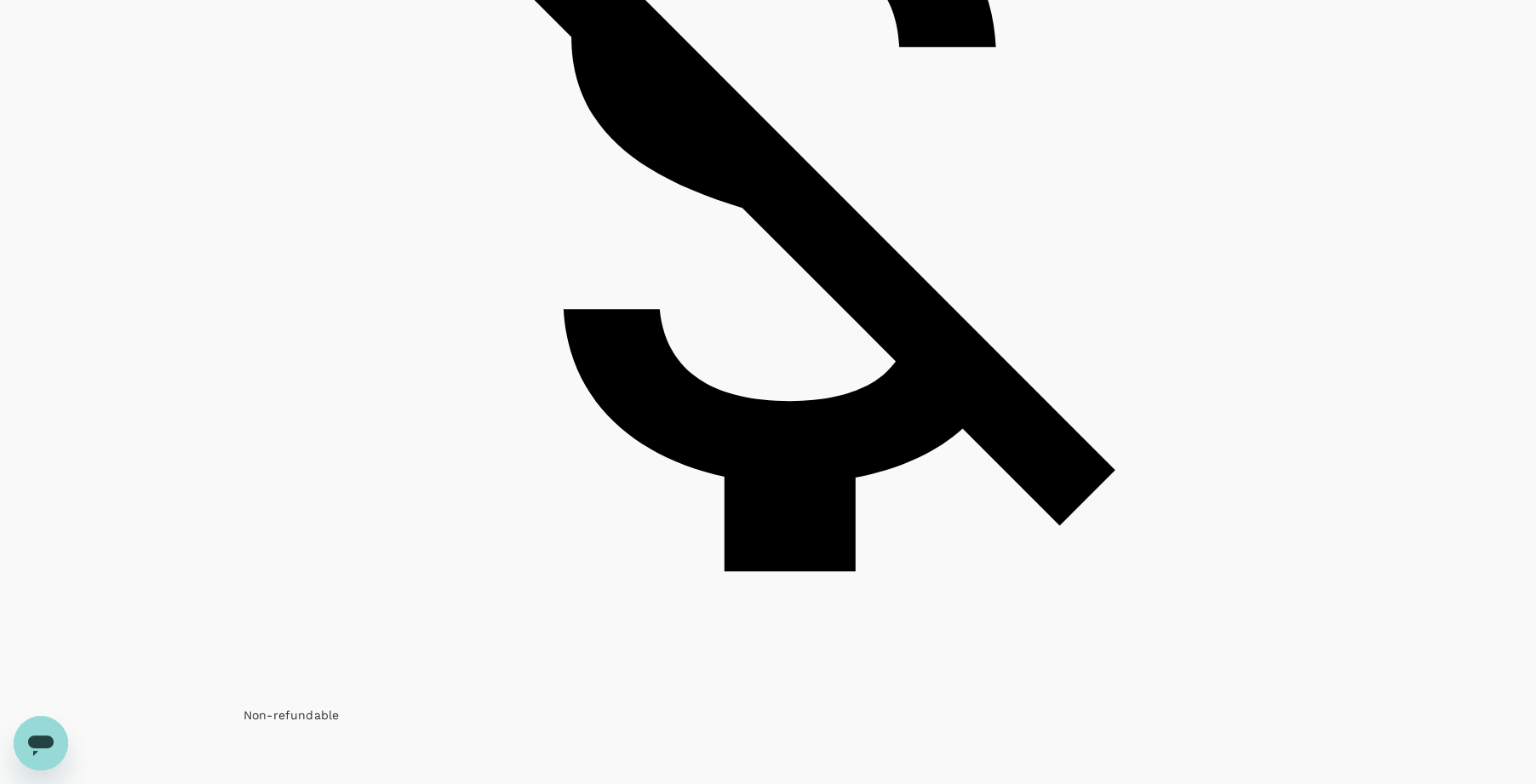
scroll to position [1746, 0]
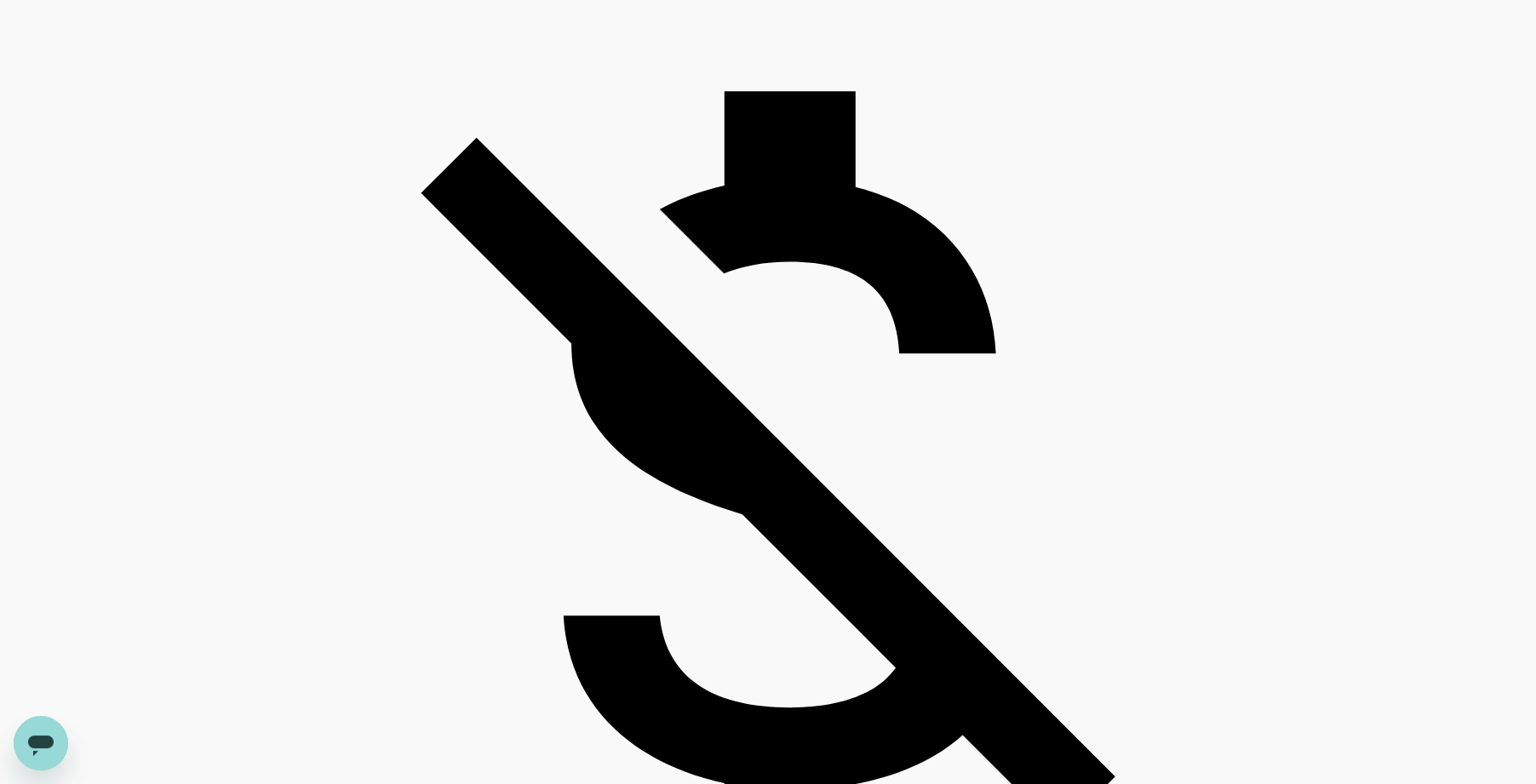
checkbox input "false"
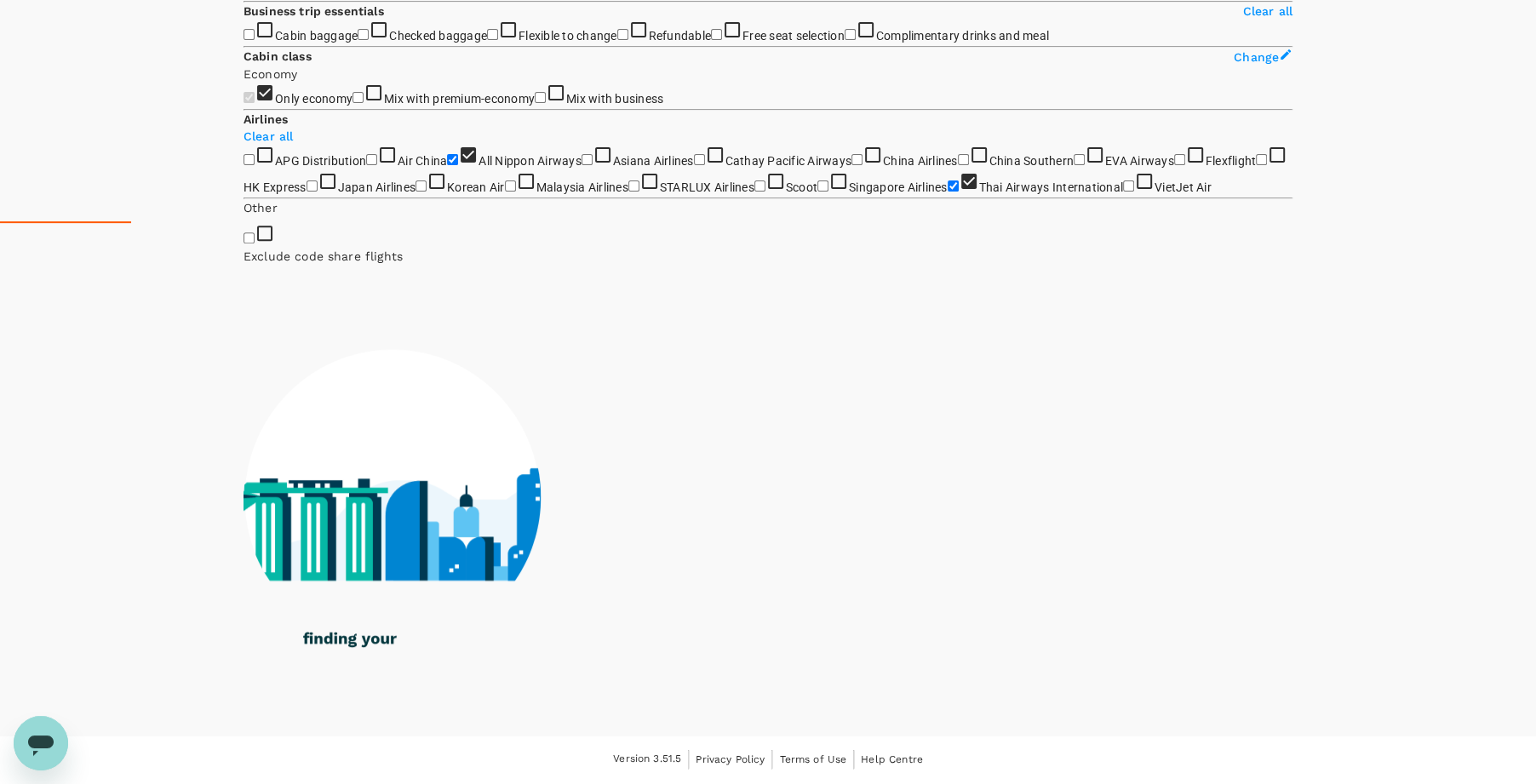
click at [447, 165] on input "All Nippon Airways" at bounding box center [452, 159] width 11 height 11
checkbox input "false"
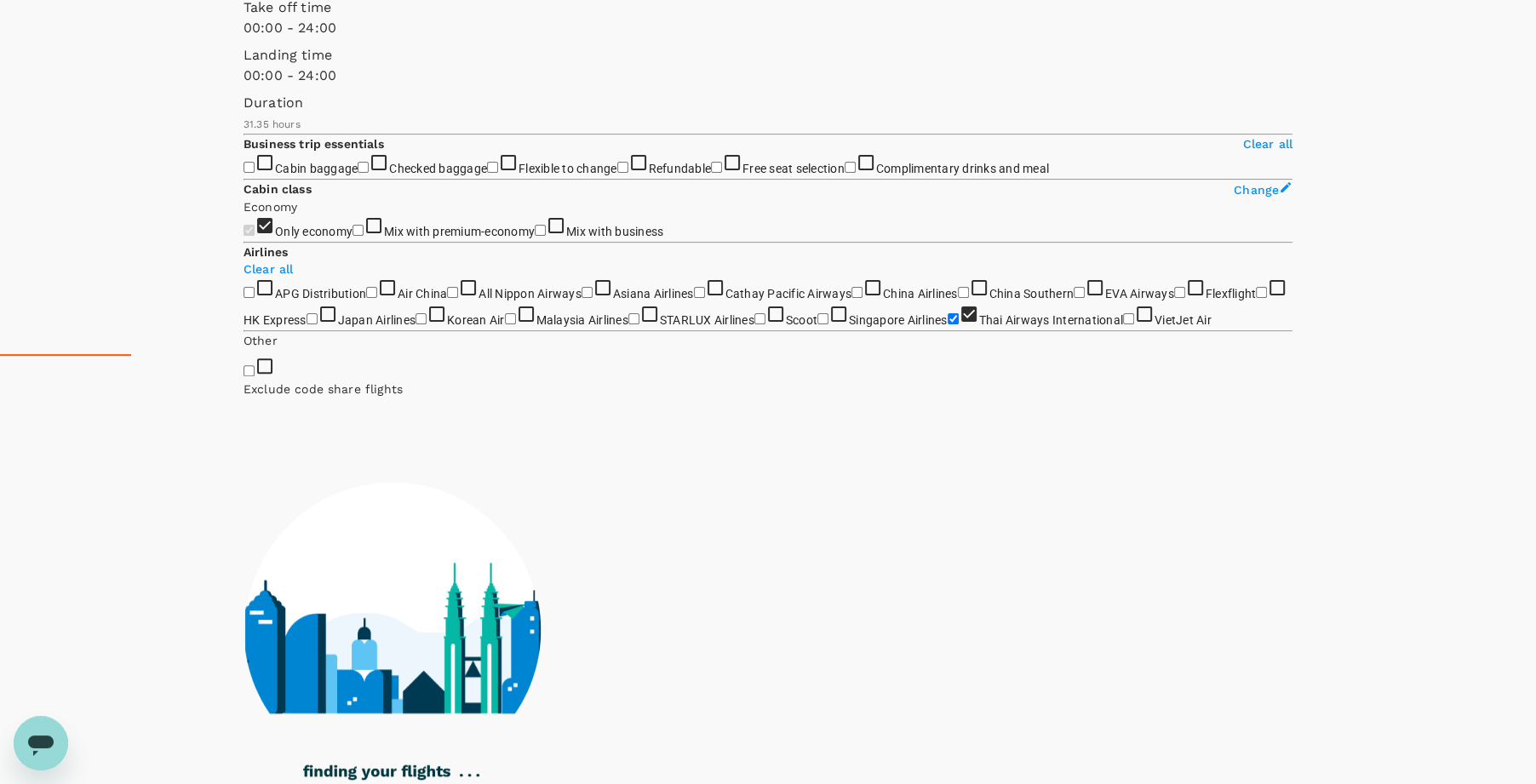
scroll to position [0, 0]
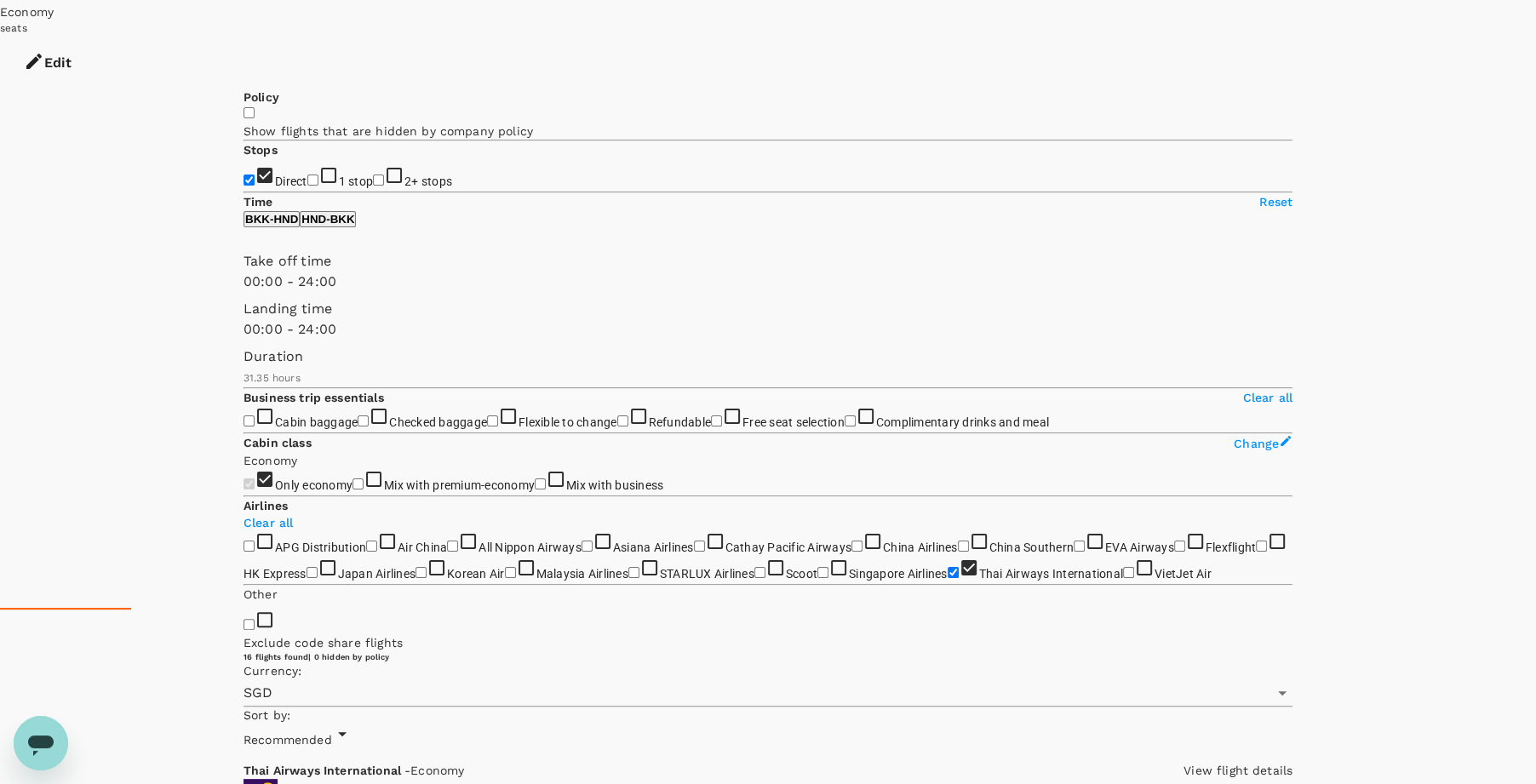
scroll to position [179, 0]
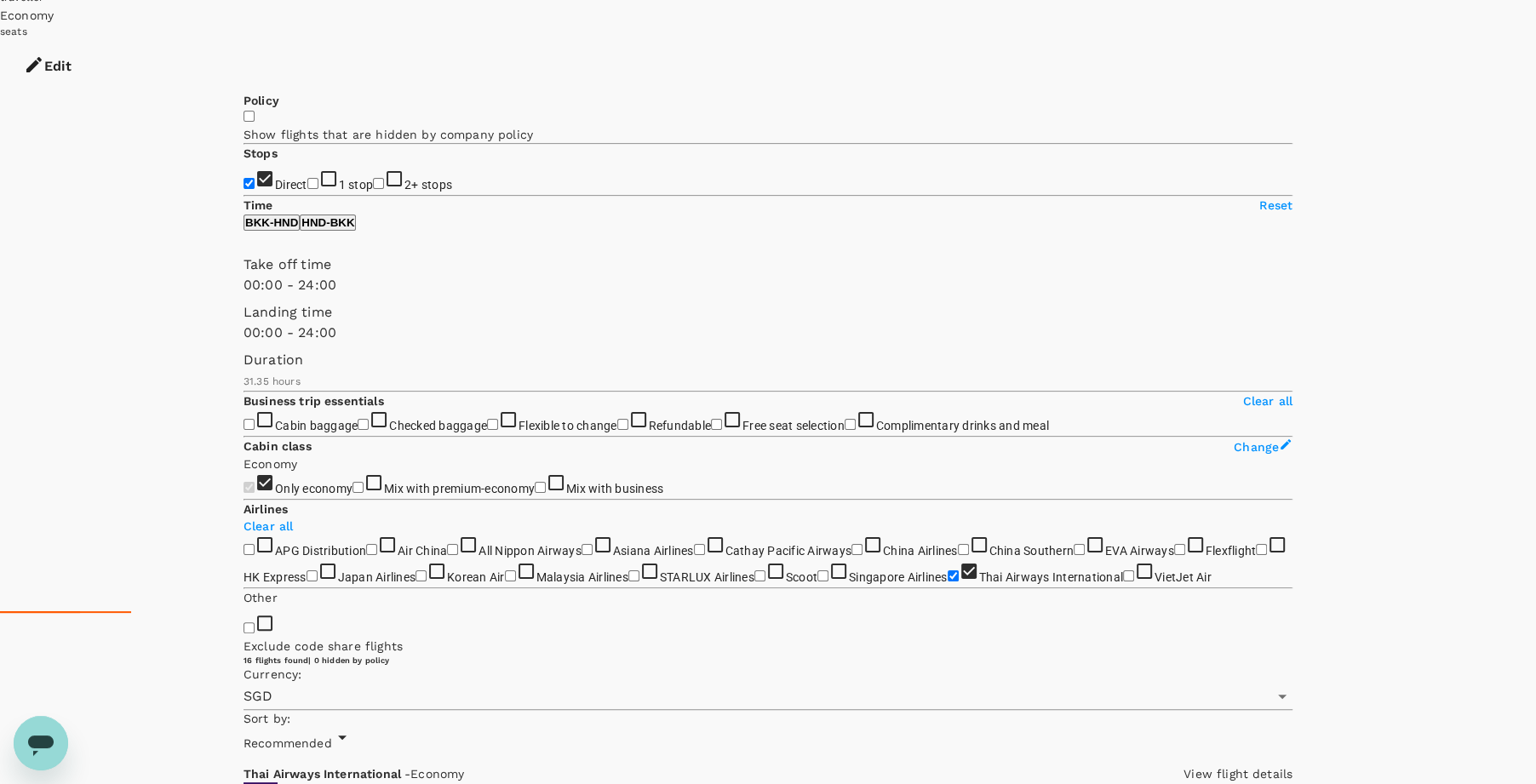
scroll to position [170, 0]
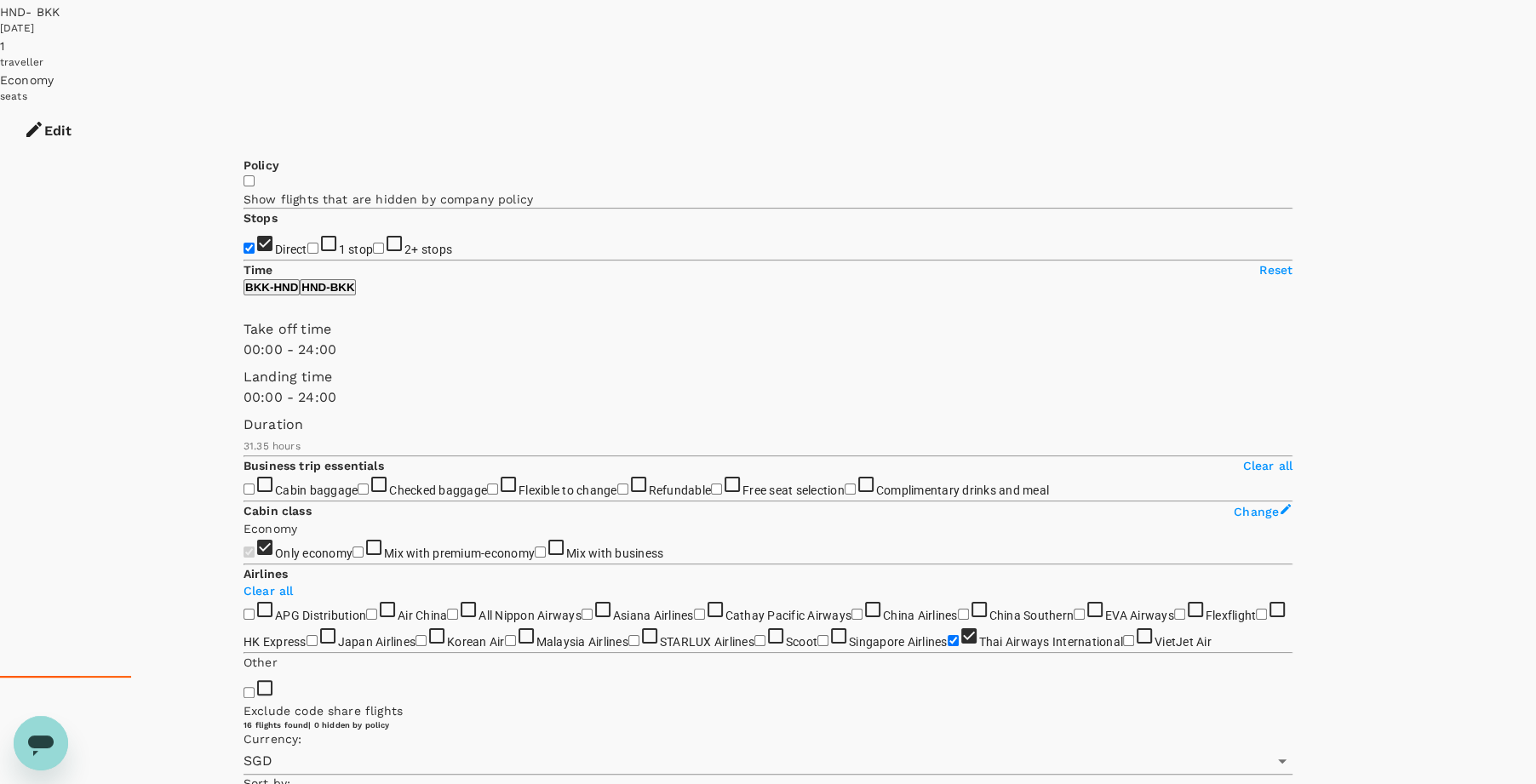
scroll to position [58, 0]
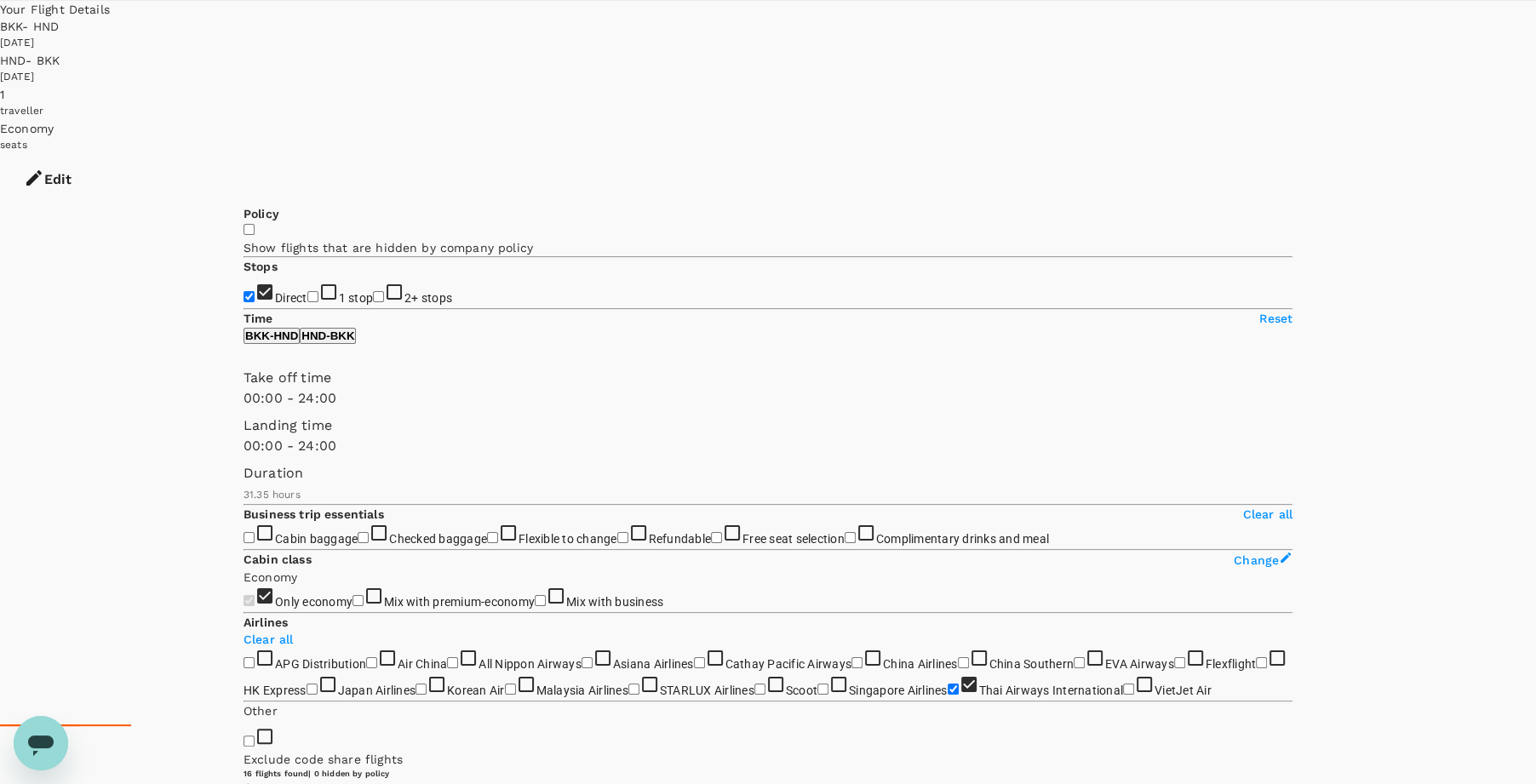
click at [921, 36] on div "[DATE]" at bounding box center [768, 43] width 1536 height 17
click at [1262, 154] on div "Edit" at bounding box center [768, 179] width 1536 height 51
click at [95, 154] on button "Edit" at bounding box center [47, 179] width 95 height 51
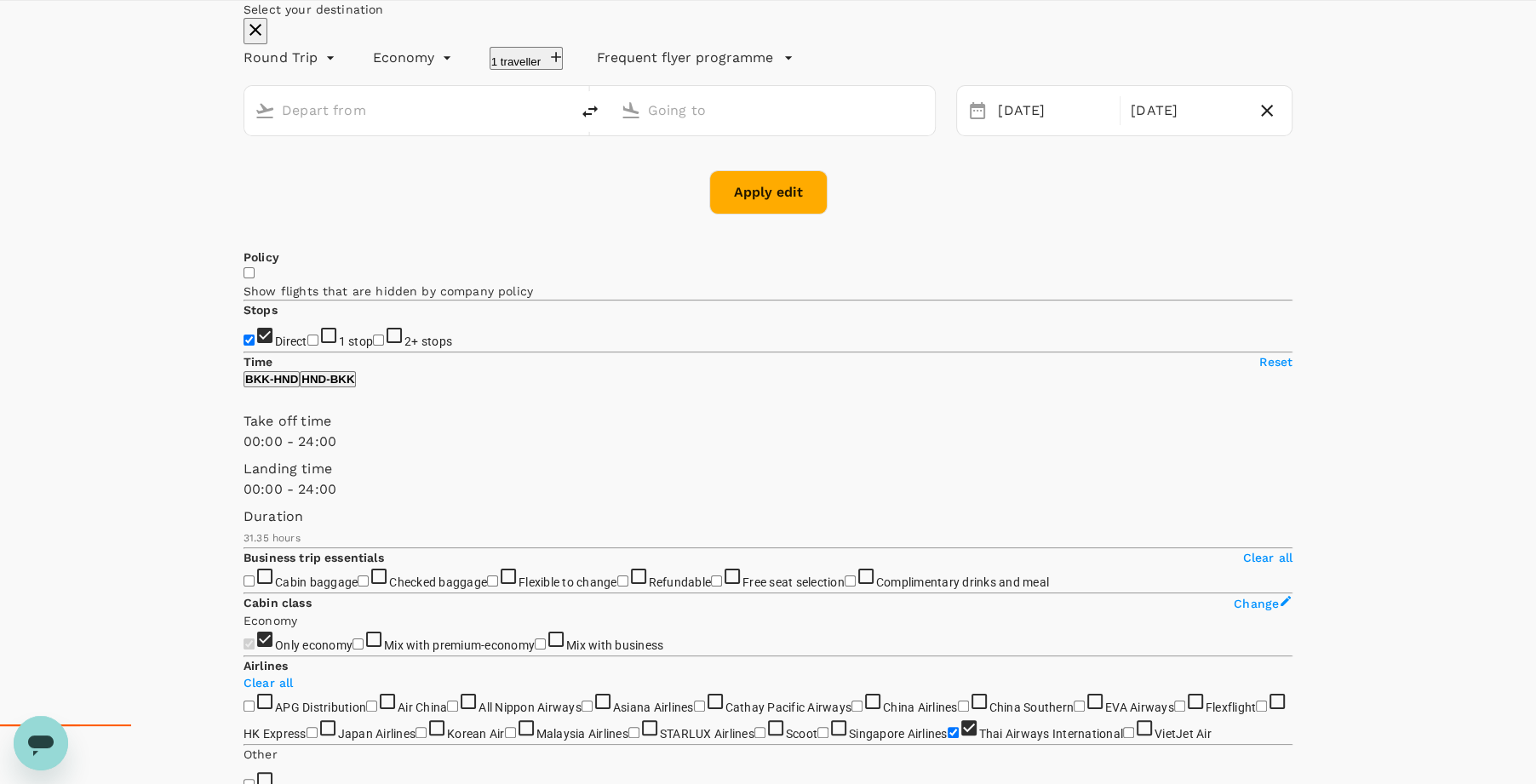
click at [407, 124] on input "text" at bounding box center [408, 110] width 252 height 27
type input "Suvarnabhumi Intl (BKK)"
type input "Tokyo Intl (HND)"
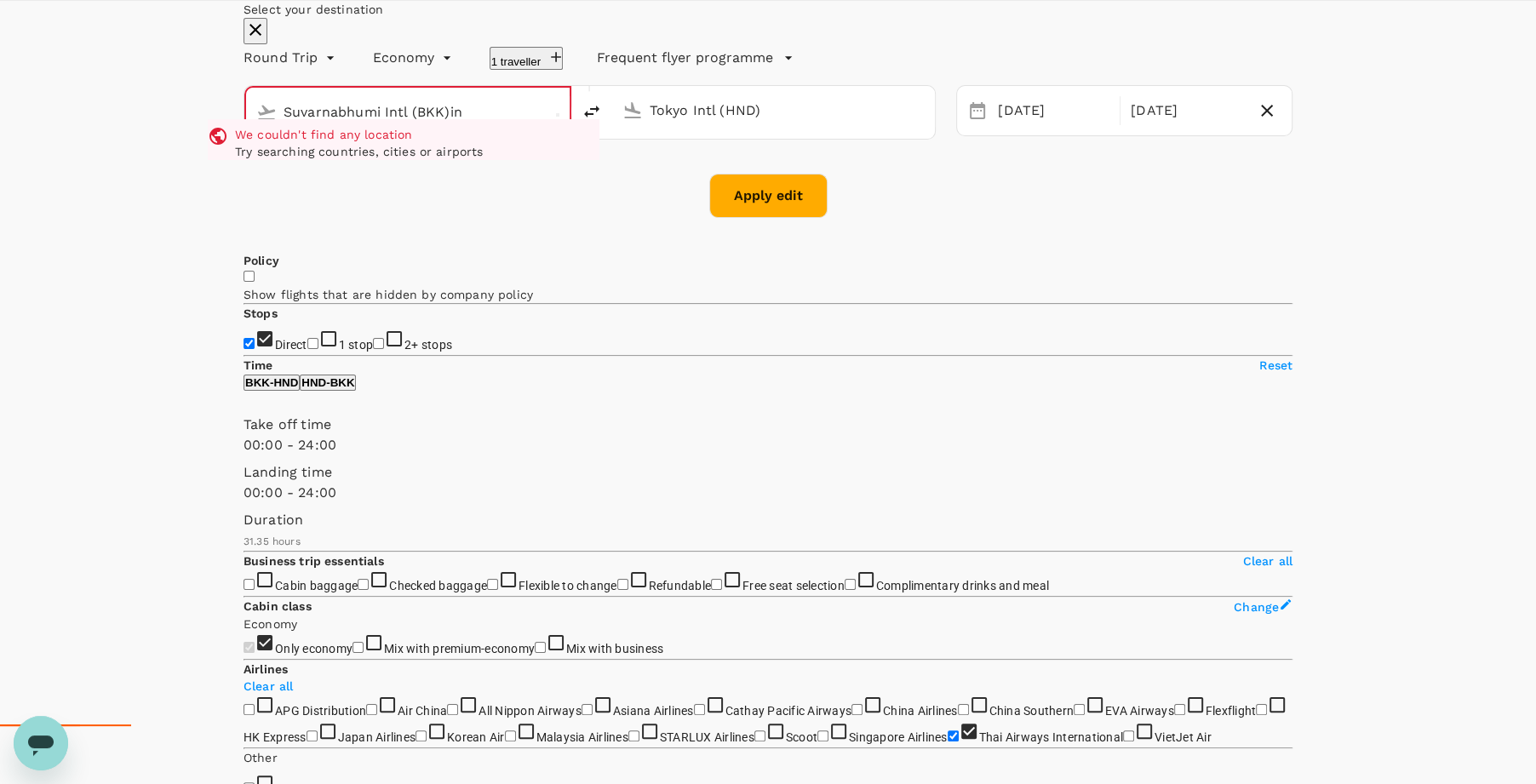
click at [429, 125] on input "Suvarnabhumi Intl (BKK)in" at bounding box center [409, 112] width 251 height 27
drag, startPoint x: 532, startPoint y: 175, endPoint x: 207, endPoint y: 156, distance: 325.6
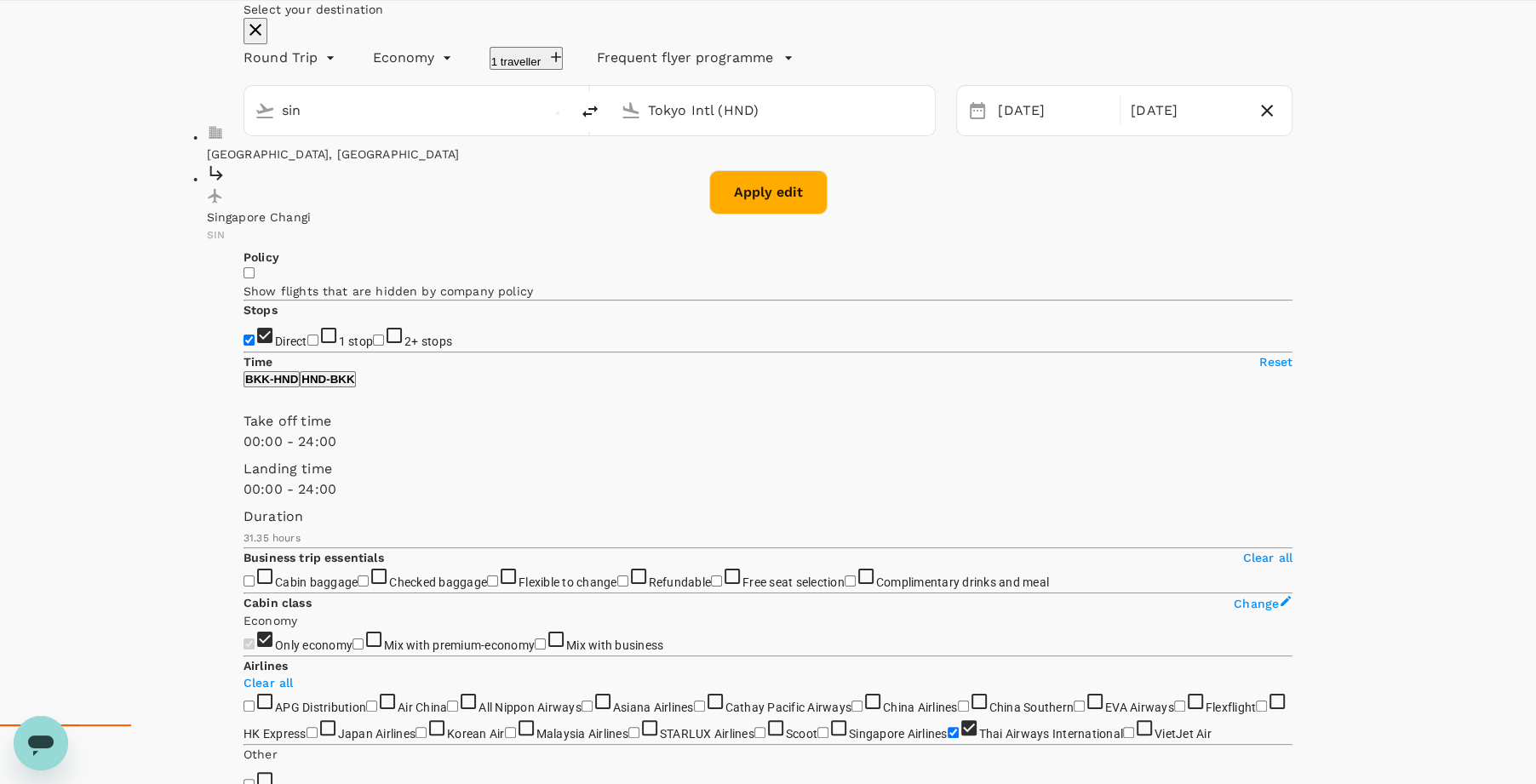
click at [428, 226] on p "Singapore Changi" at bounding box center [403, 217] width 392 height 17
type input "Singapore Changi (SIN)"
click at [812, 214] on button "Apply edit" at bounding box center [768, 193] width 118 height 44
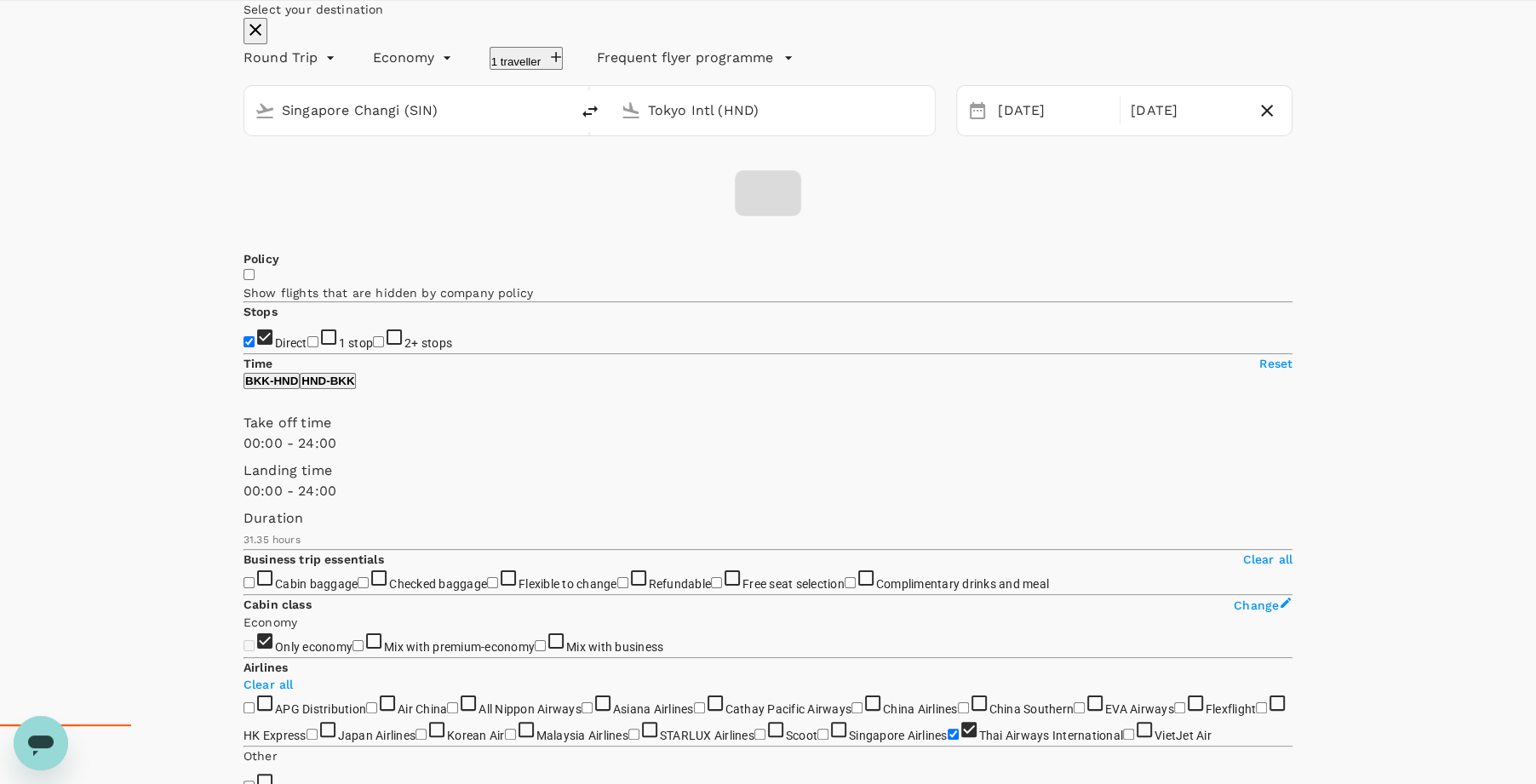
checkbox input "false"
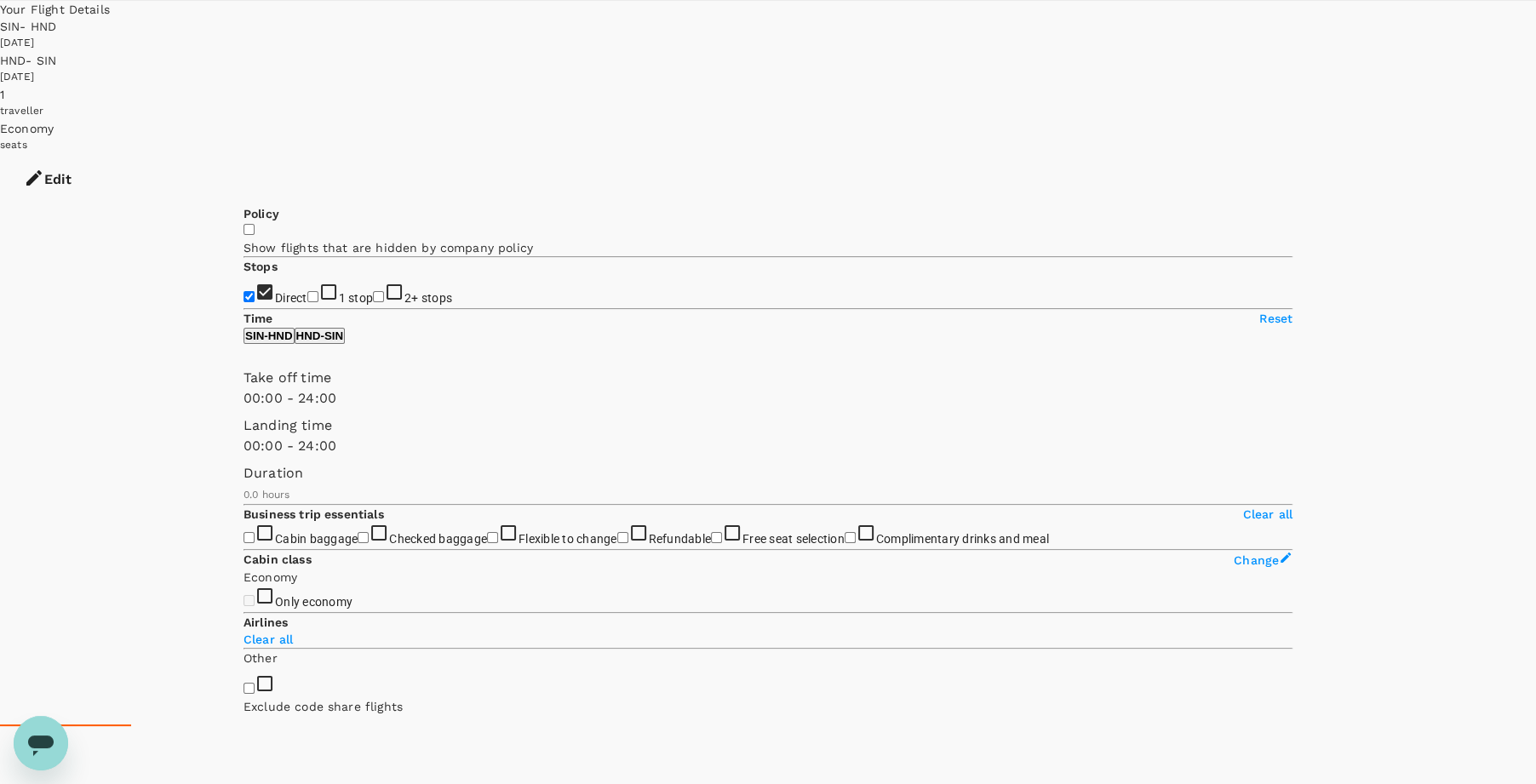
type input "1260"
checkbox input "true"
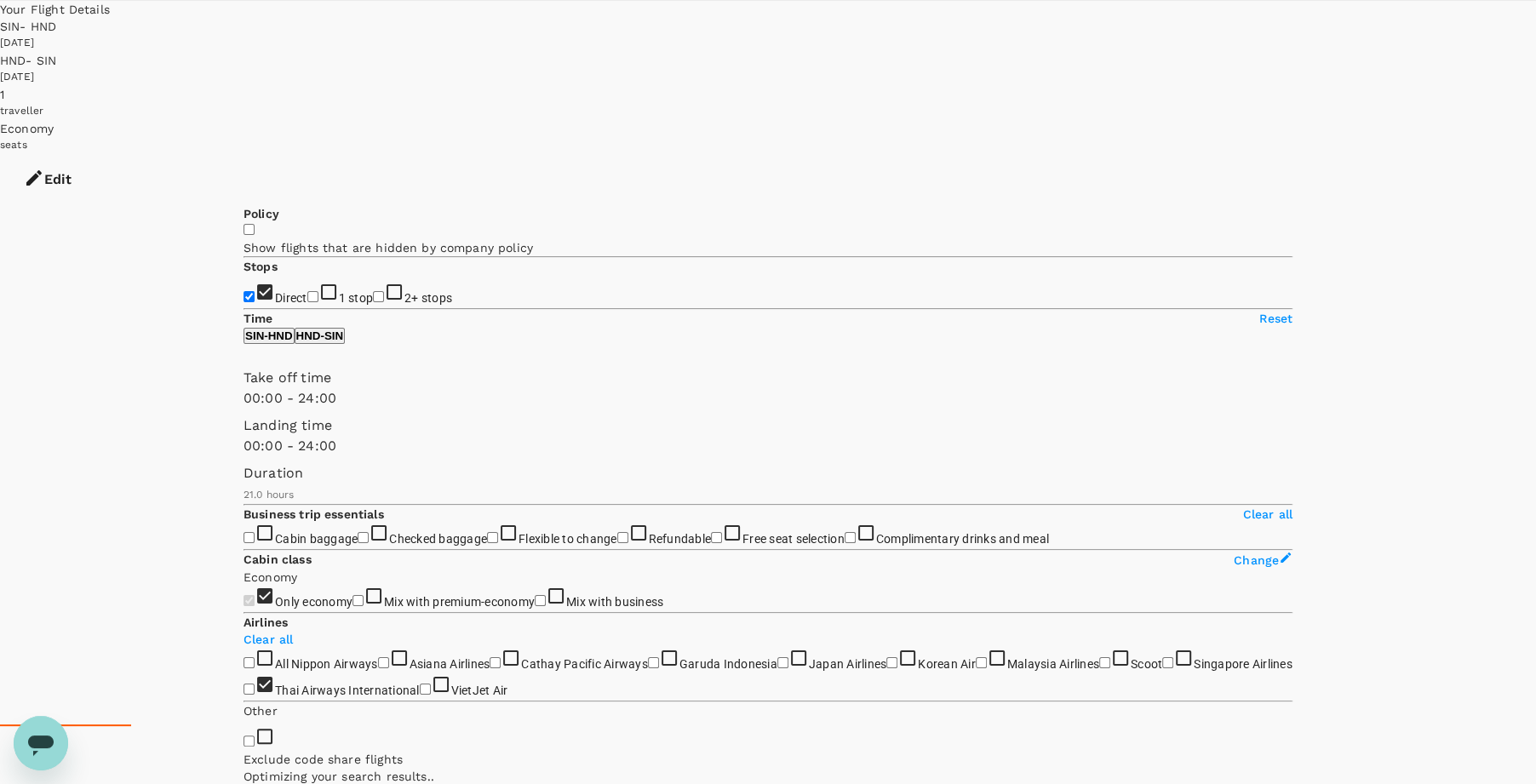
type input "1925"
checkbox input "false"
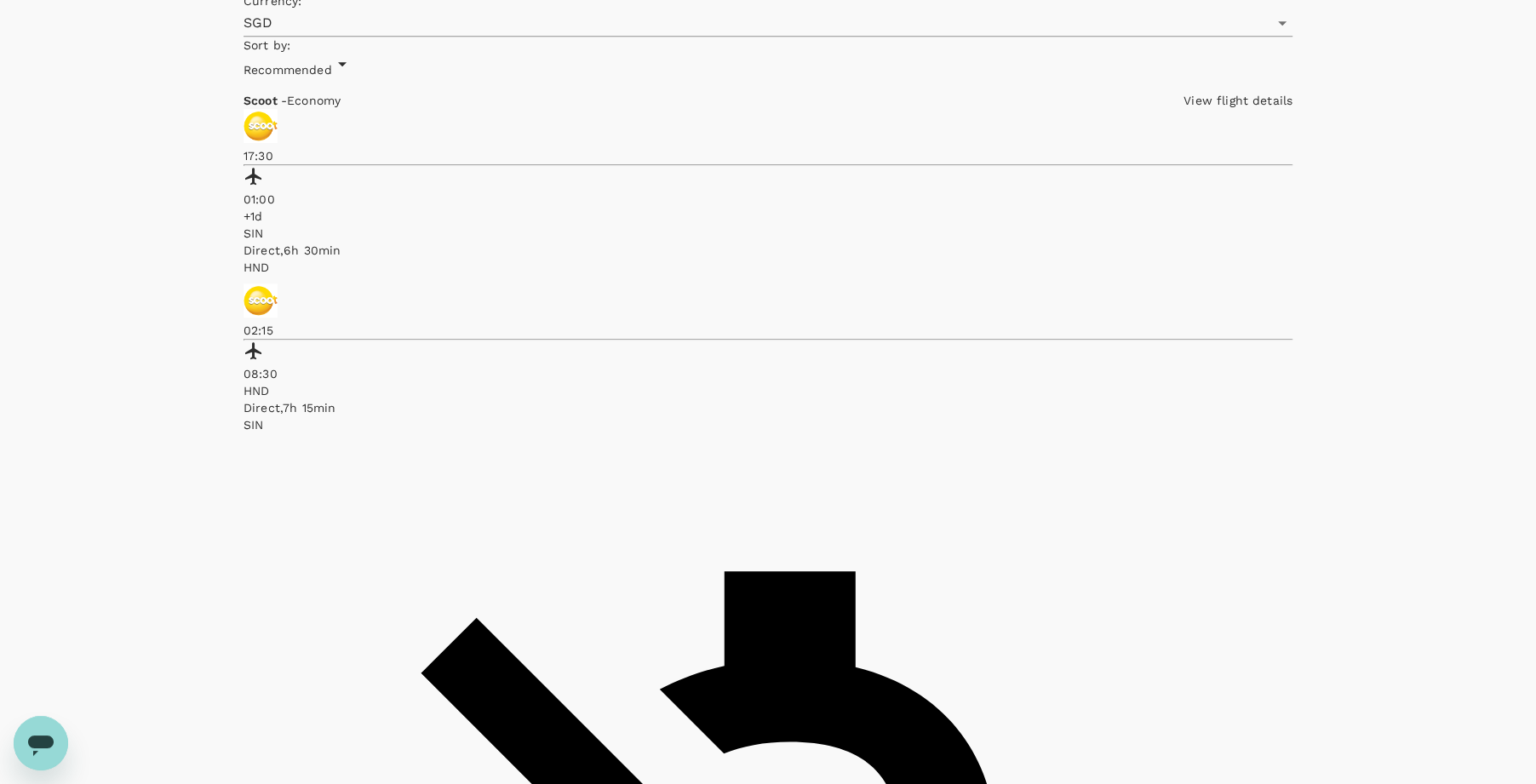
scroll to position [1043, 0]
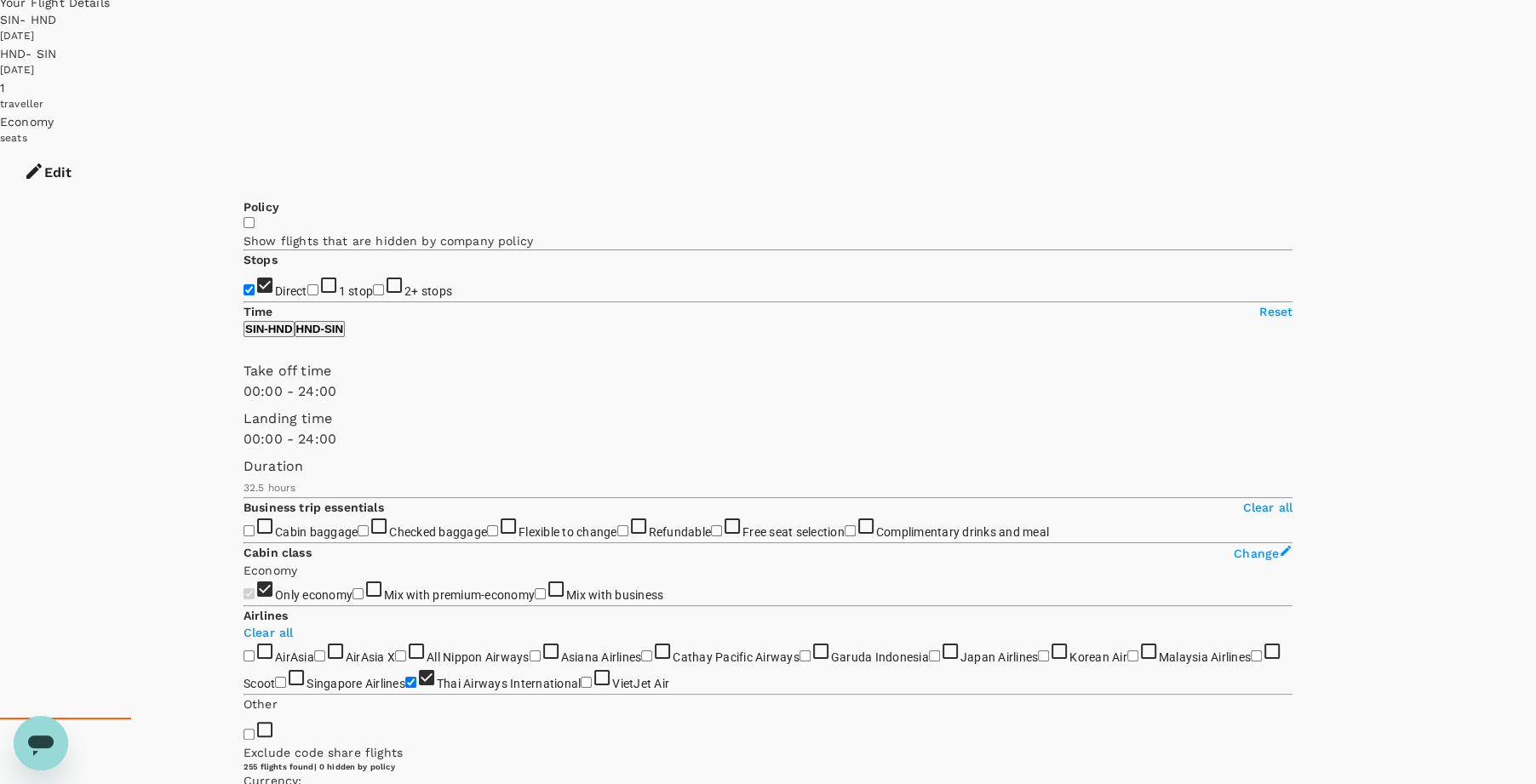
scroll to position [0, 0]
